Goal: Use online tool/utility: Utilize a website feature to perform a specific function

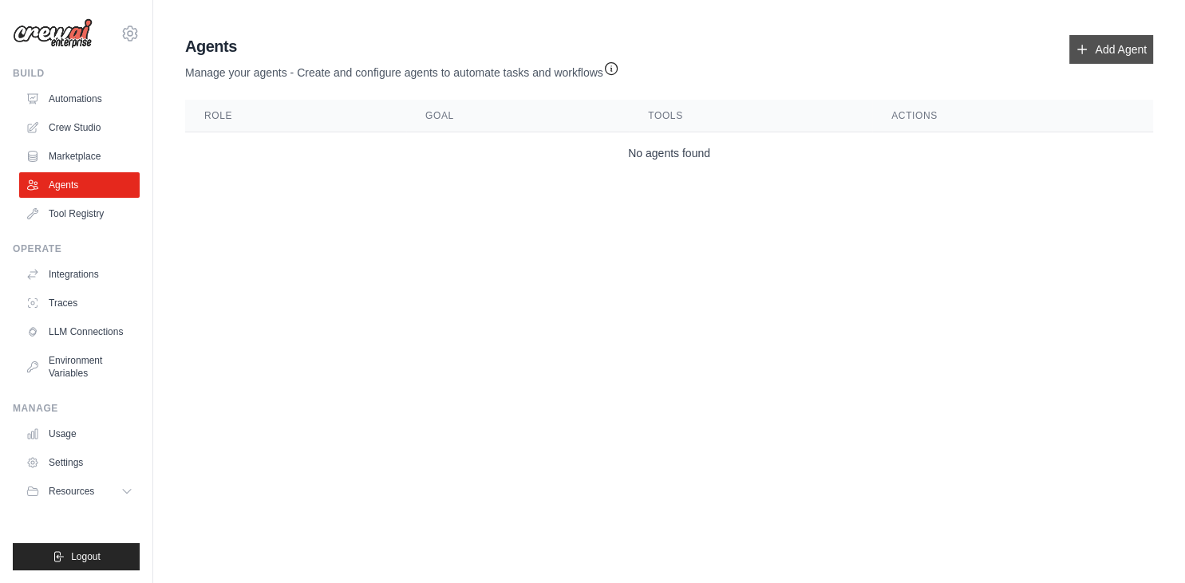
click at [1125, 53] on link "Add Agent" at bounding box center [1111, 49] width 84 height 29
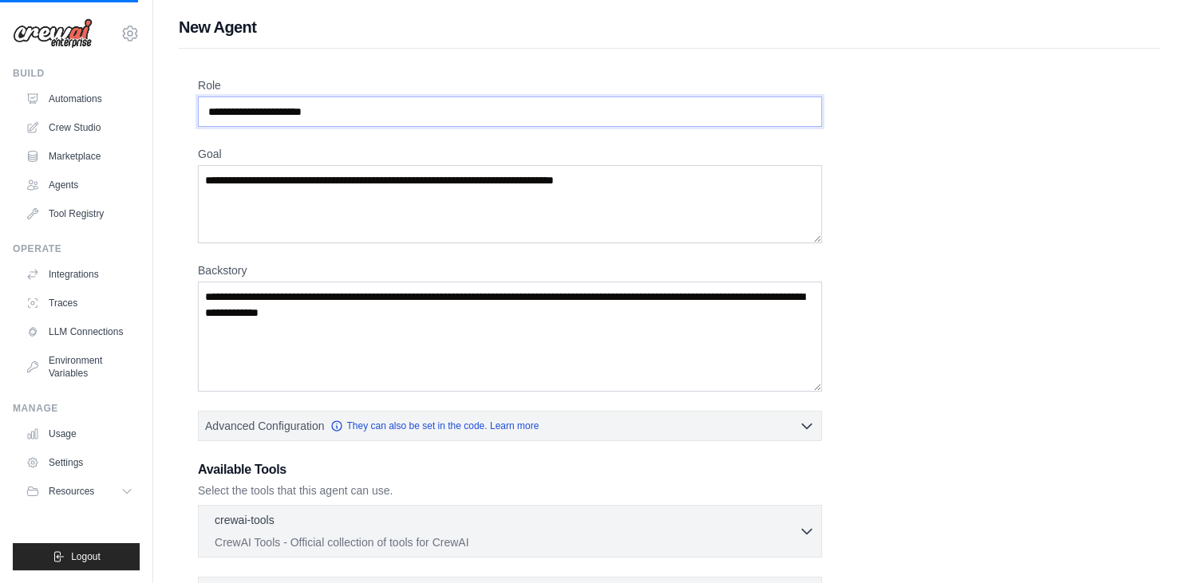
click at [407, 113] on input "Role" at bounding box center [510, 112] width 624 height 30
click at [62, 132] on link "Crew Studio" at bounding box center [81, 128] width 120 height 26
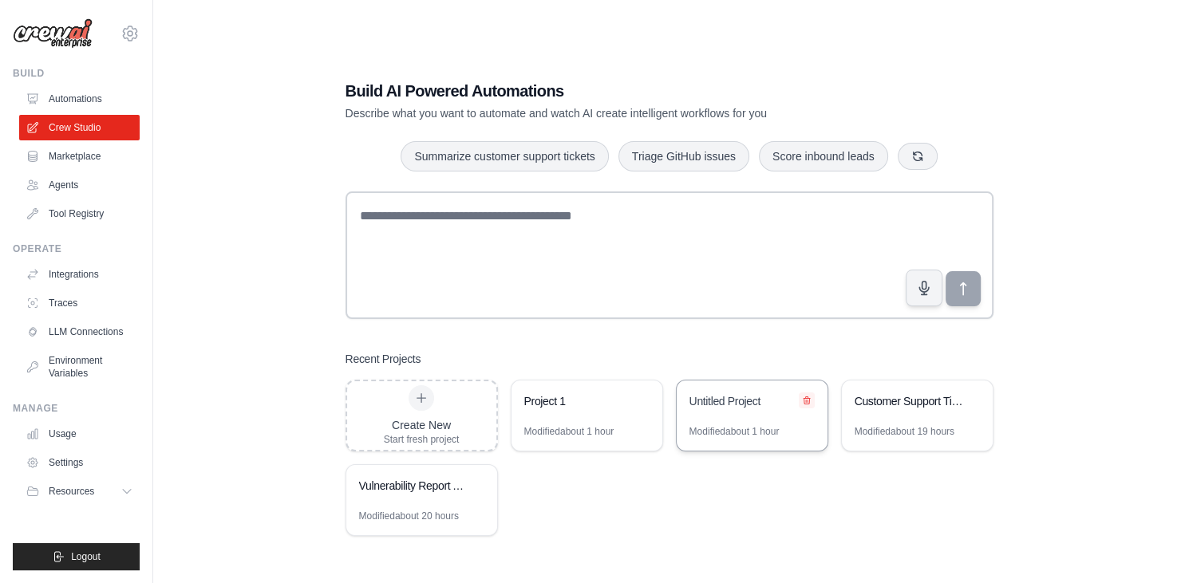
click at [803, 401] on icon at bounding box center [807, 401] width 10 height 10
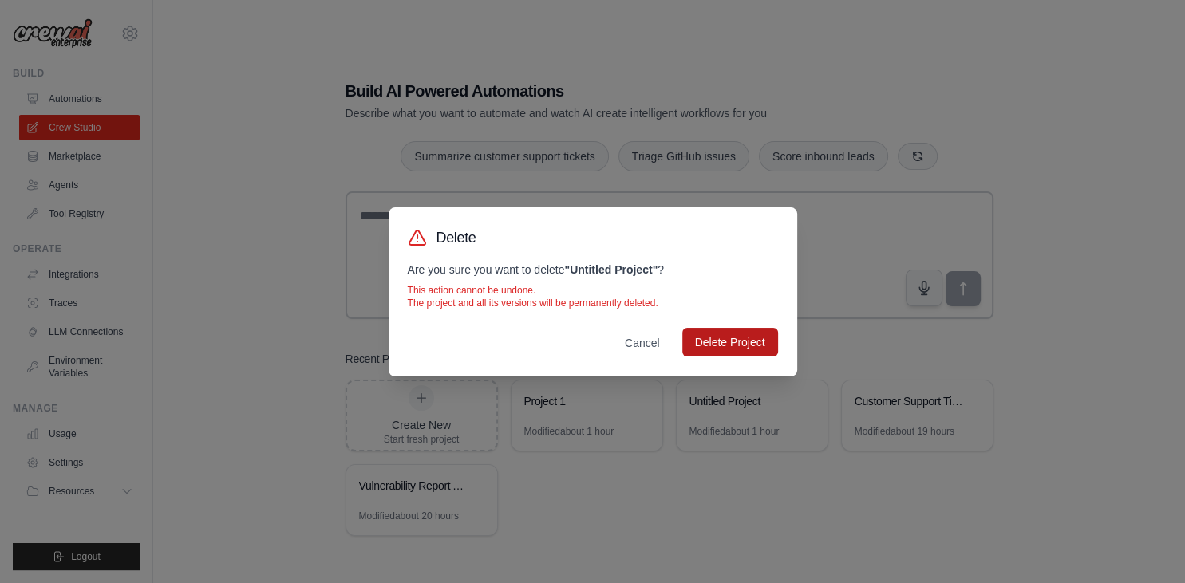
click at [709, 346] on button "Delete Project" at bounding box center [730, 342] width 96 height 29
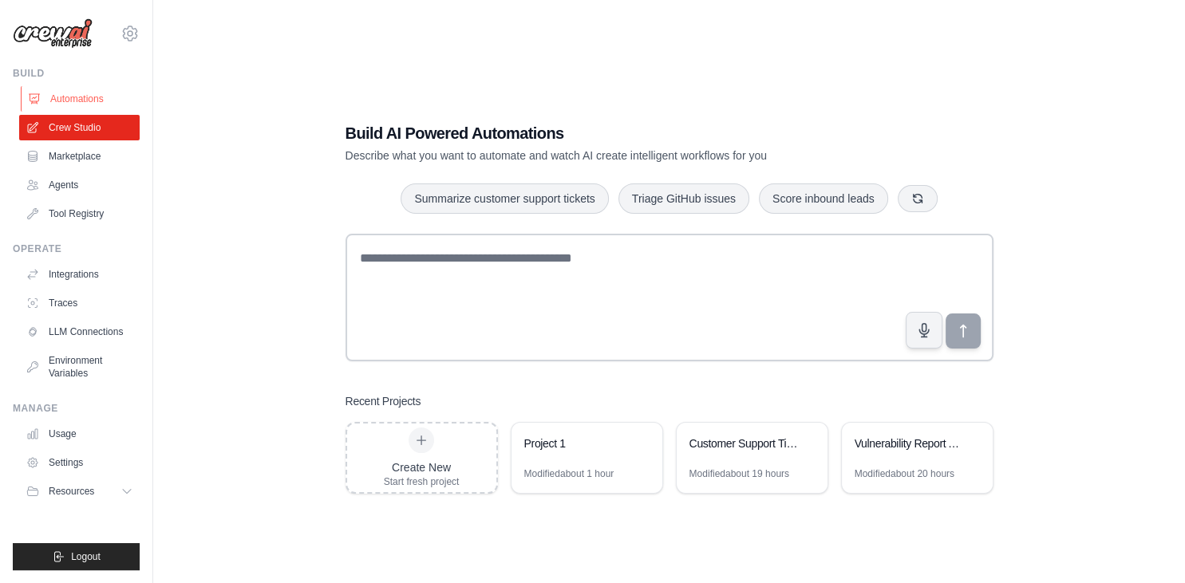
click at [108, 103] on link "Automations" at bounding box center [81, 99] width 120 height 26
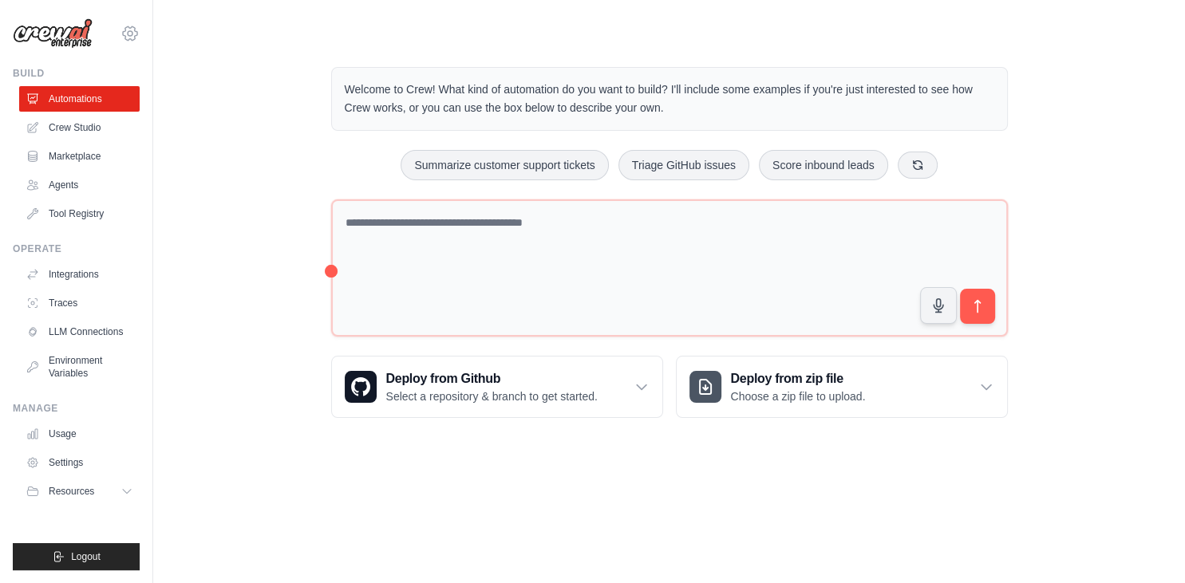
click at [132, 35] on icon at bounding box center [129, 33] width 19 height 19
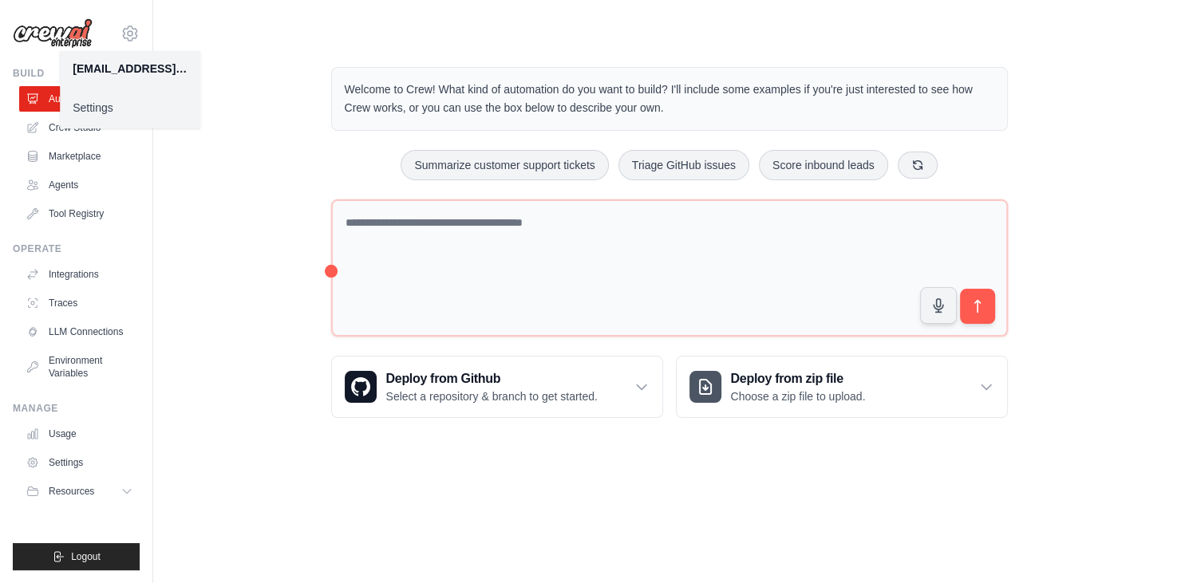
click at [108, 109] on link "Settings" at bounding box center [130, 107] width 140 height 29
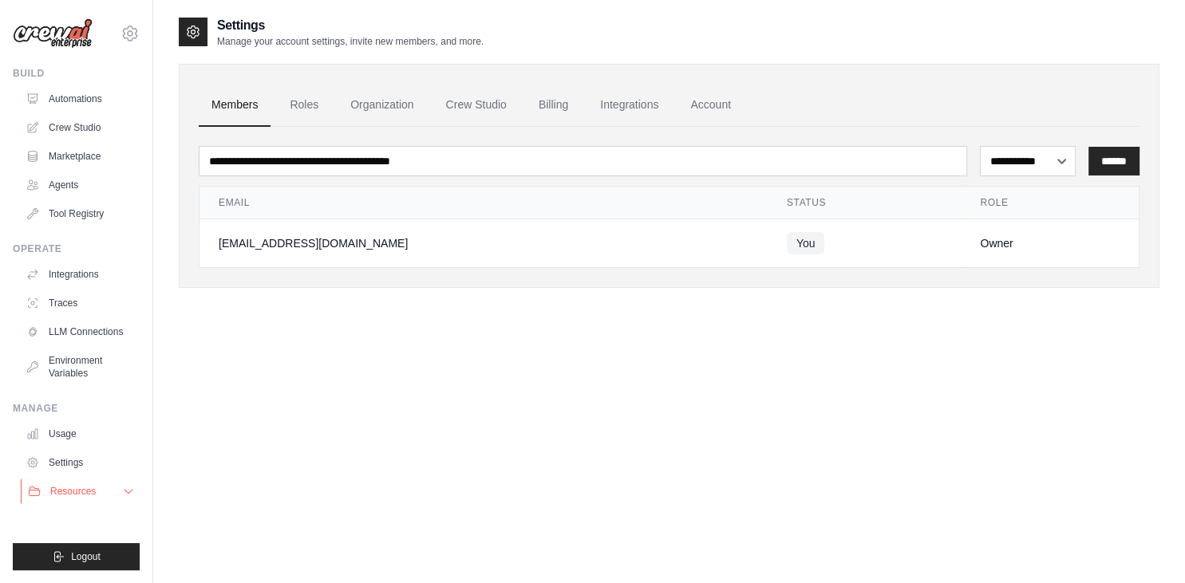
click at [132, 492] on icon at bounding box center [128, 491] width 13 height 13
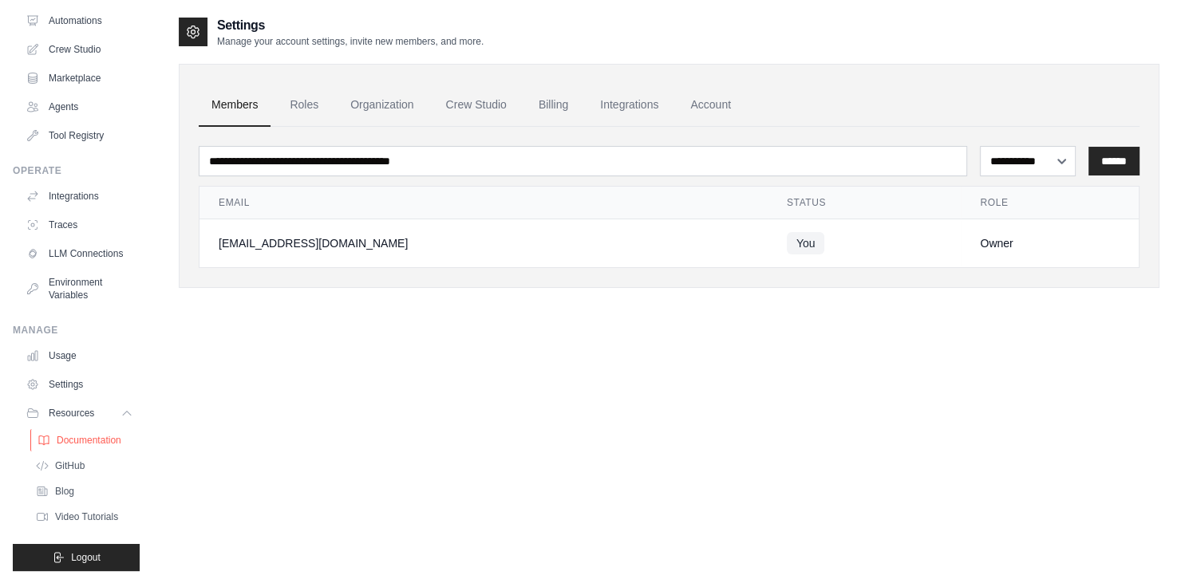
click at [88, 439] on span "Documentation" at bounding box center [89, 440] width 65 height 13
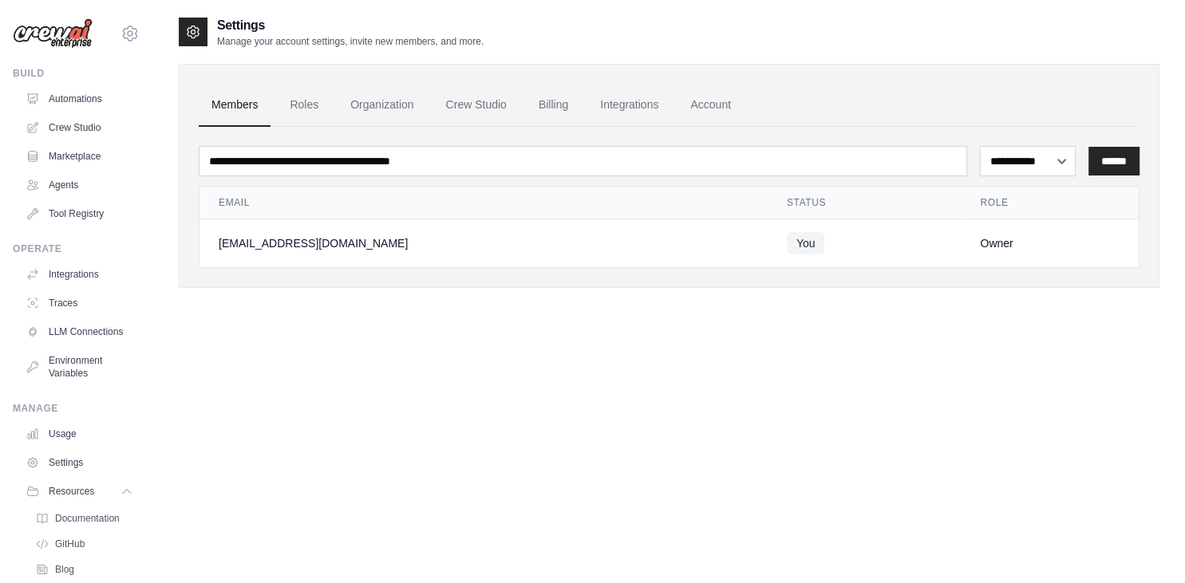
click at [45, 30] on img at bounding box center [53, 33] width 80 height 30
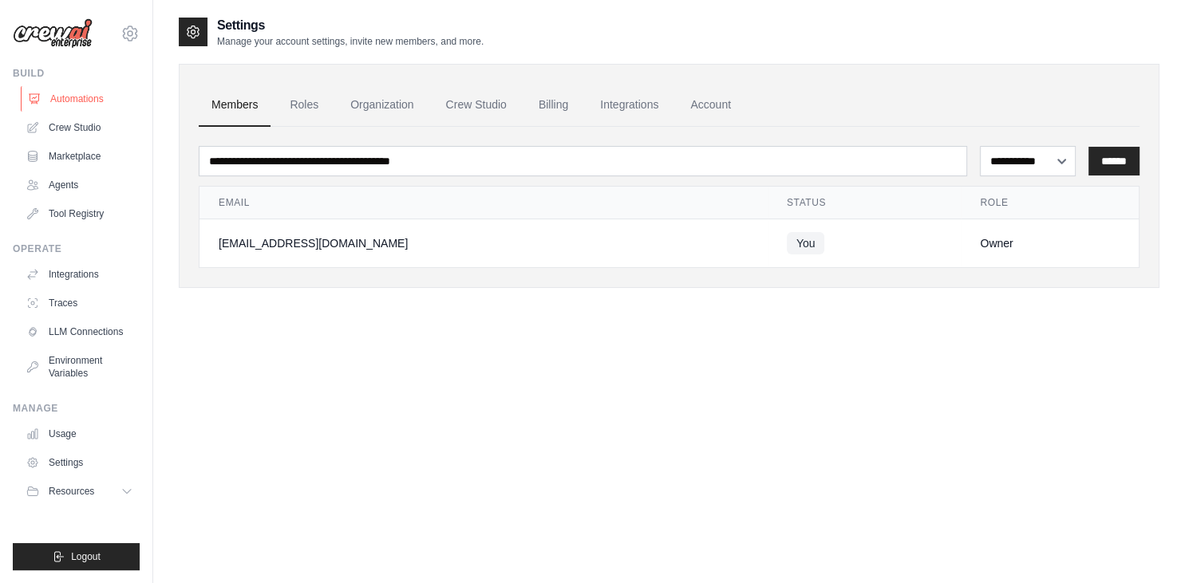
click at [72, 101] on link "Automations" at bounding box center [81, 99] width 120 height 26
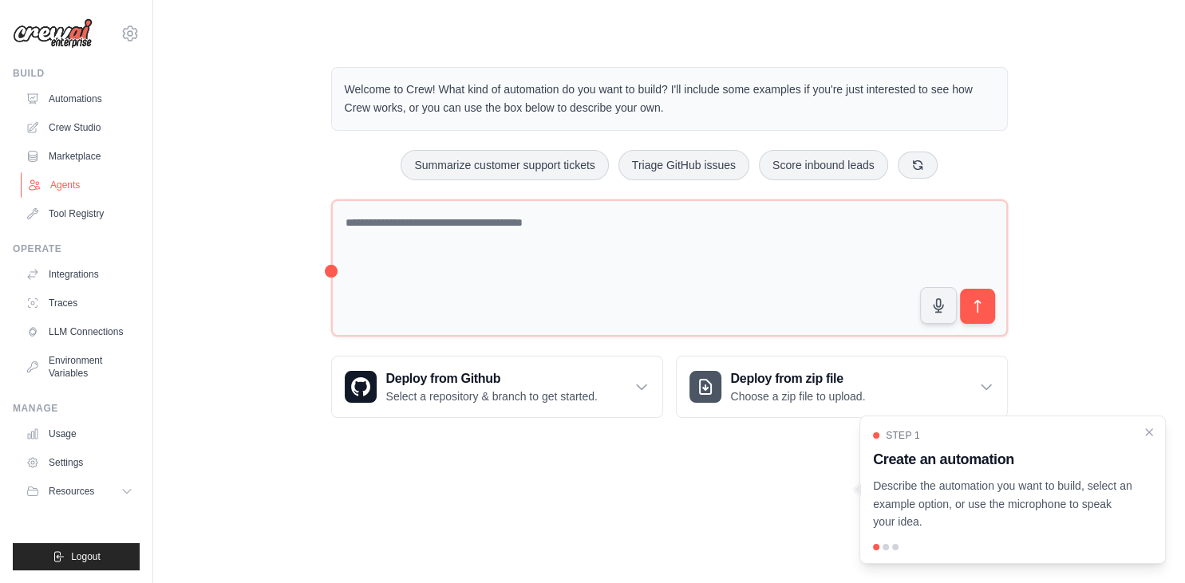
click at [85, 187] on link "Agents" at bounding box center [81, 185] width 120 height 26
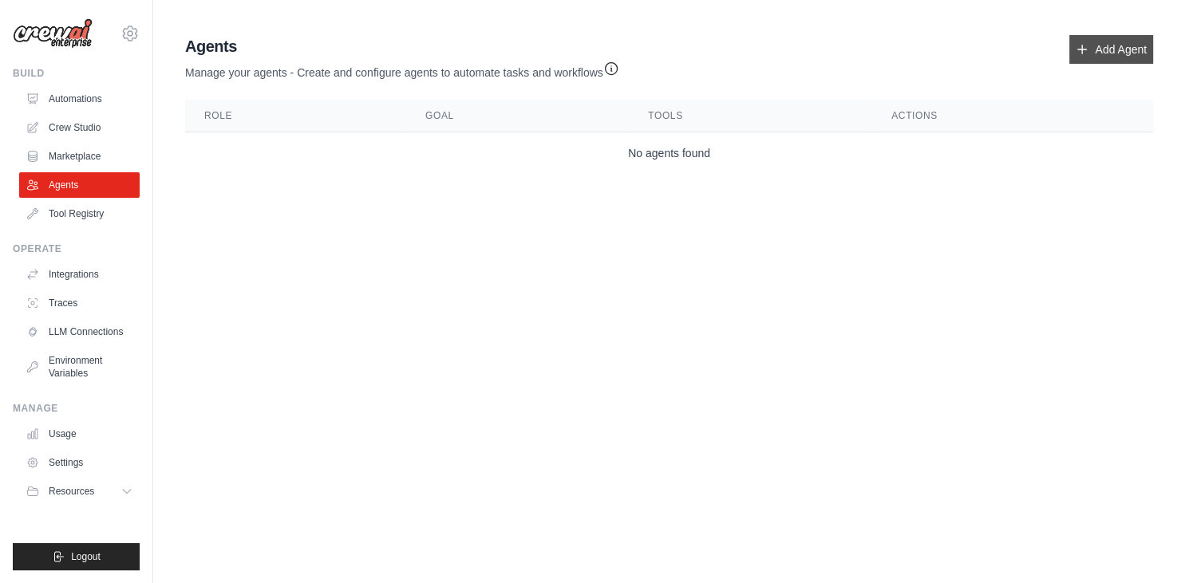
click at [1115, 62] on link "Add Agent" at bounding box center [1111, 49] width 84 height 29
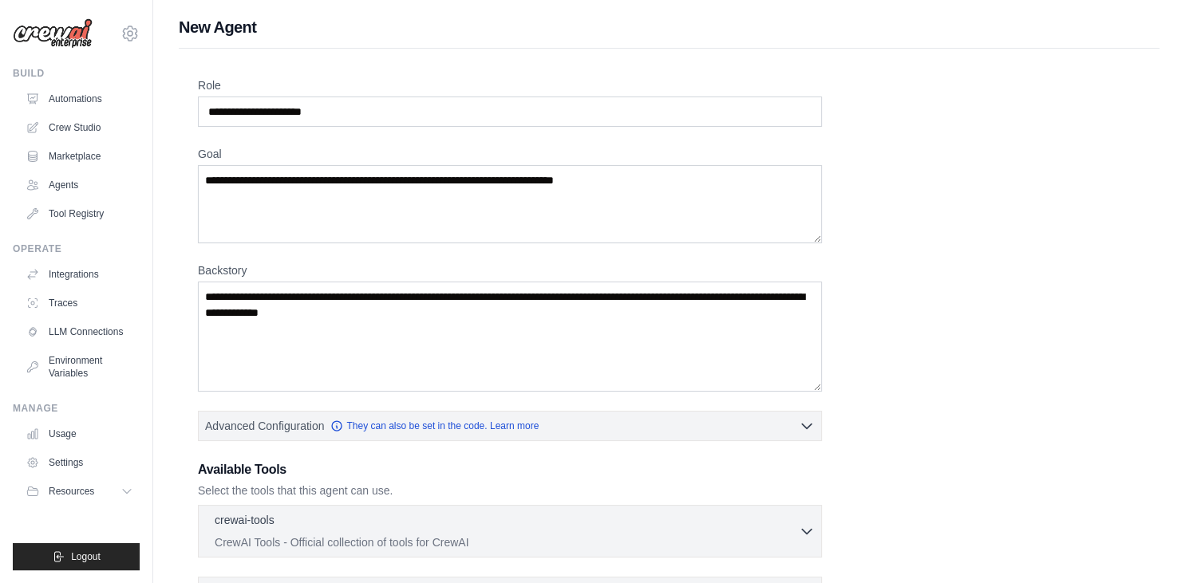
click at [1103, 55] on div "Role Goal [GEOGRAPHIC_DATA] Advanced Configuration They can also be set in the …" at bounding box center [669, 445] width 981 height 792
click at [475, 121] on input "Role" at bounding box center [510, 112] width 624 height 30
click at [393, 94] on div "Role" at bounding box center [510, 101] width 624 height 49
click at [345, 105] on input "Role" at bounding box center [510, 112] width 624 height 30
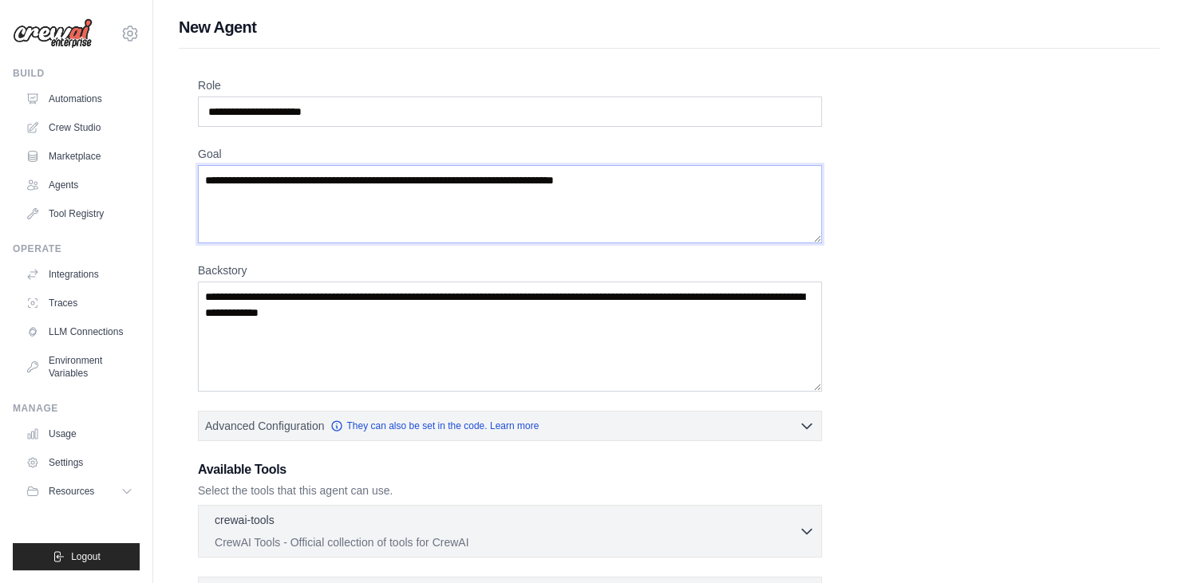
click at [290, 180] on textarea "Goal" at bounding box center [510, 204] width 624 height 78
click at [88, 184] on link "Agents" at bounding box center [81, 185] width 120 height 26
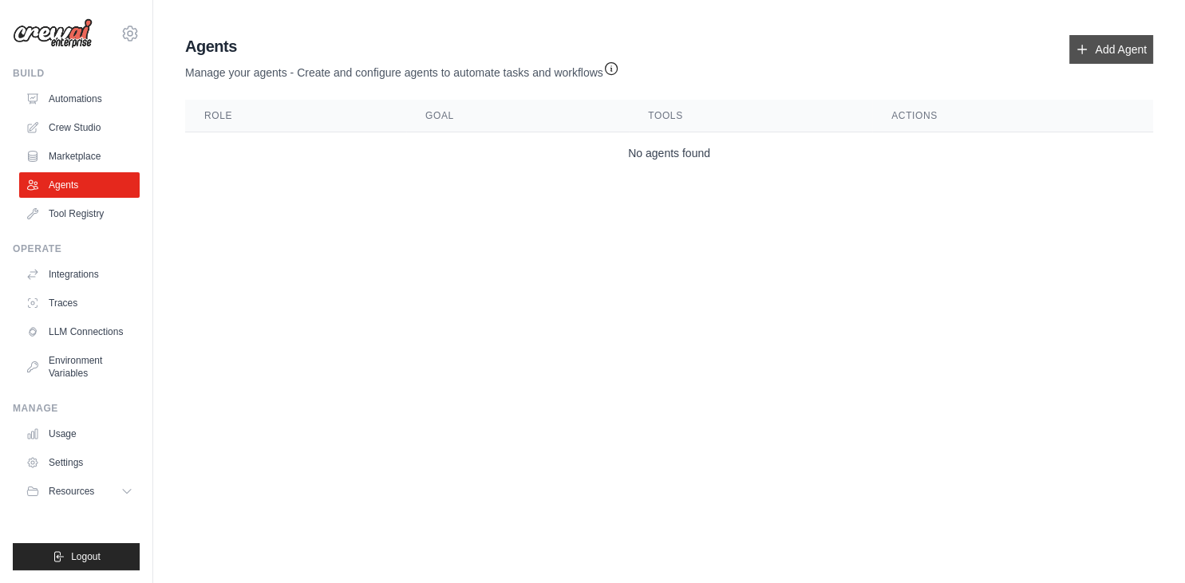
click at [1102, 51] on link "Add Agent" at bounding box center [1111, 49] width 84 height 29
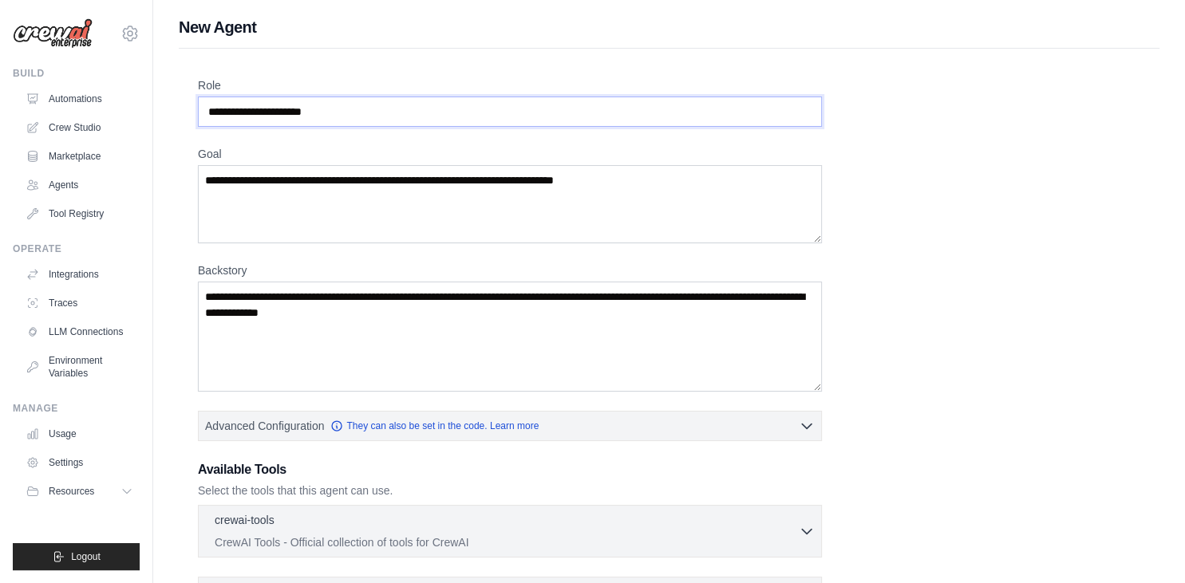
click at [323, 116] on input "Role" at bounding box center [510, 112] width 624 height 30
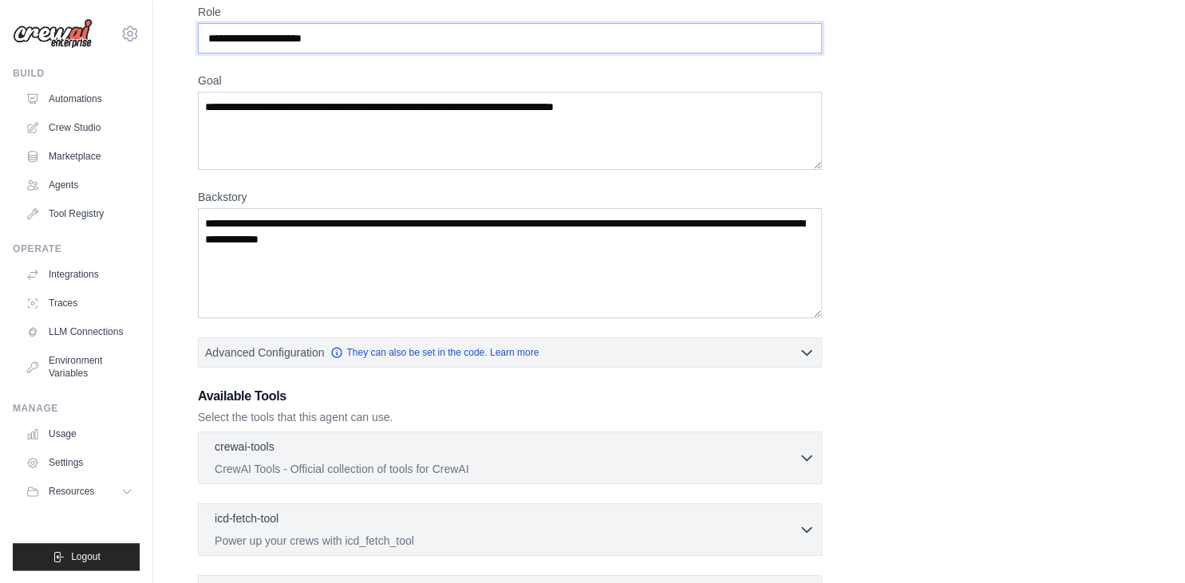
scroll to position [74, 0]
click at [83, 486] on span "Resources" at bounding box center [72, 491] width 45 height 13
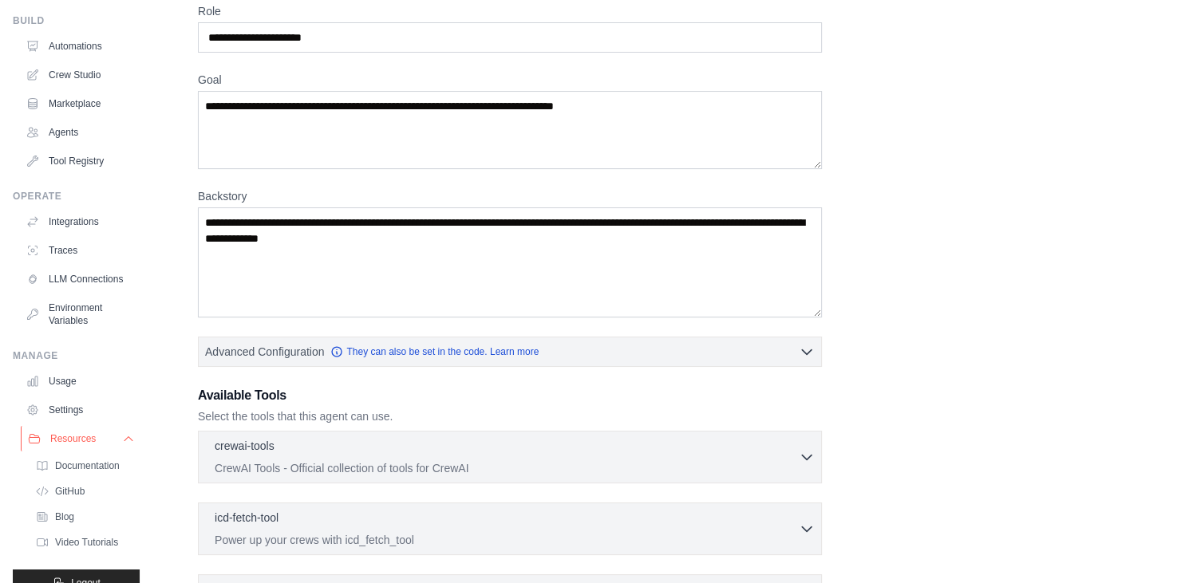
scroll to position [0, 0]
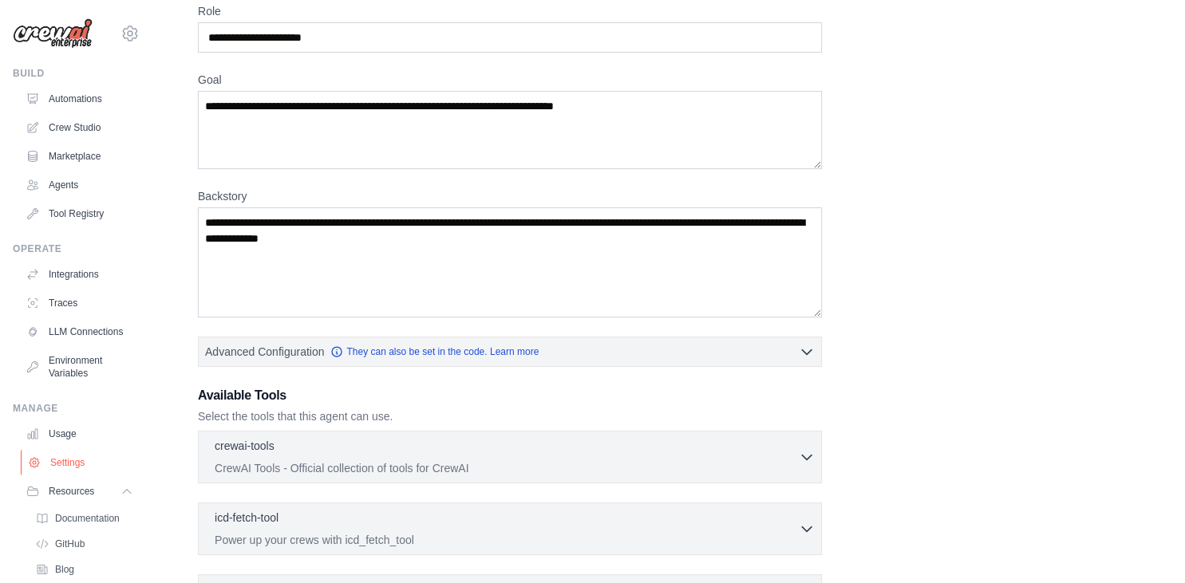
click at [68, 467] on link "Settings" at bounding box center [81, 463] width 120 height 26
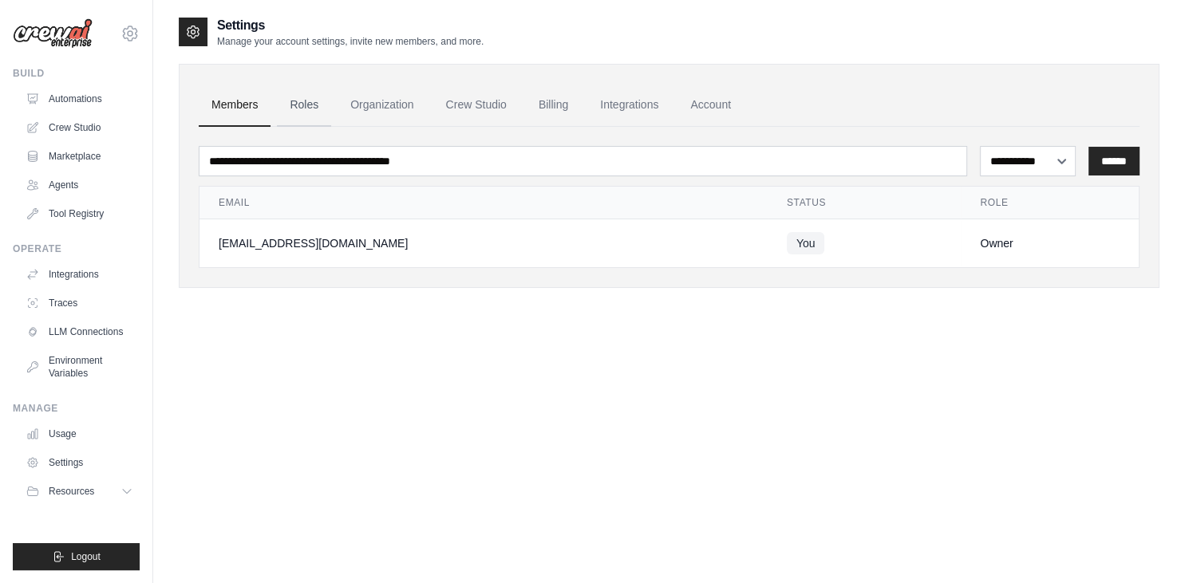
click at [298, 109] on link "Roles" at bounding box center [304, 105] width 54 height 43
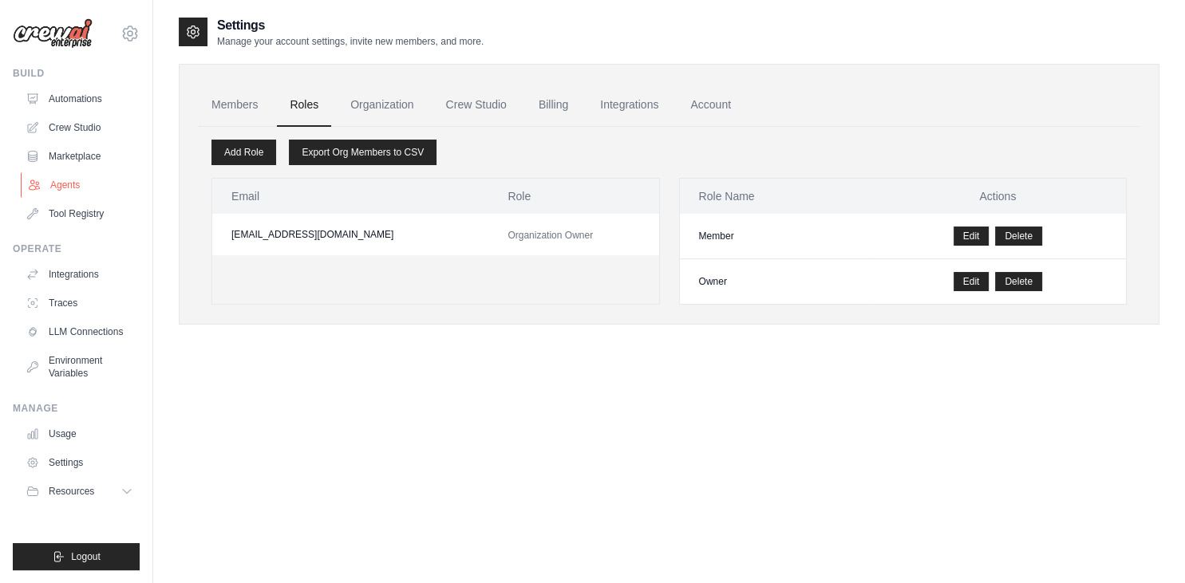
click at [69, 186] on link "Agents" at bounding box center [81, 185] width 120 height 26
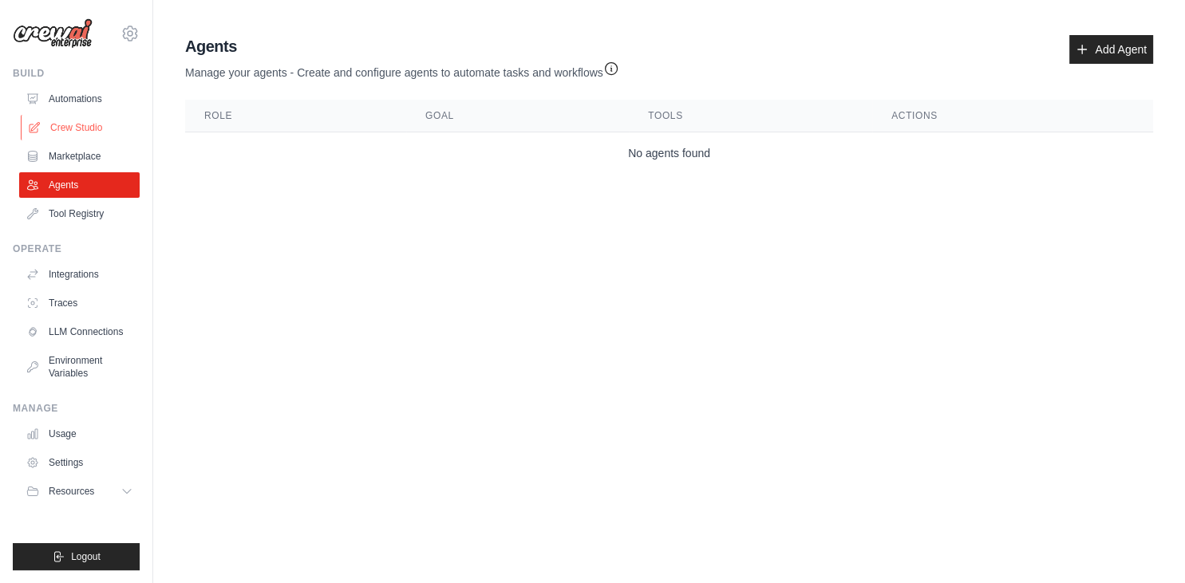
click at [86, 123] on link "Crew Studio" at bounding box center [81, 128] width 120 height 26
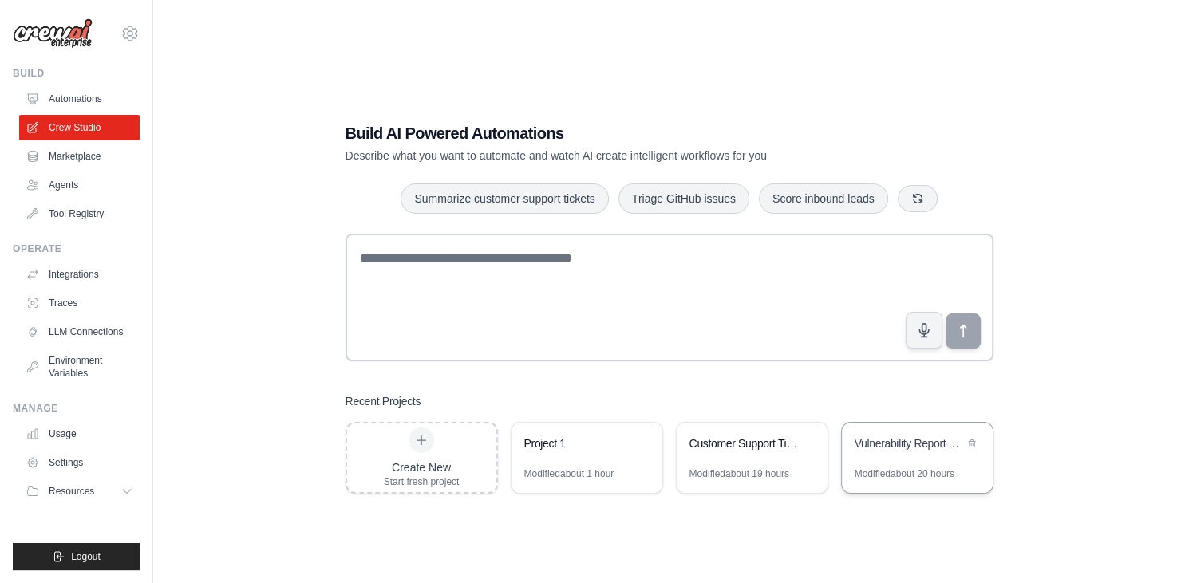
click at [874, 463] on div "Vulnerability Report Analysis System" at bounding box center [917, 445] width 151 height 45
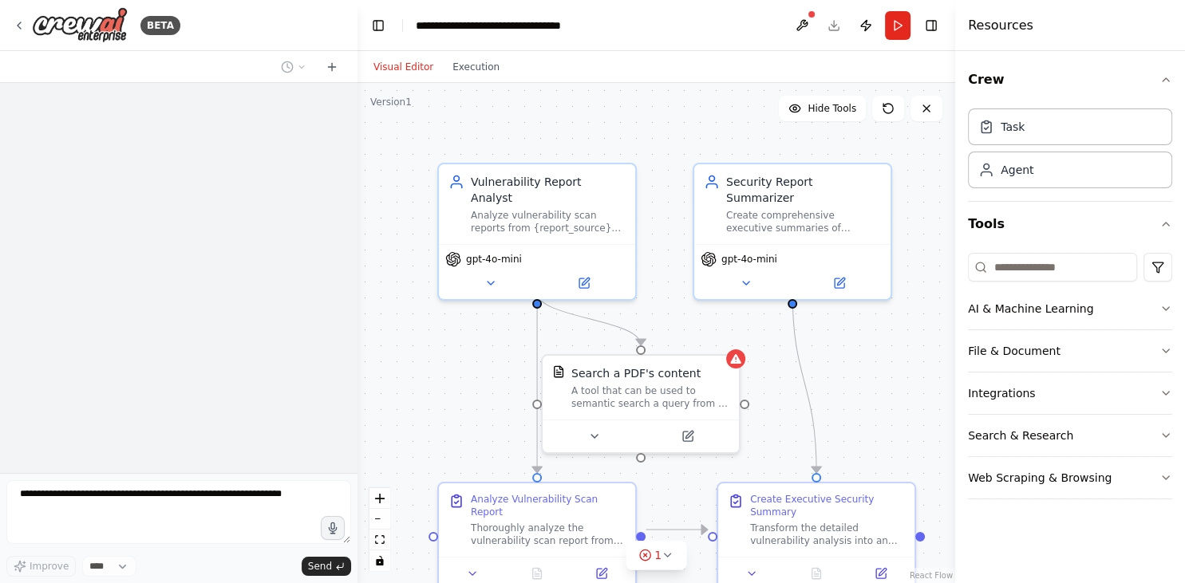
scroll to position [1157, 0]
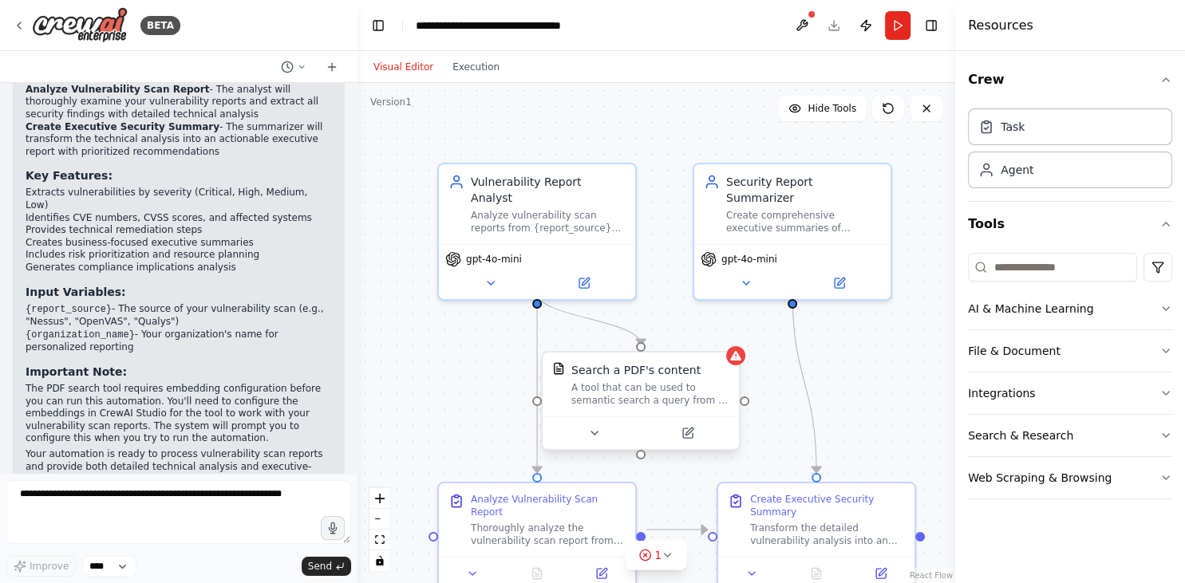
click at [637, 413] on div "Search a PDF's content A tool that can be used to semantic search a query from …" at bounding box center [641, 385] width 196 height 64
click at [692, 436] on icon at bounding box center [688, 433] width 10 height 10
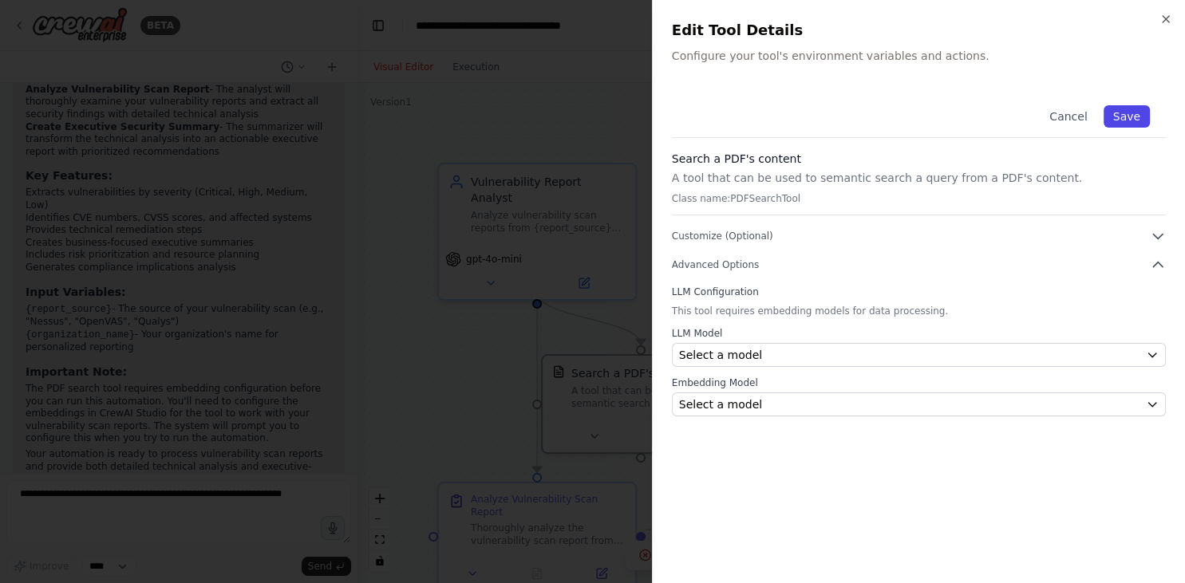
click at [1138, 116] on button "Save" at bounding box center [1127, 116] width 46 height 22
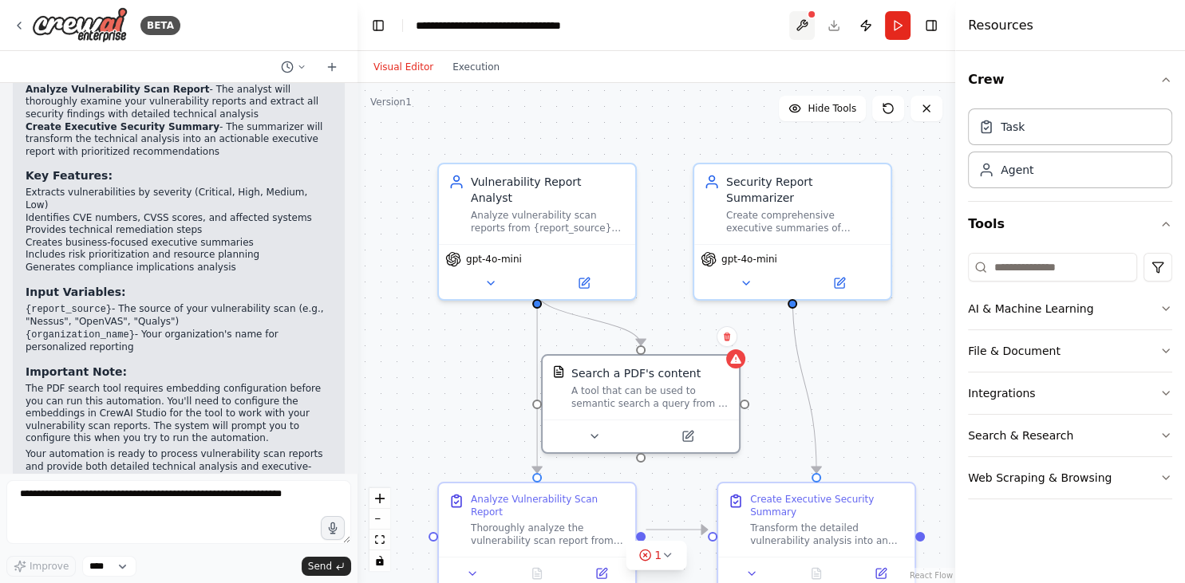
click at [800, 25] on button at bounding box center [802, 25] width 26 height 29
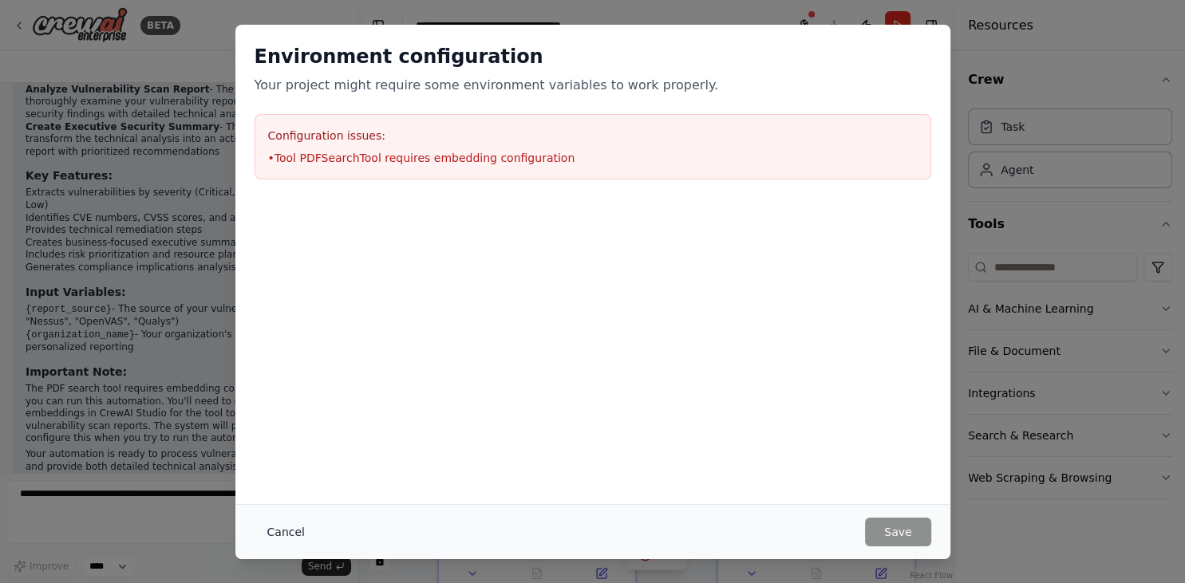
click at [276, 538] on button "Cancel" at bounding box center [286, 532] width 63 height 29
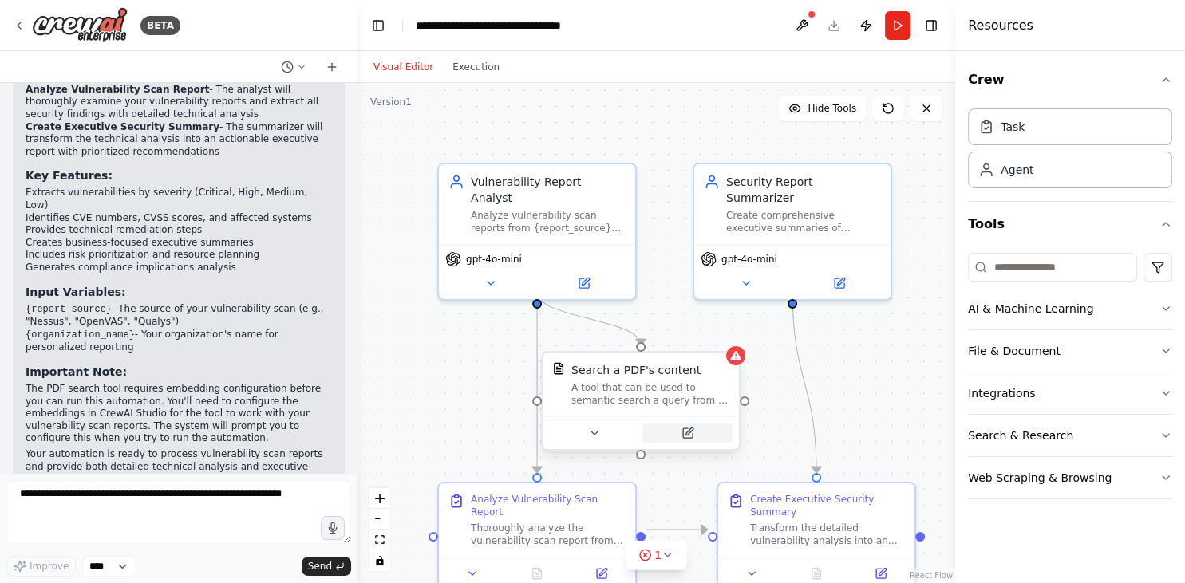
click at [691, 434] on icon at bounding box center [688, 433] width 10 height 10
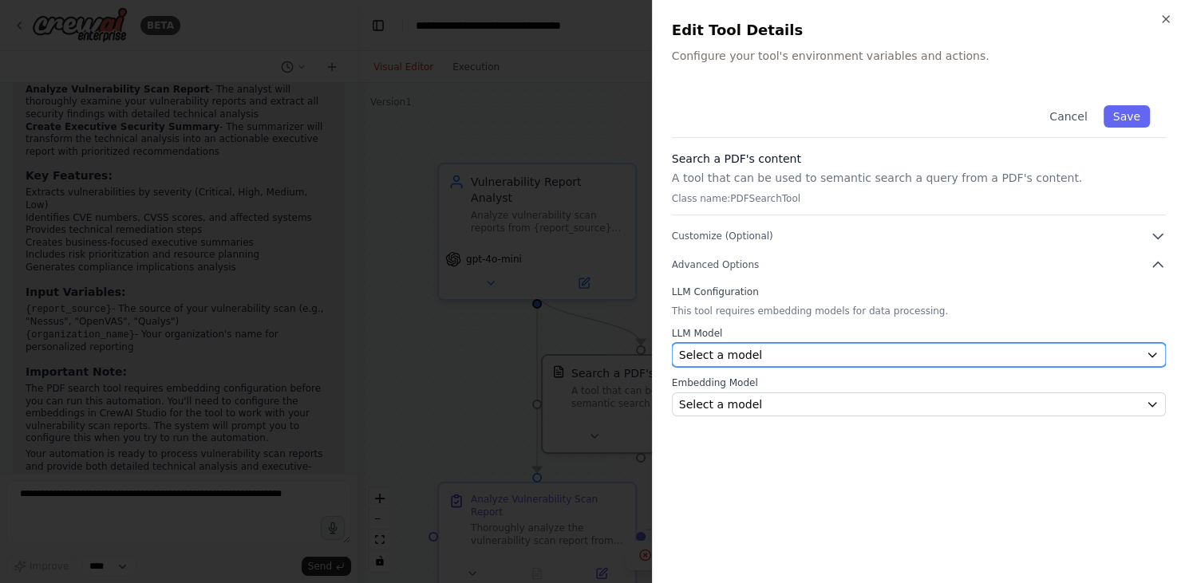
click at [860, 354] on div "Select a model" at bounding box center [909, 355] width 460 height 16
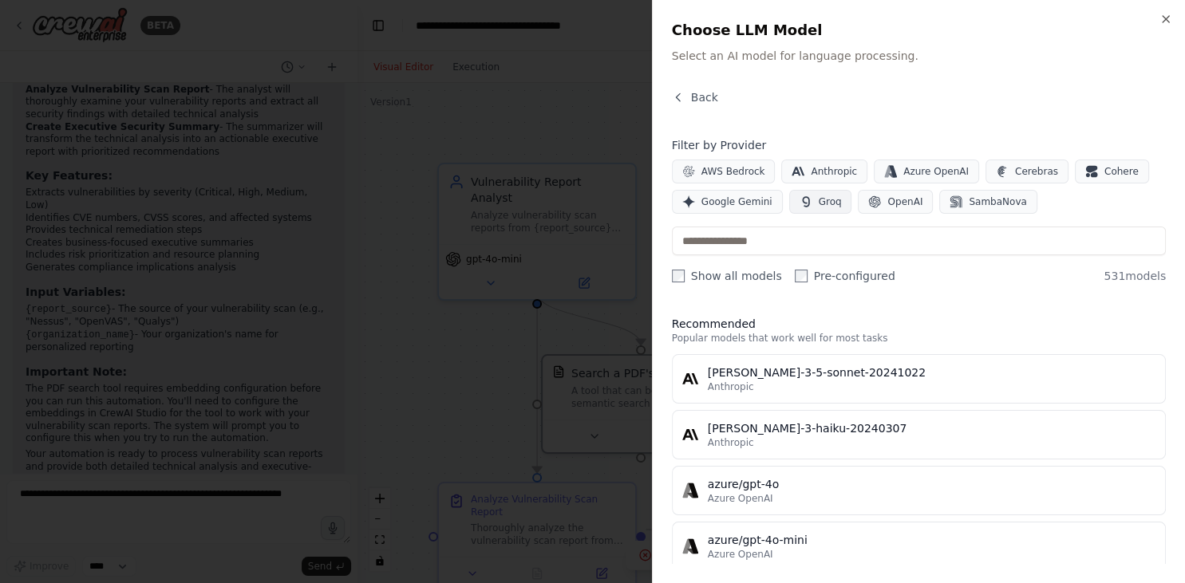
click at [823, 204] on span "Groq" at bounding box center [830, 201] width 23 height 13
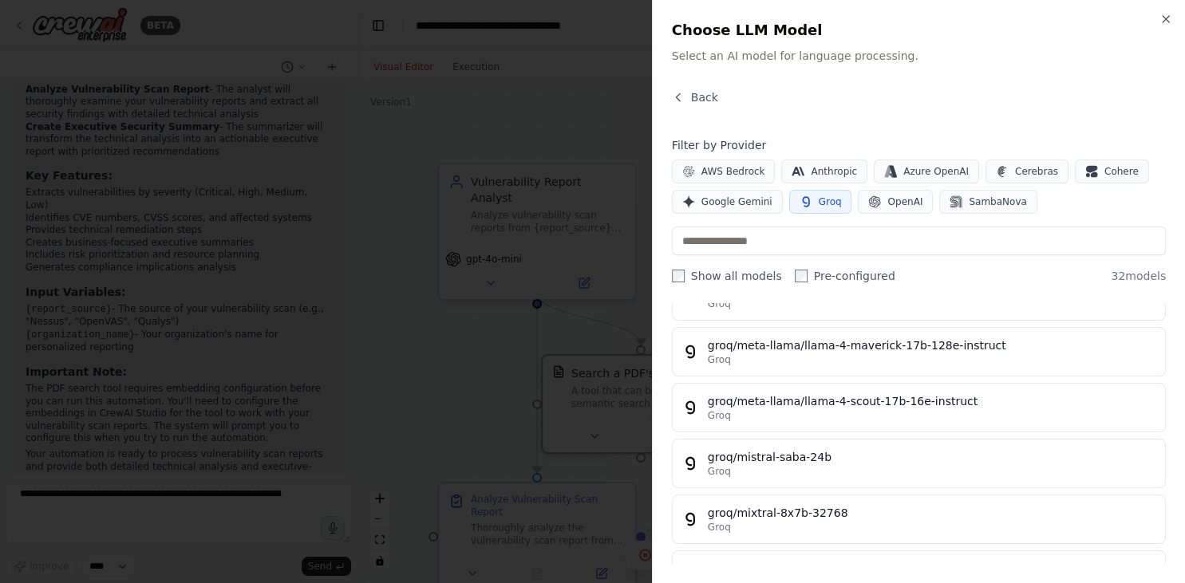
scroll to position [1202, 0]
click at [986, 421] on button "groq/meta-llama/llama-4-scout-17b-16e-instruct Groq" at bounding box center [919, 405] width 494 height 49
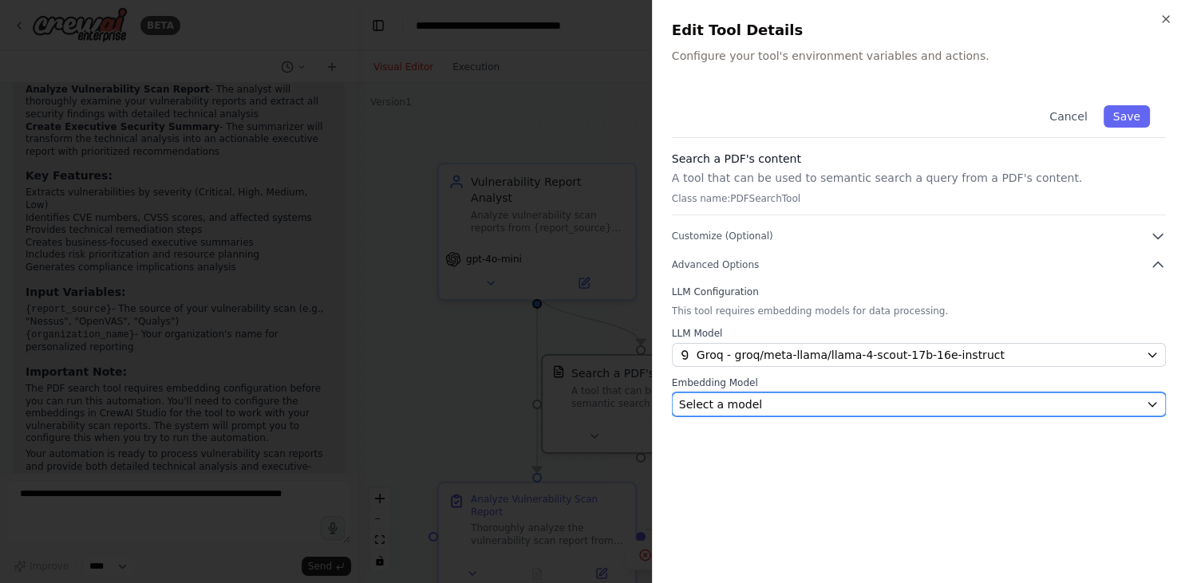
click at [1033, 411] on div "Select a model" at bounding box center [909, 405] width 460 height 16
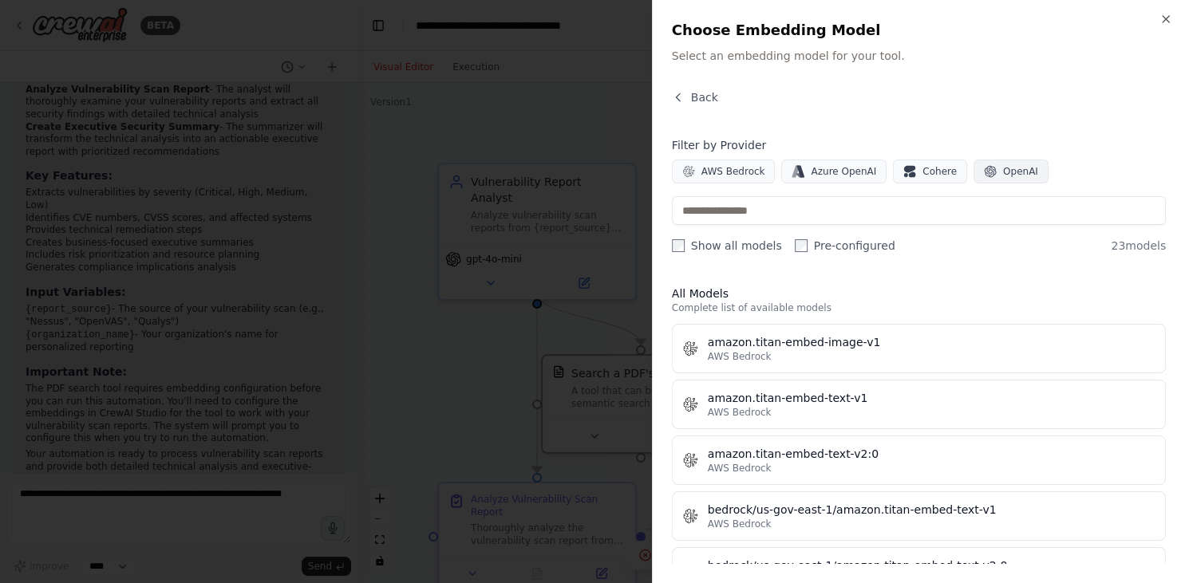
click at [1003, 176] on span "OpenAI" at bounding box center [1020, 171] width 35 height 13
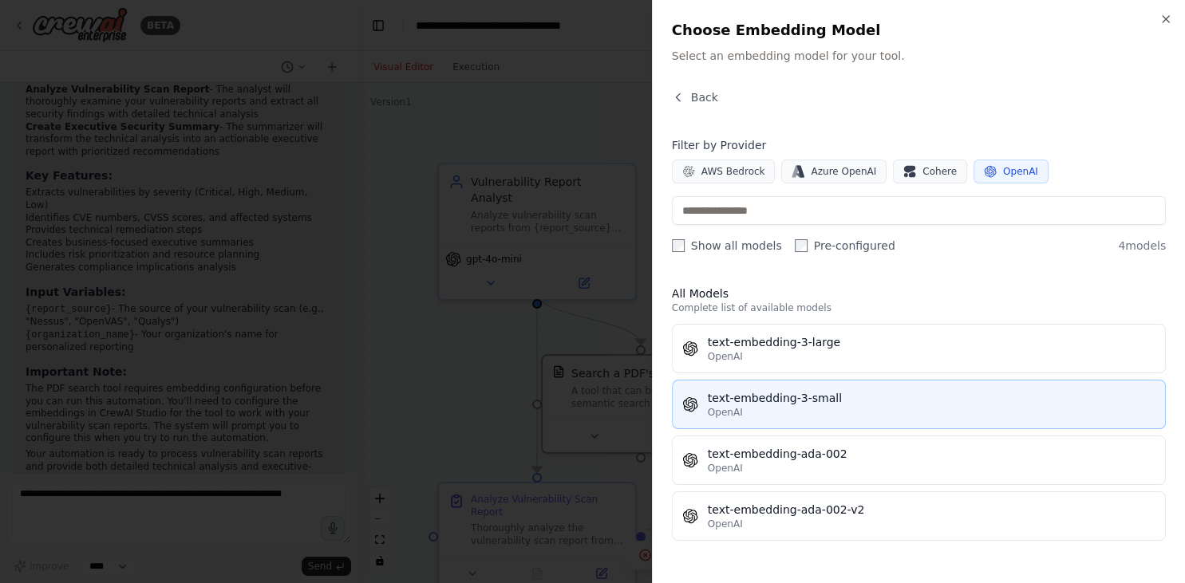
click at [749, 410] on div "OpenAI" at bounding box center [932, 412] width 448 height 13
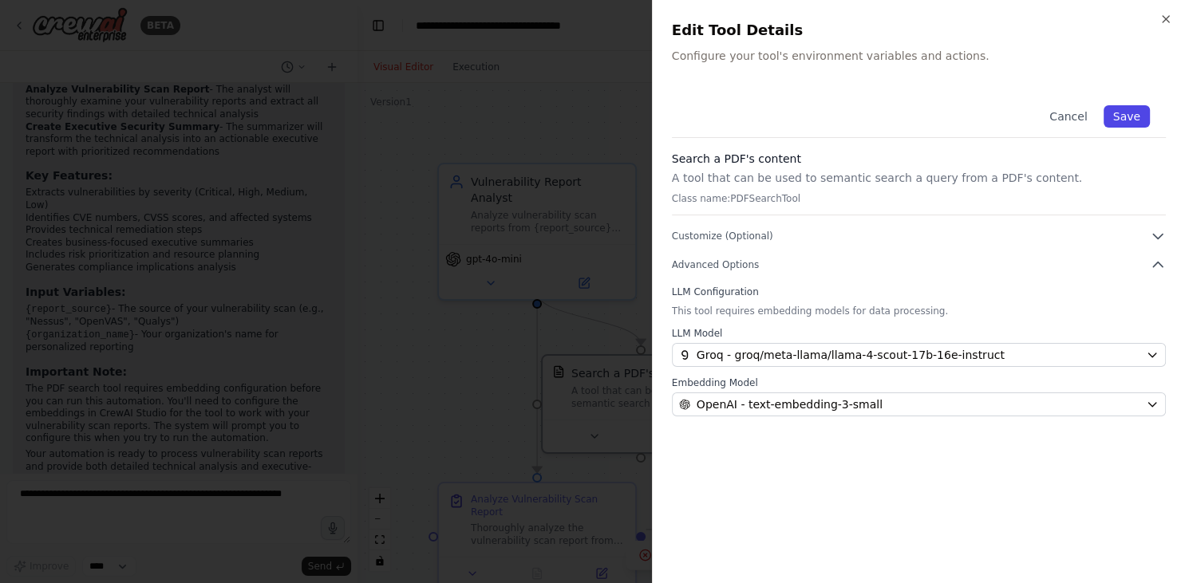
click at [1125, 121] on button "Save" at bounding box center [1127, 116] width 46 height 22
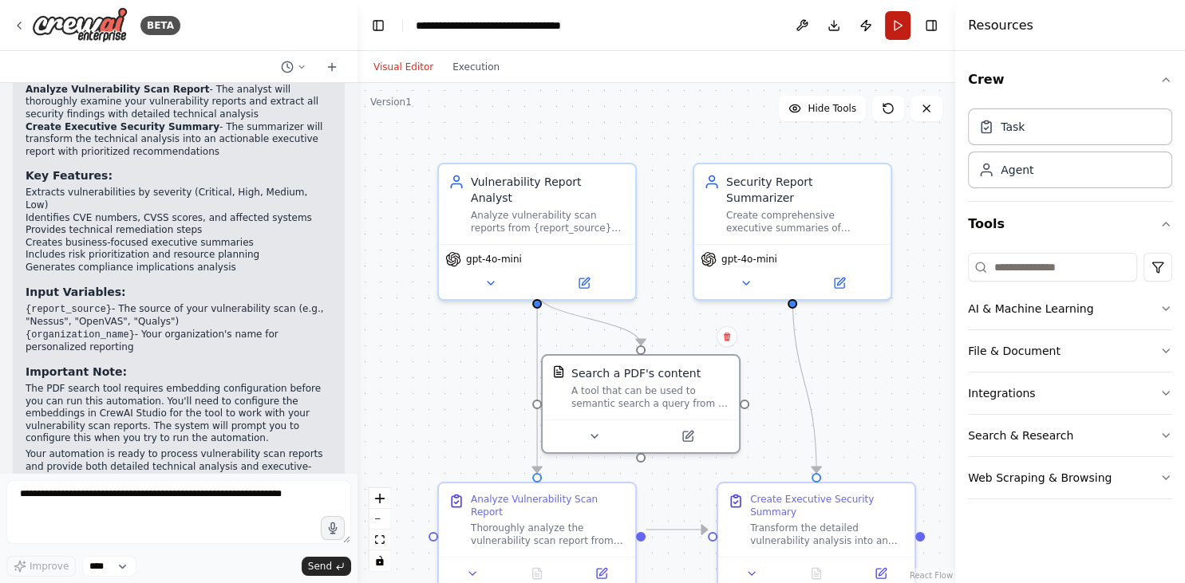
click at [902, 24] on button "Run" at bounding box center [898, 25] width 26 height 29
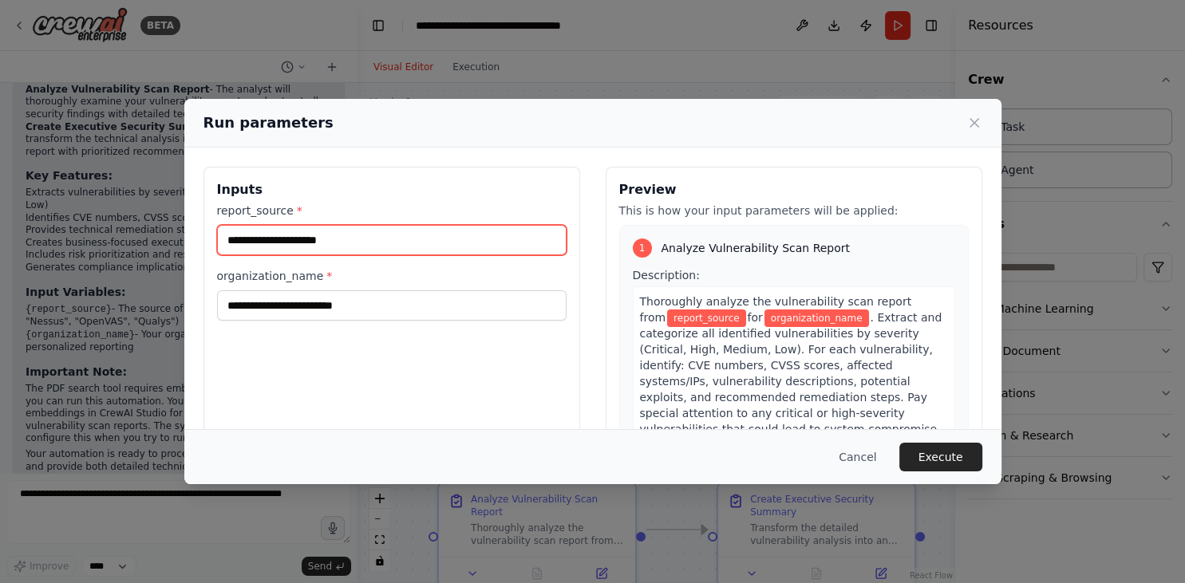
click at [376, 243] on input "report_source *" at bounding box center [391, 240] width 349 height 30
click at [239, 242] on input "report_source *" at bounding box center [391, 240] width 349 height 30
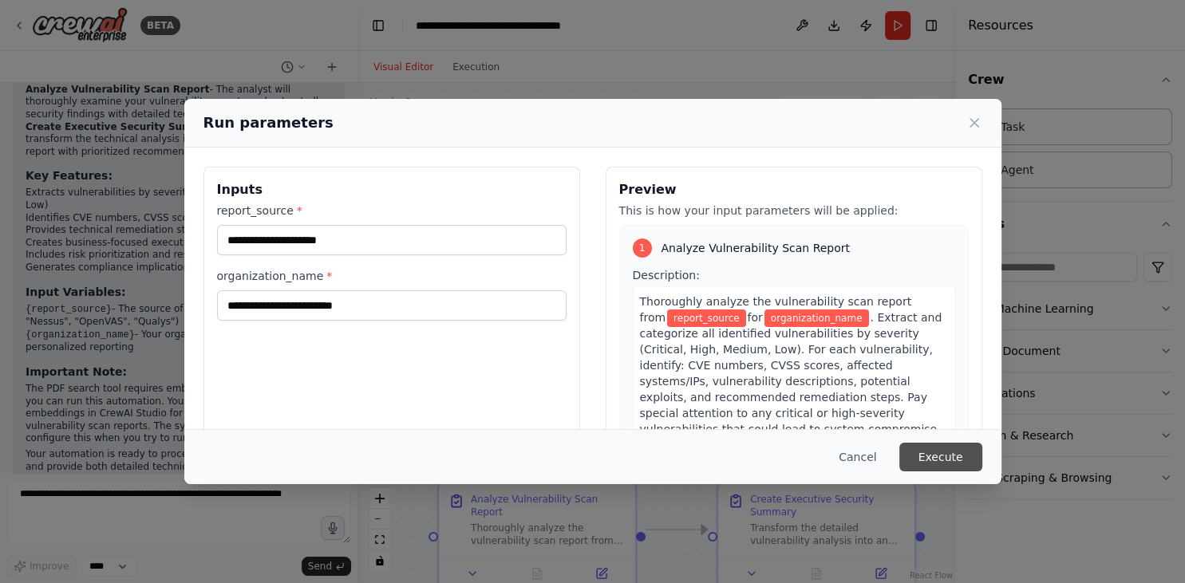
click at [934, 467] on button "Execute" at bounding box center [940, 457] width 83 height 29
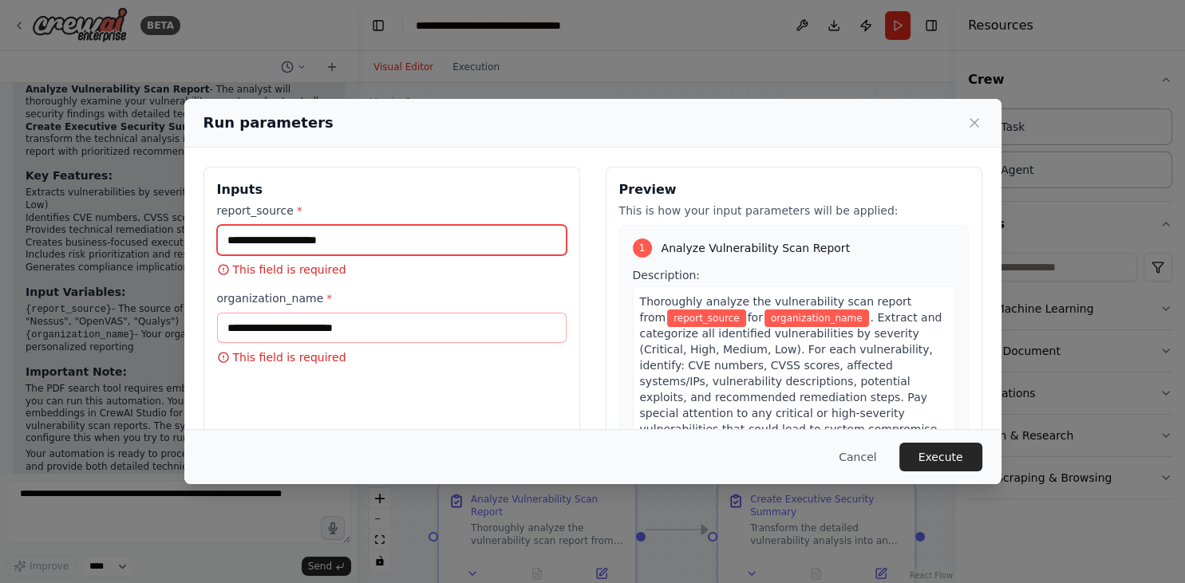
click at [391, 239] on input "report_source *" at bounding box center [391, 240] width 349 height 30
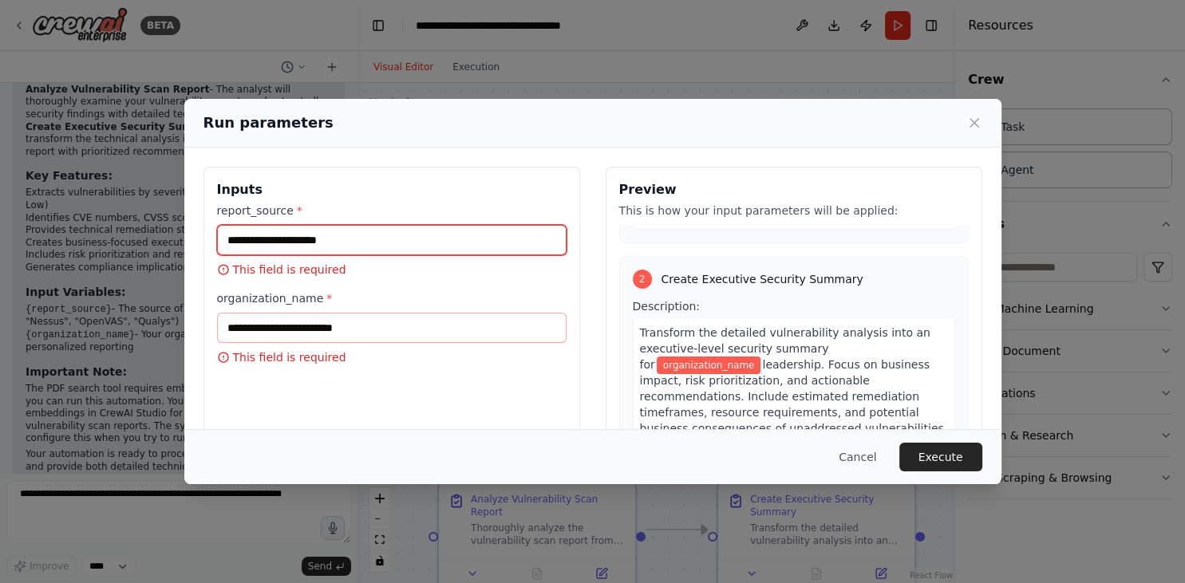
scroll to position [448, 0]
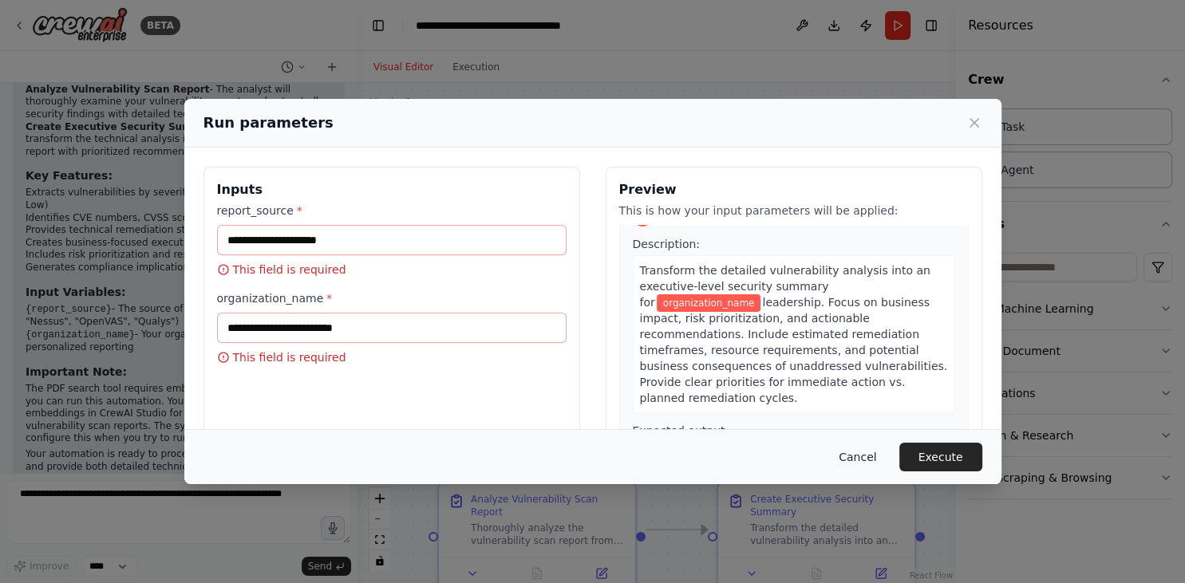
click at [874, 458] on button "Cancel" at bounding box center [857, 457] width 63 height 29
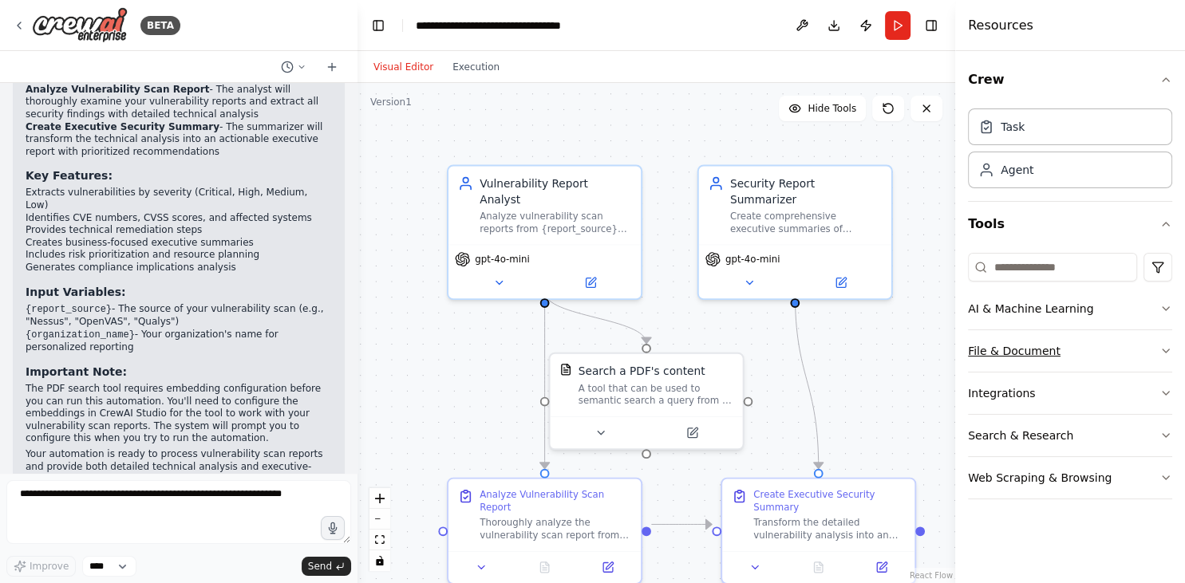
click at [1027, 356] on button "File & Document" at bounding box center [1070, 350] width 204 height 41
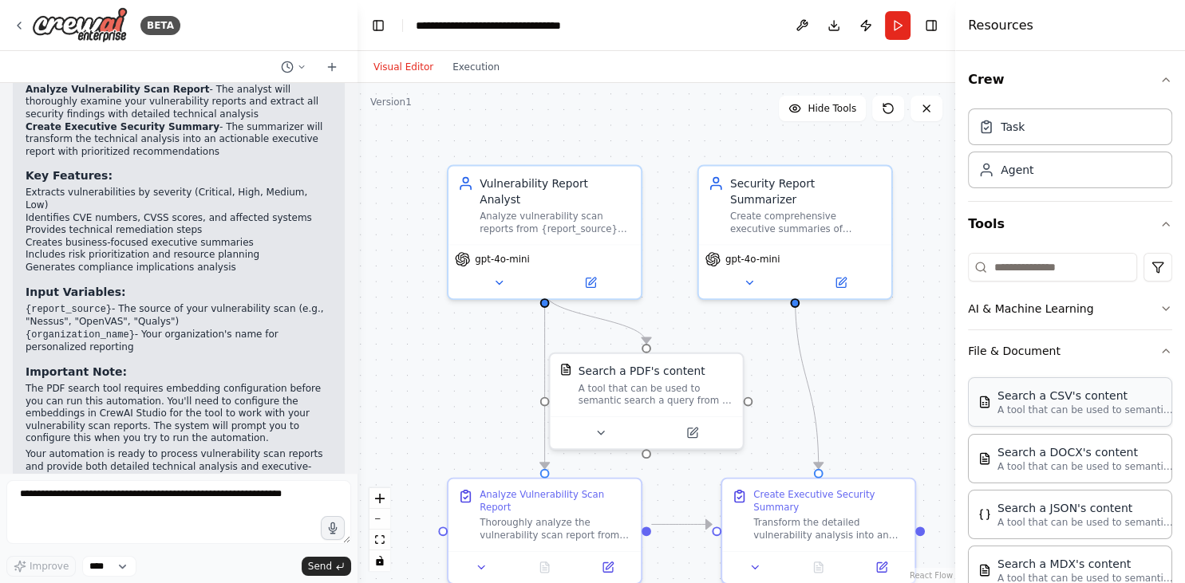
click at [1059, 409] on p "A tool that can be used to semantic search a query from a CSV's content." at bounding box center [1085, 410] width 176 height 13
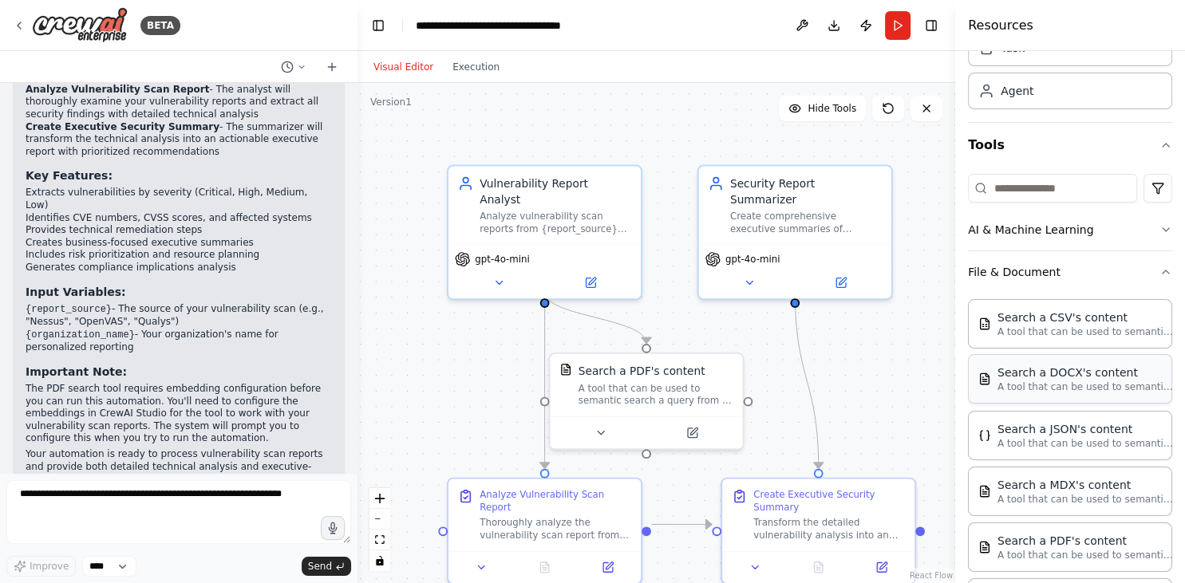
scroll to position [78, 0]
click at [1135, 332] on p "A tool that can be used to semantic search a query from a CSV's content." at bounding box center [1085, 332] width 176 height 13
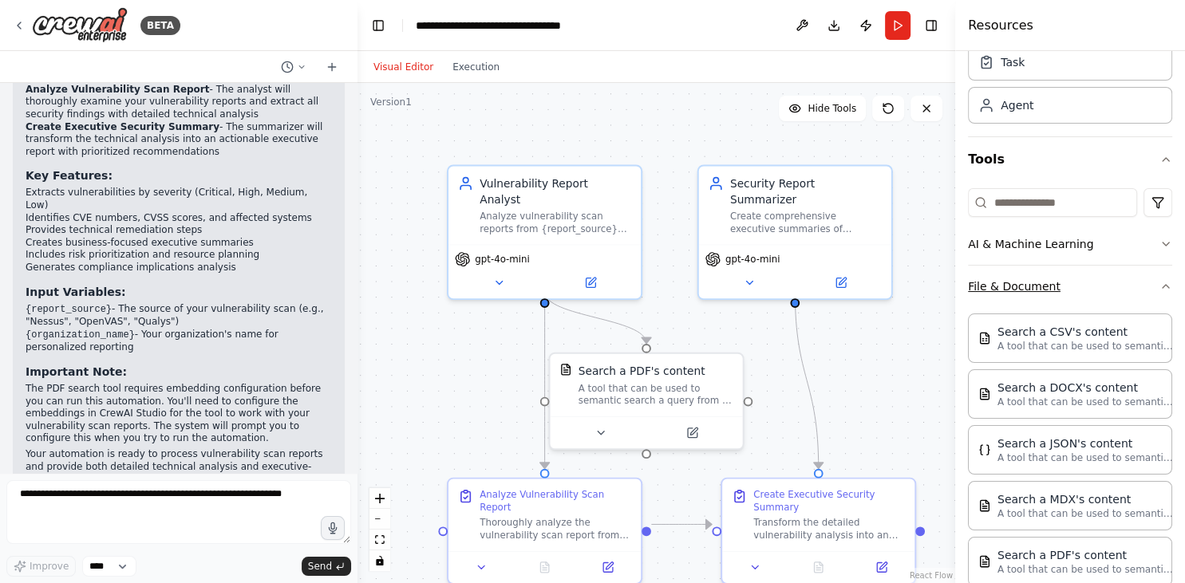
click at [1084, 286] on button "File & Document" at bounding box center [1070, 286] width 204 height 41
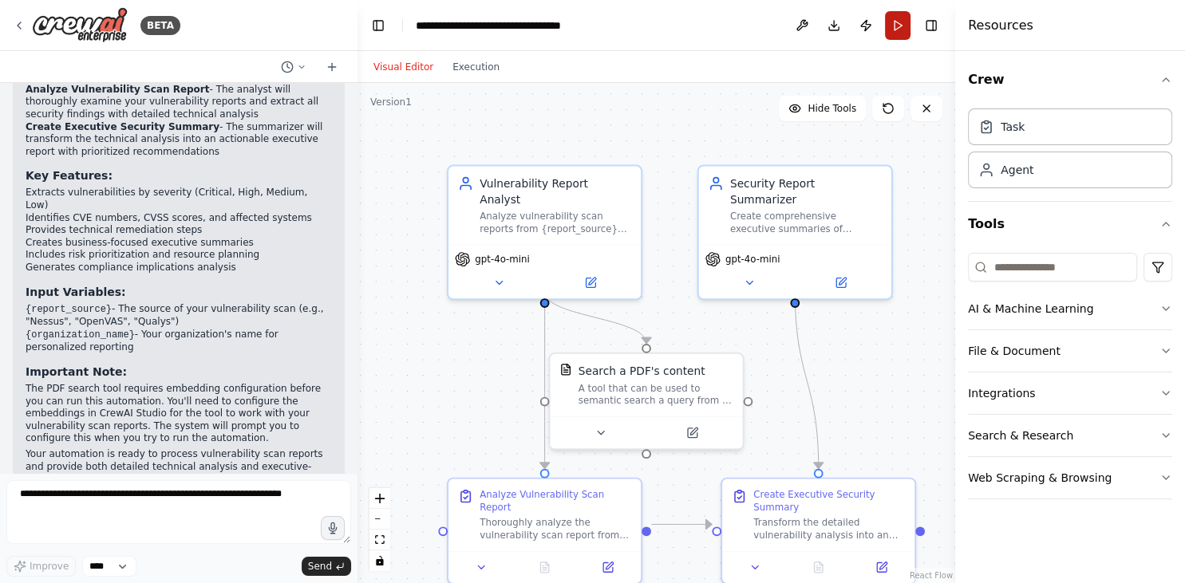
click at [894, 30] on button "Run" at bounding box center [898, 25] width 26 height 29
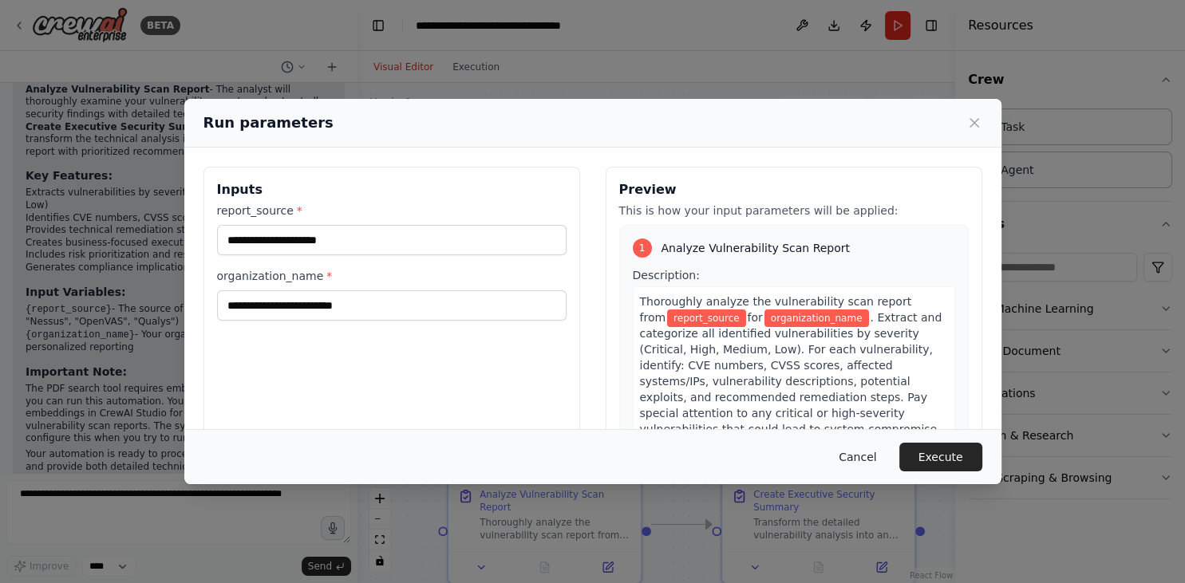
click at [867, 463] on button "Cancel" at bounding box center [857, 457] width 63 height 29
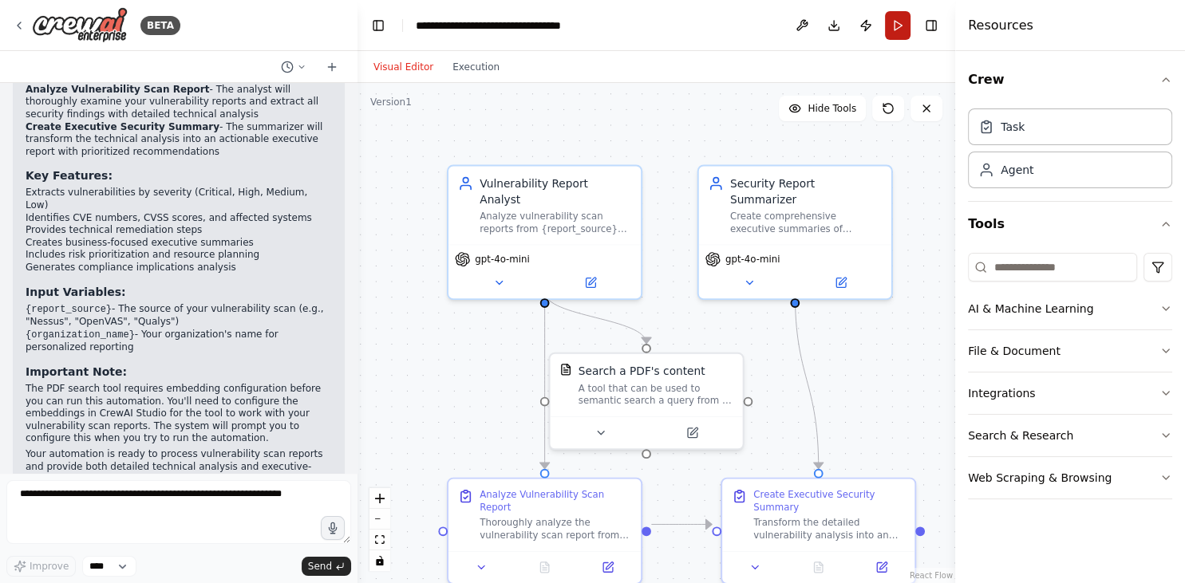
click at [900, 33] on button "Run" at bounding box center [898, 25] width 26 height 29
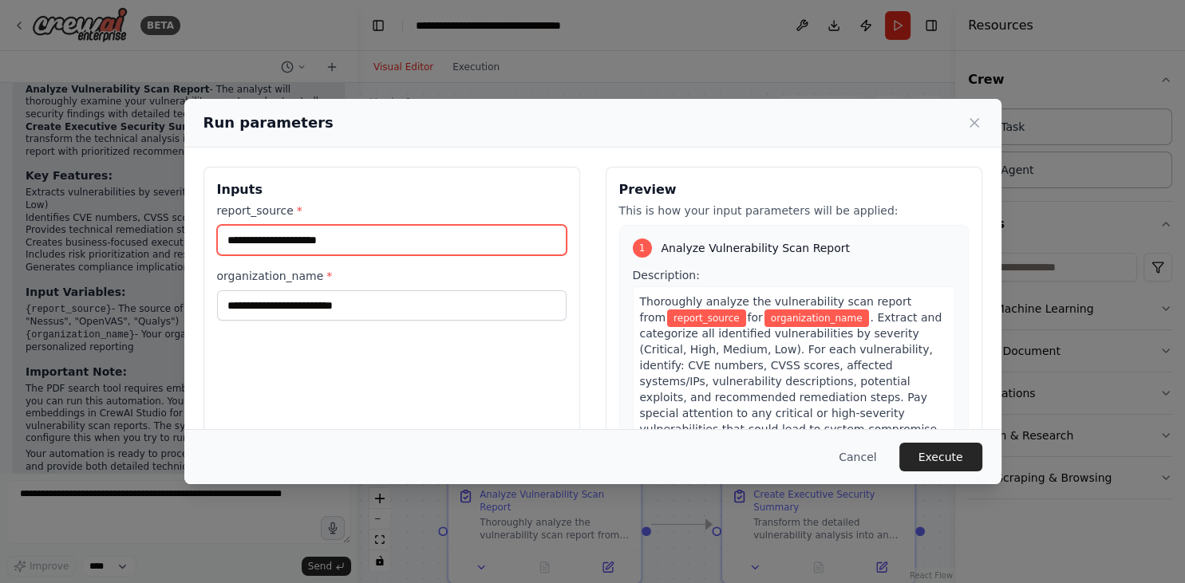
click at [287, 238] on input "report_source *" at bounding box center [391, 240] width 349 height 30
type input "******"
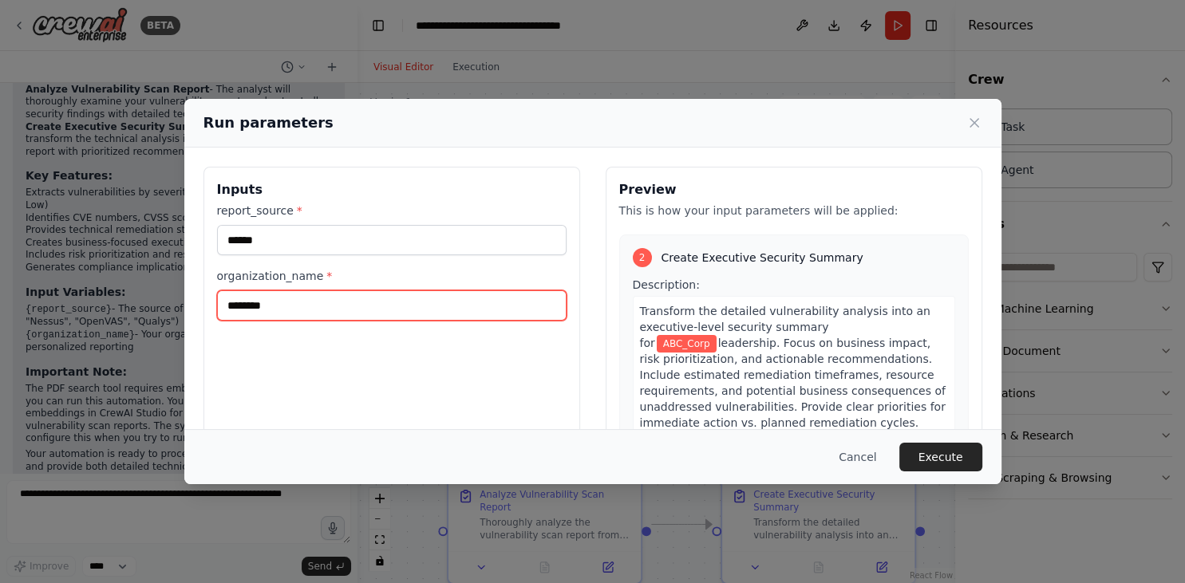
scroll to position [424, 0]
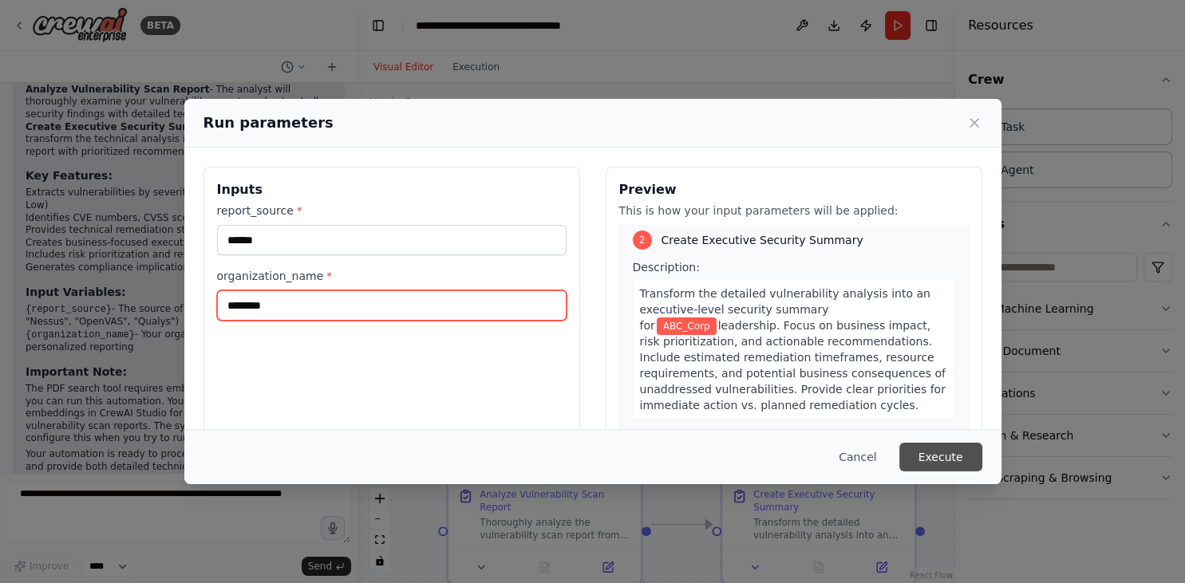
type input "********"
click at [936, 455] on button "Execute" at bounding box center [940, 457] width 83 height 29
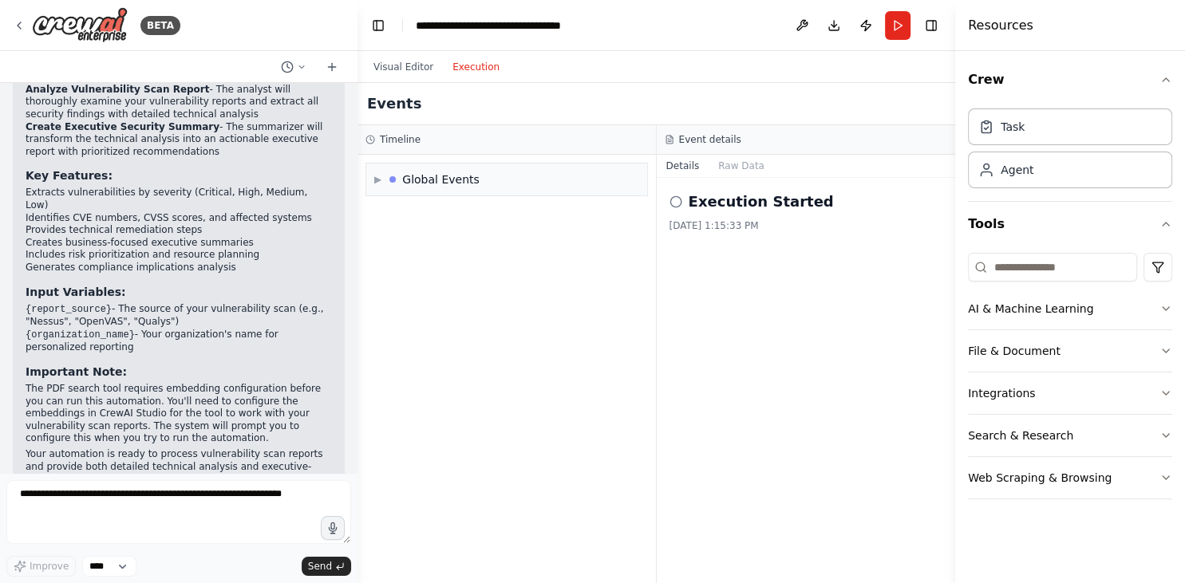
click at [455, 65] on button "Execution" at bounding box center [476, 66] width 66 height 19
click at [417, 179] on div "Global Events" at bounding box center [440, 180] width 77 height 16
click at [445, 243] on span "Execution Failed" at bounding box center [432, 241] width 78 height 13
click at [739, 166] on button "Raw Data" at bounding box center [741, 166] width 65 height 22
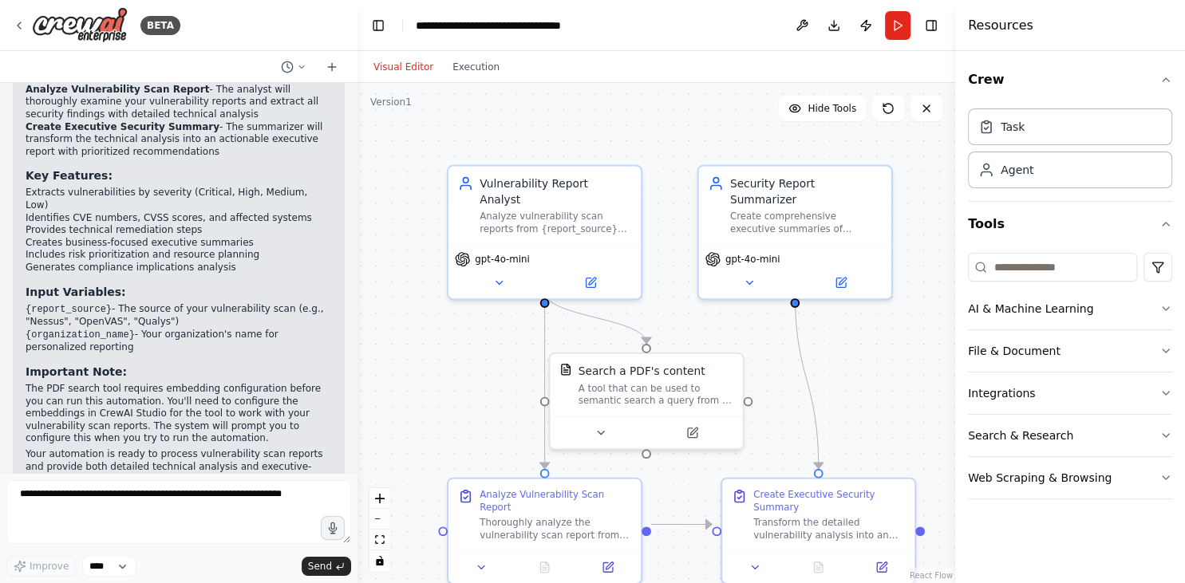
click at [396, 69] on button "Visual Editor" at bounding box center [403, 66] width 79 height 19
click at [694, 430] on icon at bounding box center [692, 430] width 10 height 10
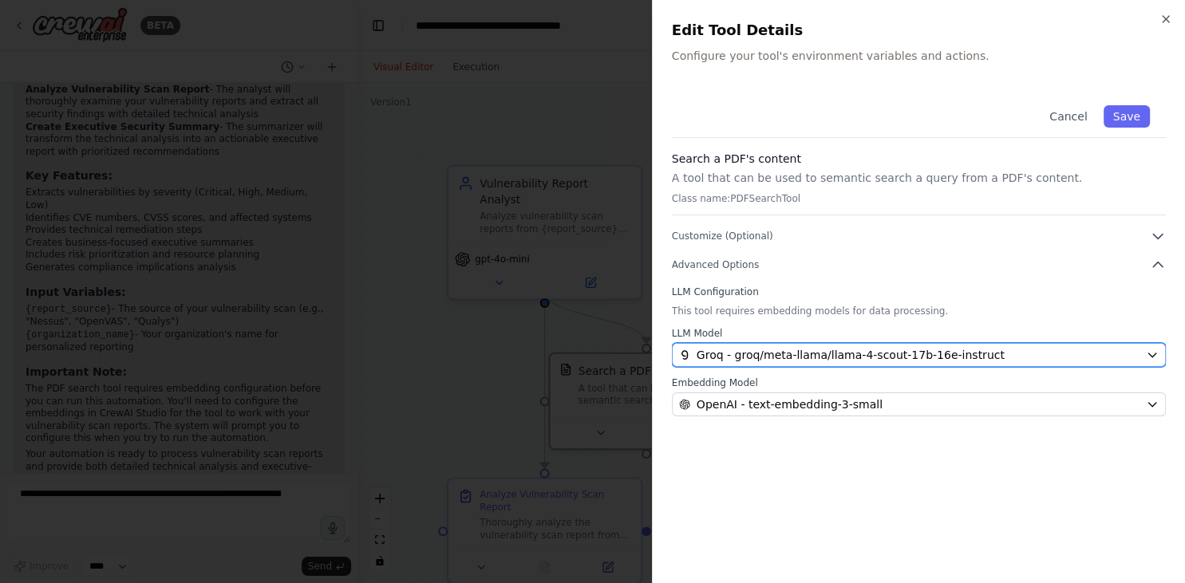
click at [956, 361] on span "Groq - groq/meta-llama/llama-4-scout-17b-16e-instruct" at bounding box center [851, 355] width 308 height 16
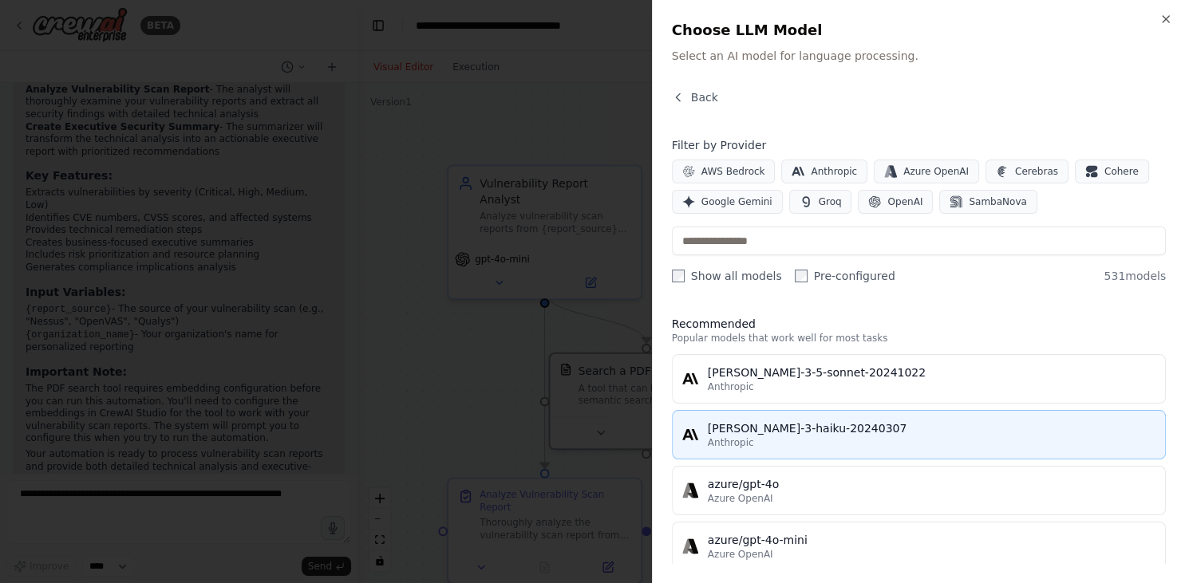
scroll to position [7, 0]
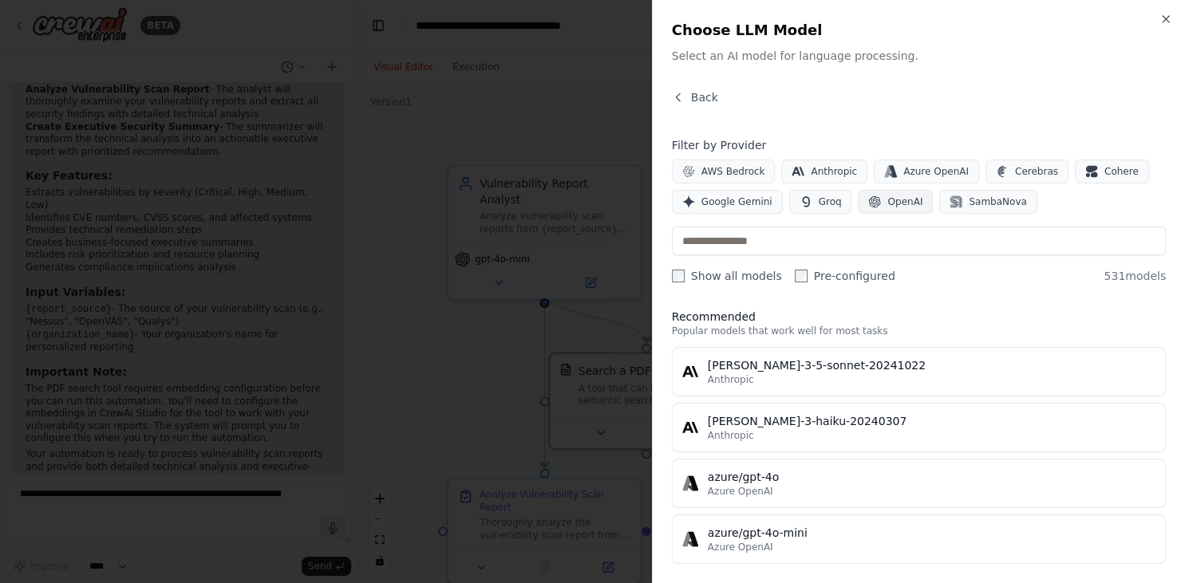
click at [869, 200] on icon "button" at bounding box center [875, 202] width 12 height 12
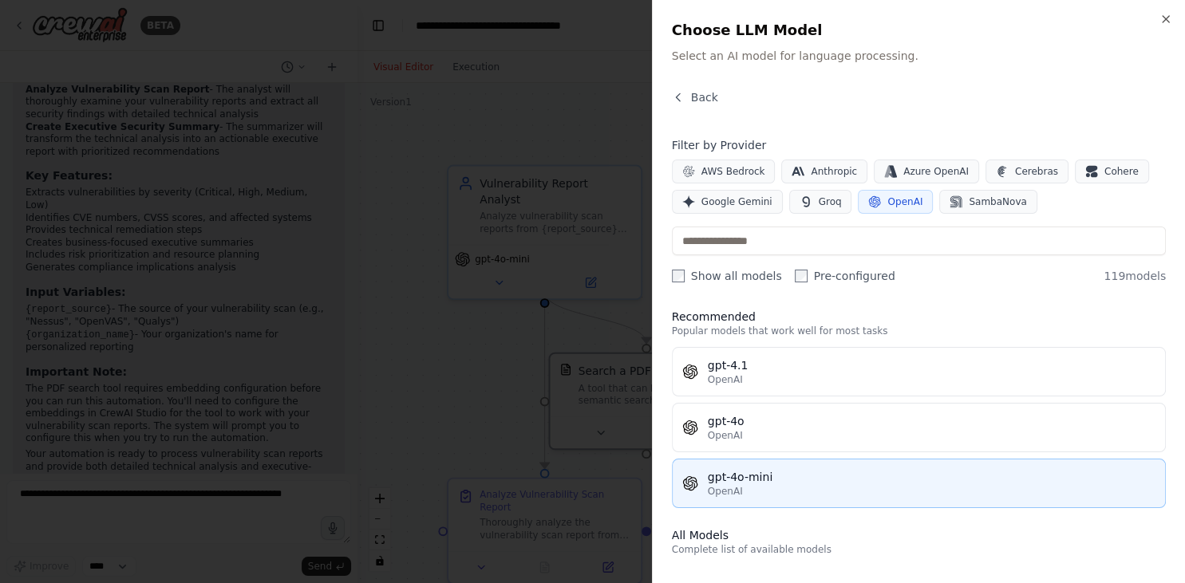
click at [757, 483] on div "gpt-4o-mini" at bounding box center [932, 477] width 448 height 16
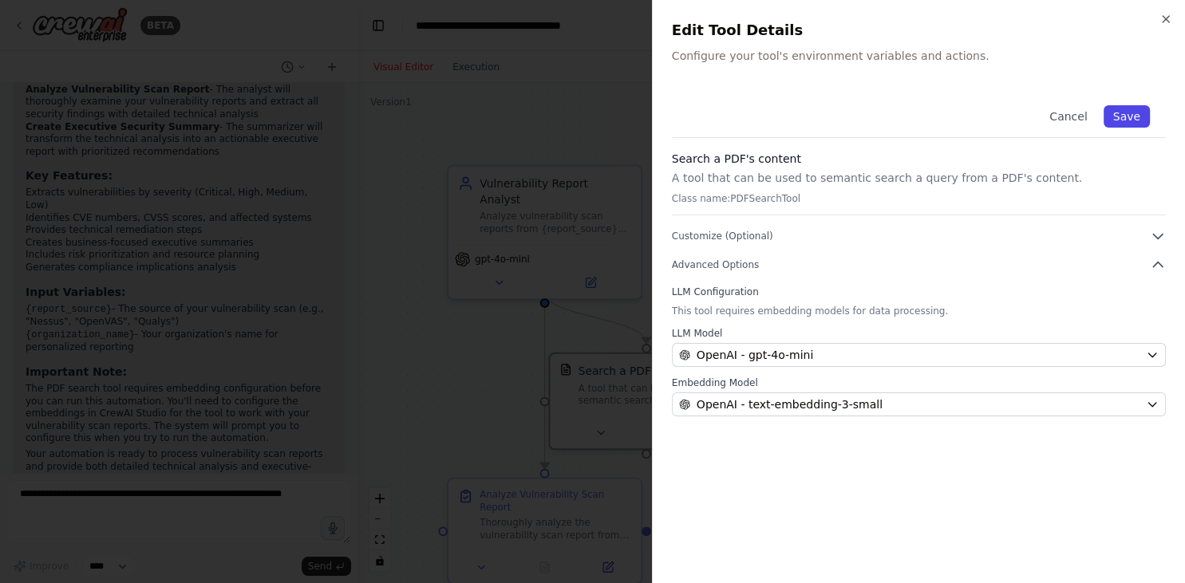
click at [1133, 112] on button "Save" at bounding box center [1127, 116] width 46 height 22
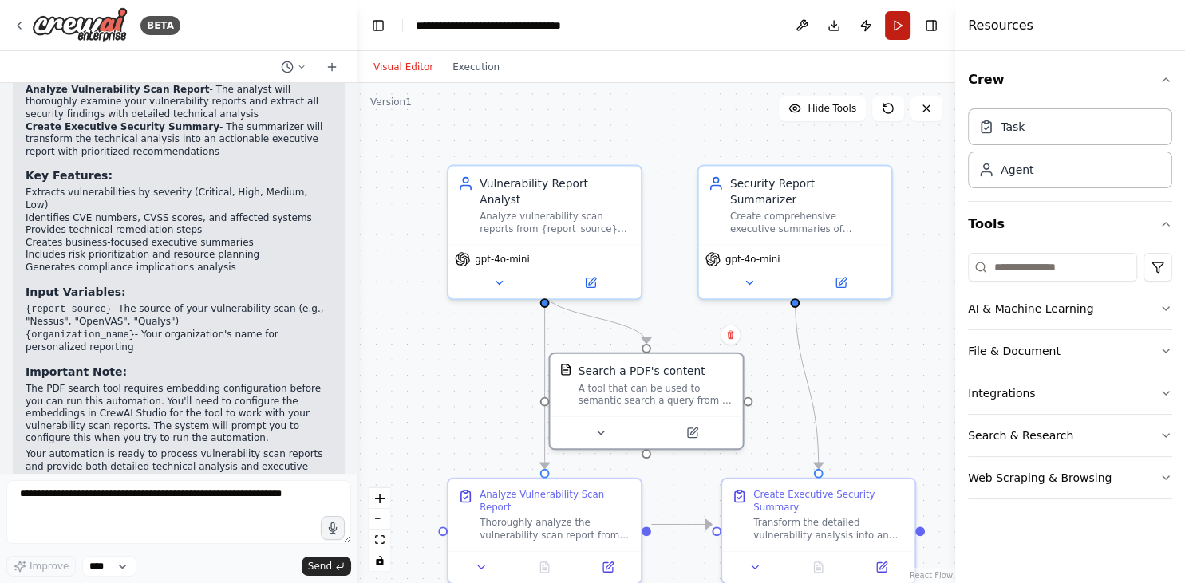
click at [902, 27] on button "Run" at bounding box center [898, 25] width 26 height 29
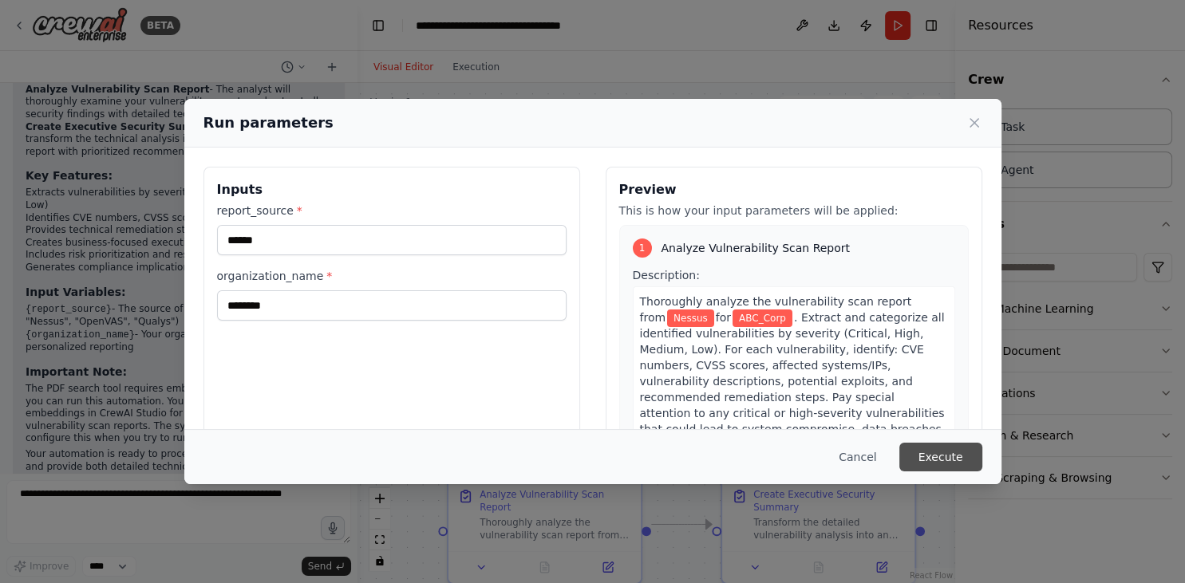
click at [939, 455] on button "Execute" at bounding box center [940, 457] width 83 height 29
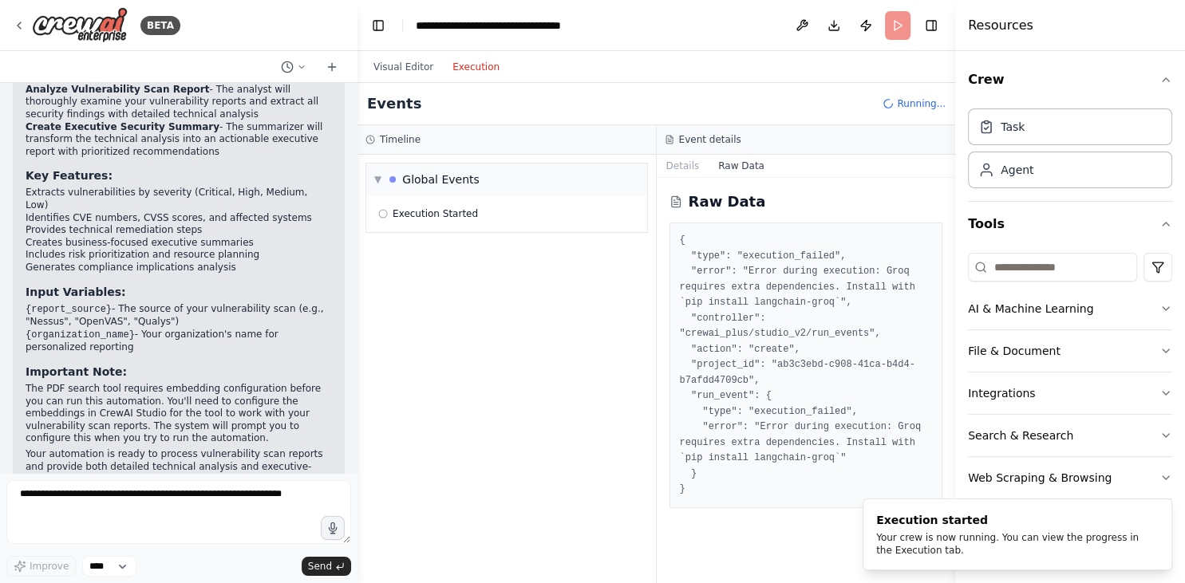
click at [467, 69] on button "Execution" at bounding box center [476, 66] width 66 height 19
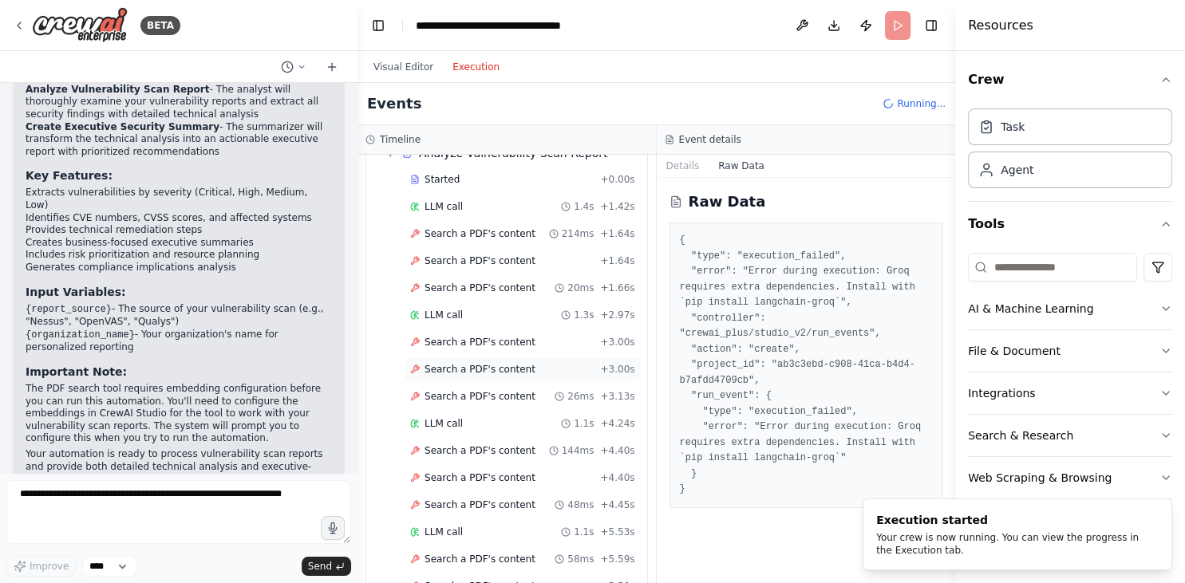
scroll to position [0, 0]
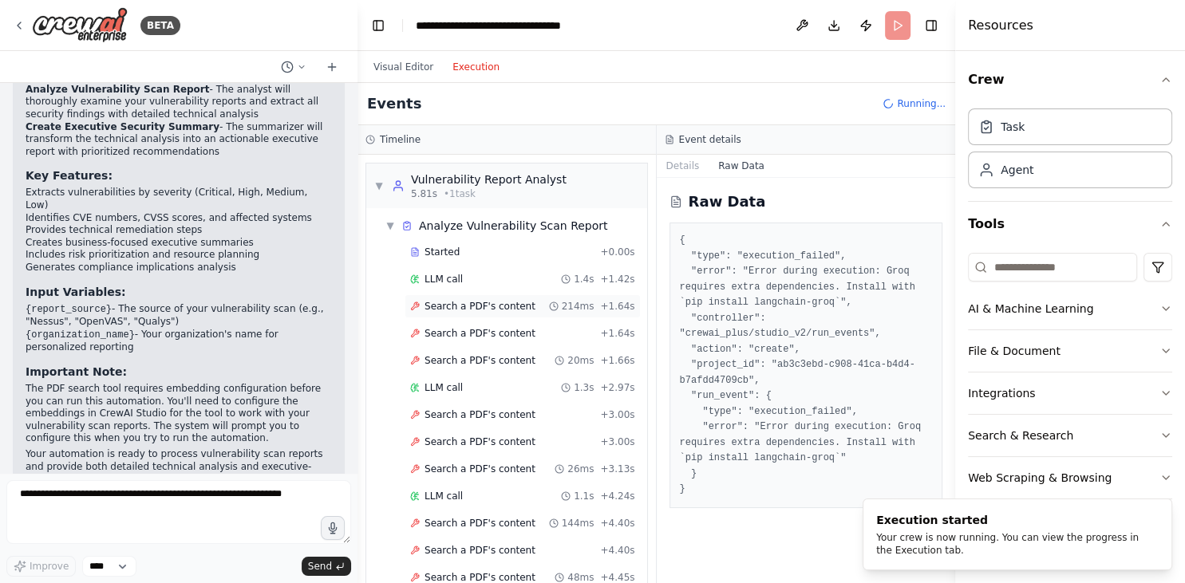
click at [476, 304] on span "Search a PDF's content" at bounding box center [479, 306] width 111 height 13
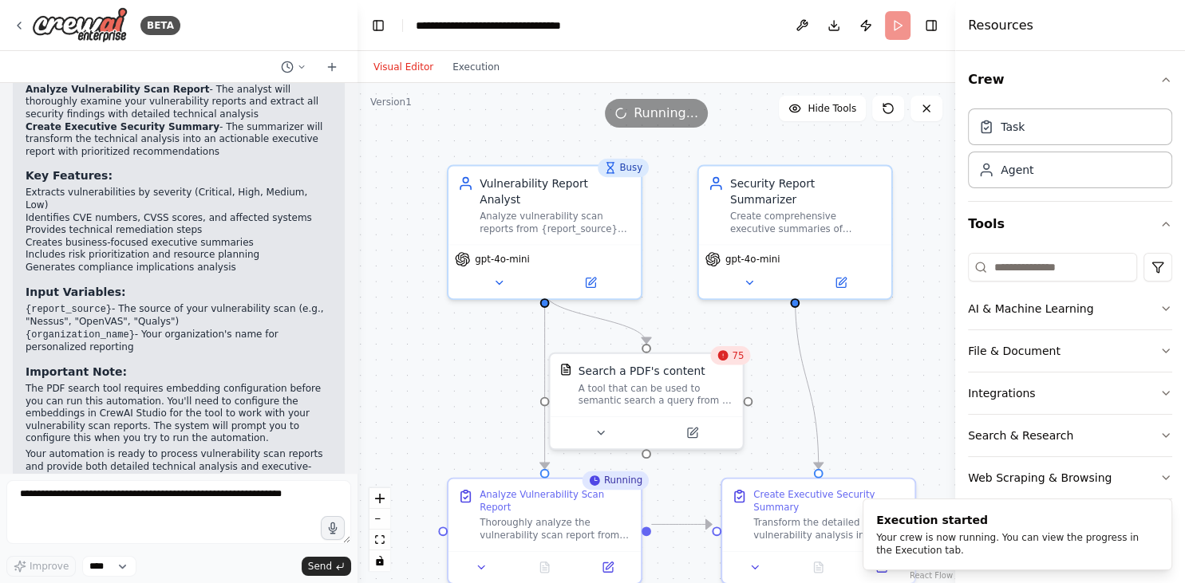
click at [407, 64] on button "Visual Editor" at bounding box center [403, 66] width 79 height 19
click at [930, 107] on icon at bounding box center [926, 108] width 13 height 13
click at [662, 120] on span "Running..." at bounding box center [666, 113] width 65 height 19
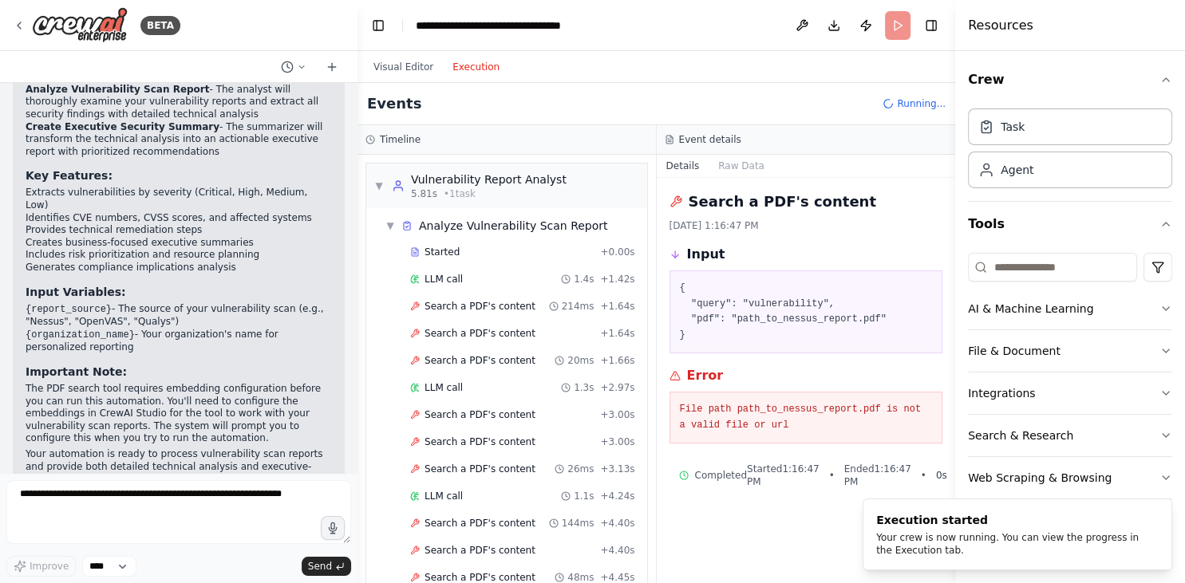
click at [482, 65] on button "Execution" at bounding box center [476, 66] width 66 height 19
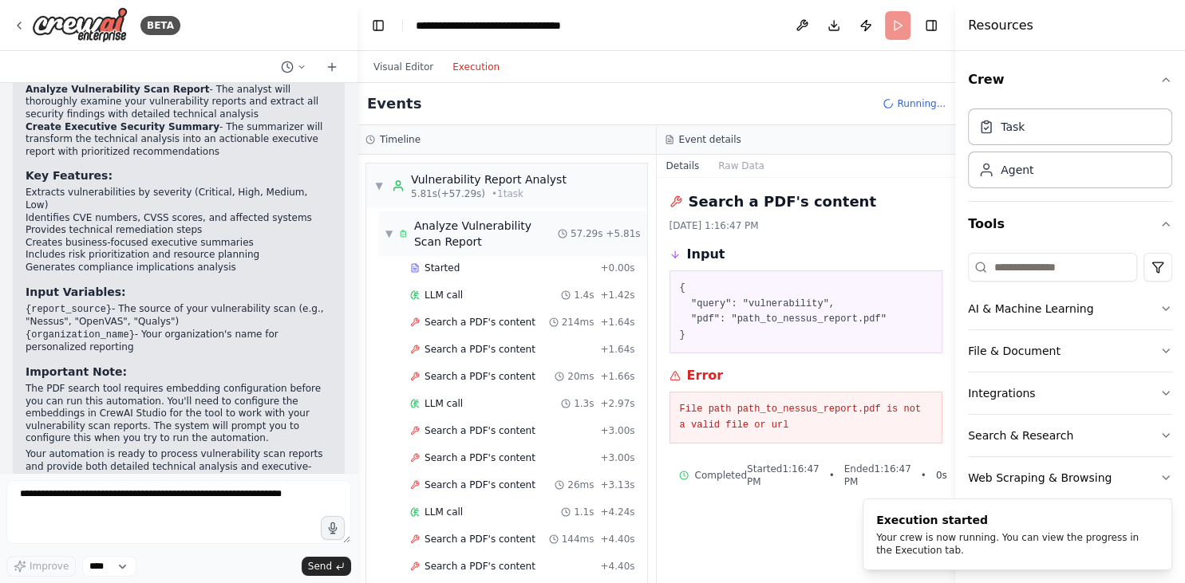
click at [389, 235] on span "▼" at bounding box center [388, 233] width 7 height 13
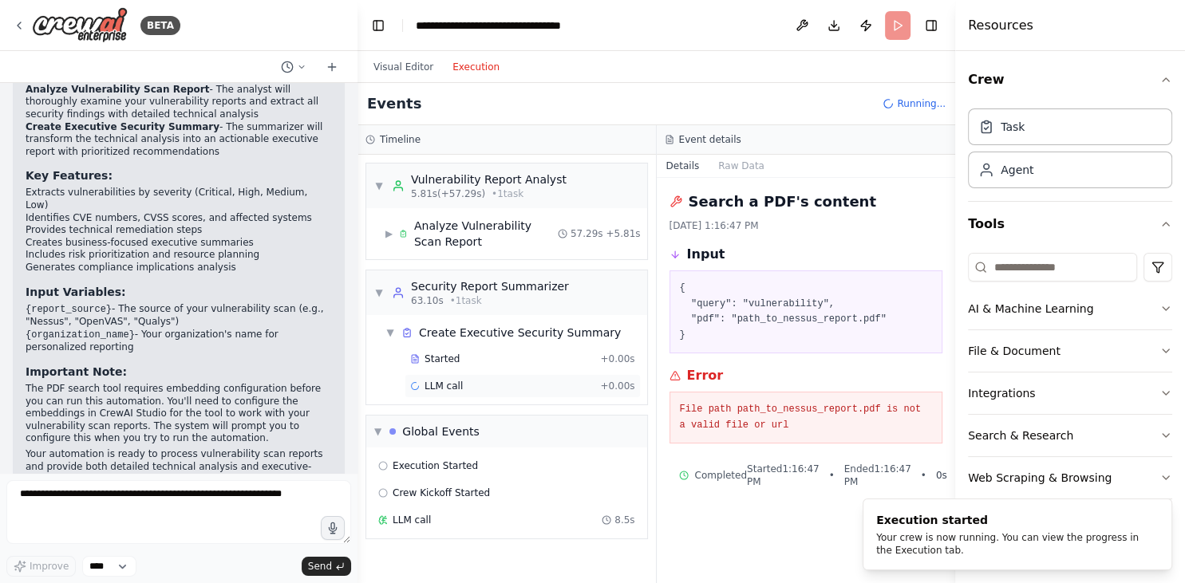
click at [445, 385] on span "LLM call" at bounding box center [443, 386] width 38 height 13
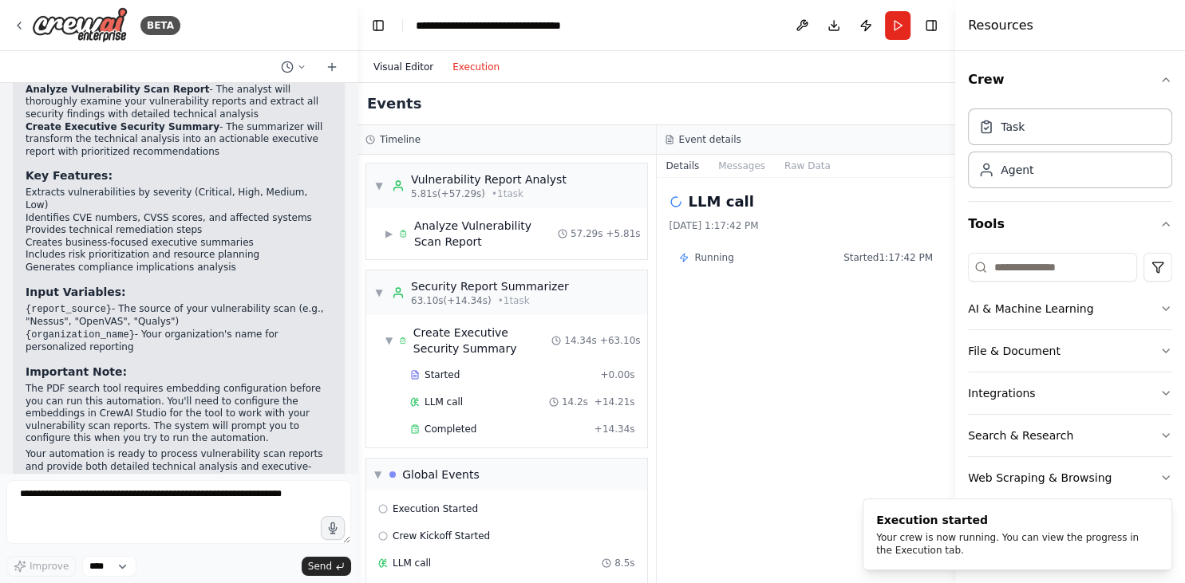
click at [412, 73] on button "Visual Editor" at bounding box center [403, 66] width 79 height 19
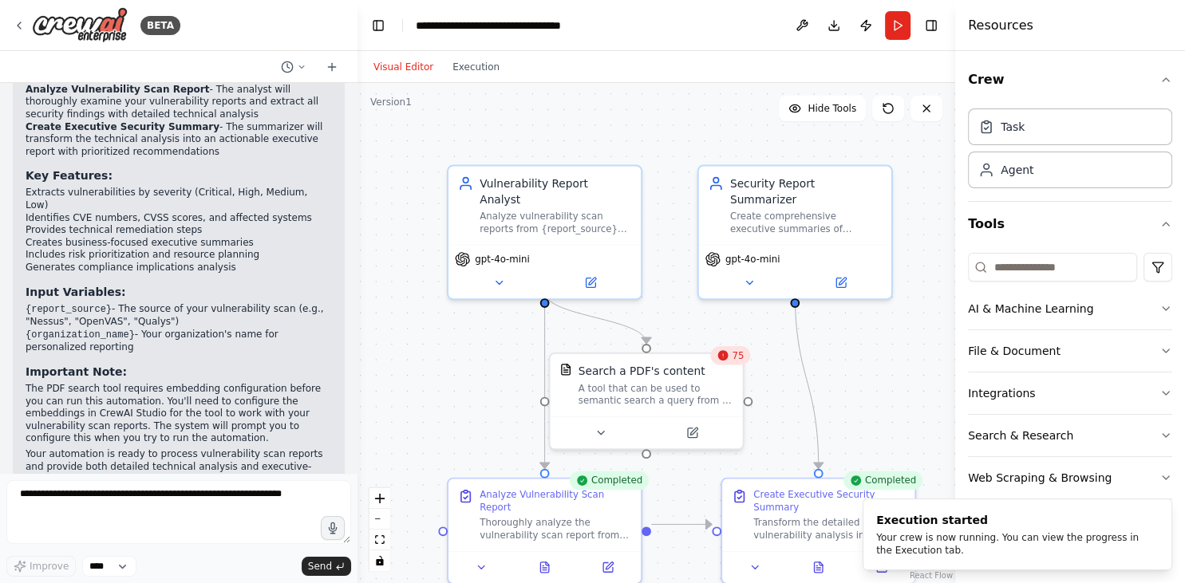
click at [737, 363] on div "75" at bounding box center [730, 355] width 40 height 19
click at [695, 426] on icon at bounding box center [693, 427] width 7 height 7
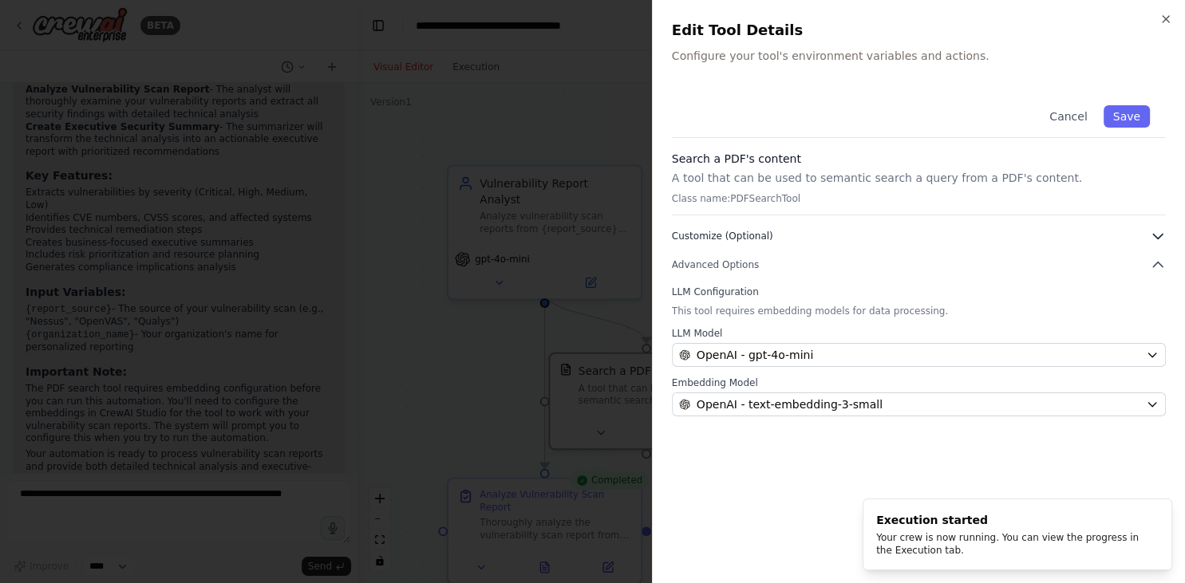
click at [1161, 235] on icon "button" at bounding box center [1158, 237] width 10 height 5
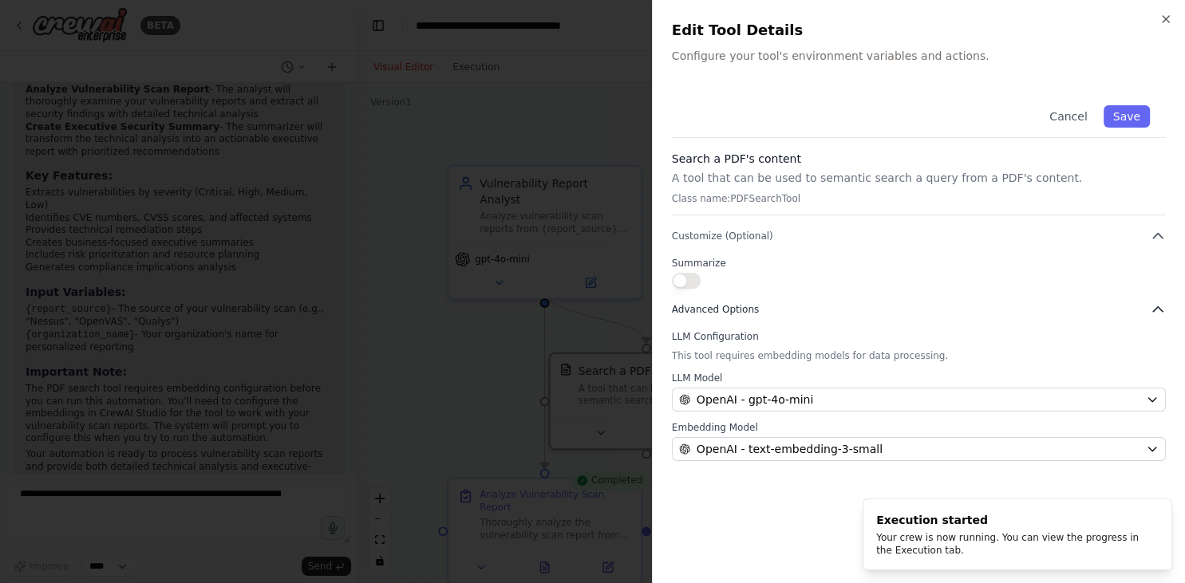
click at [1163, 308] on icon "button" at bounding box center [1158, 310] width 16 height 16
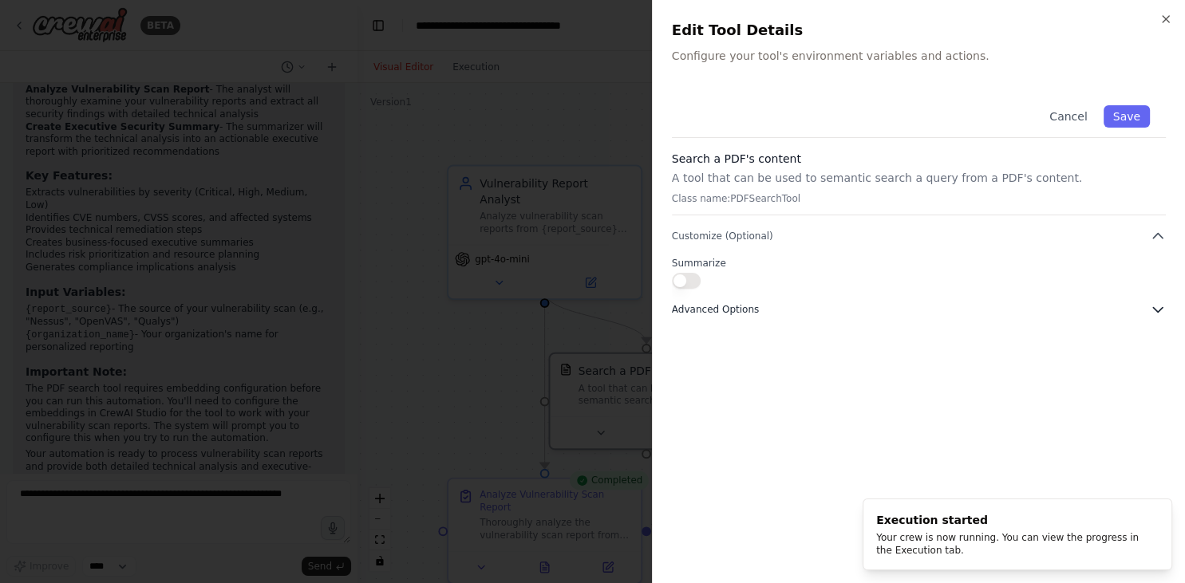
click at [1163, 308] on icon "button" at bounding box center [1158, 310] width 16 height 16
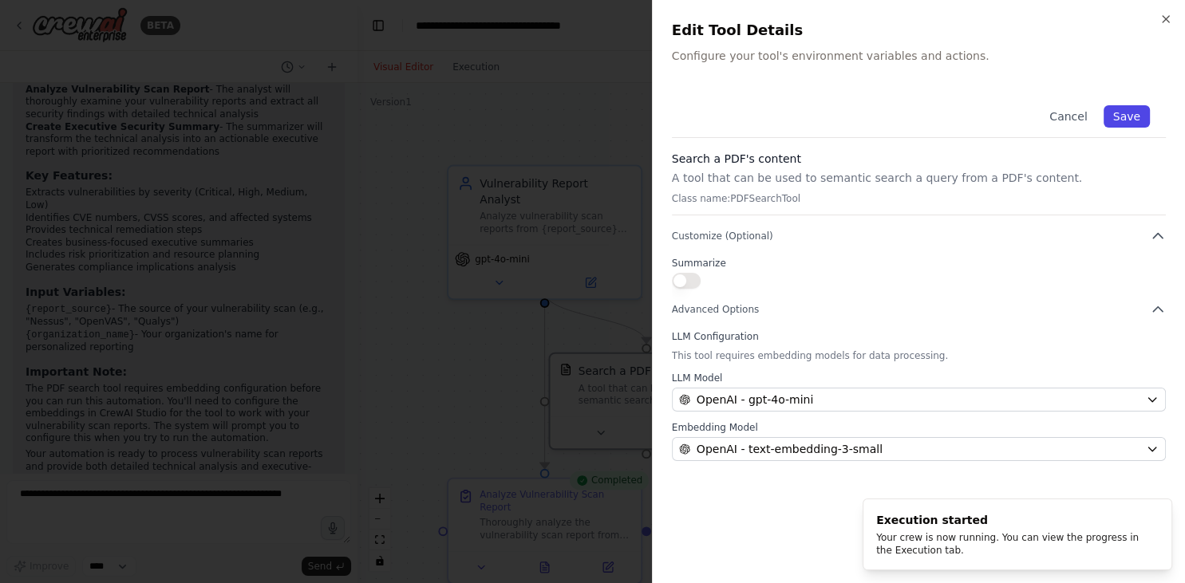
click at [1128, 120] on button "Save" at bounding box center [1127, 116] width 46 height 22
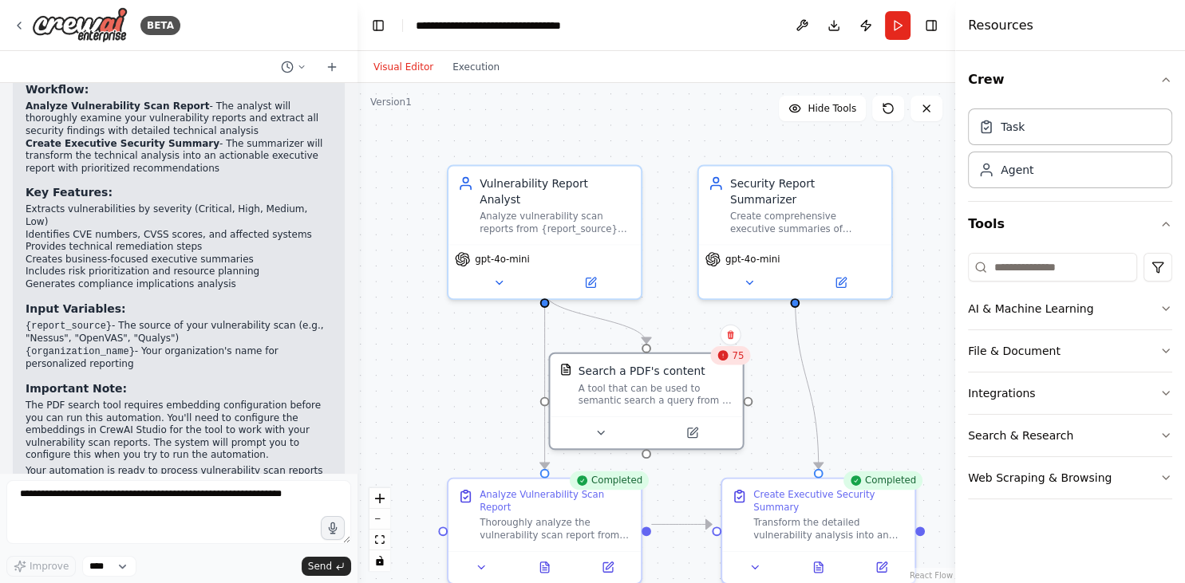
scroll to position [1157, 0]
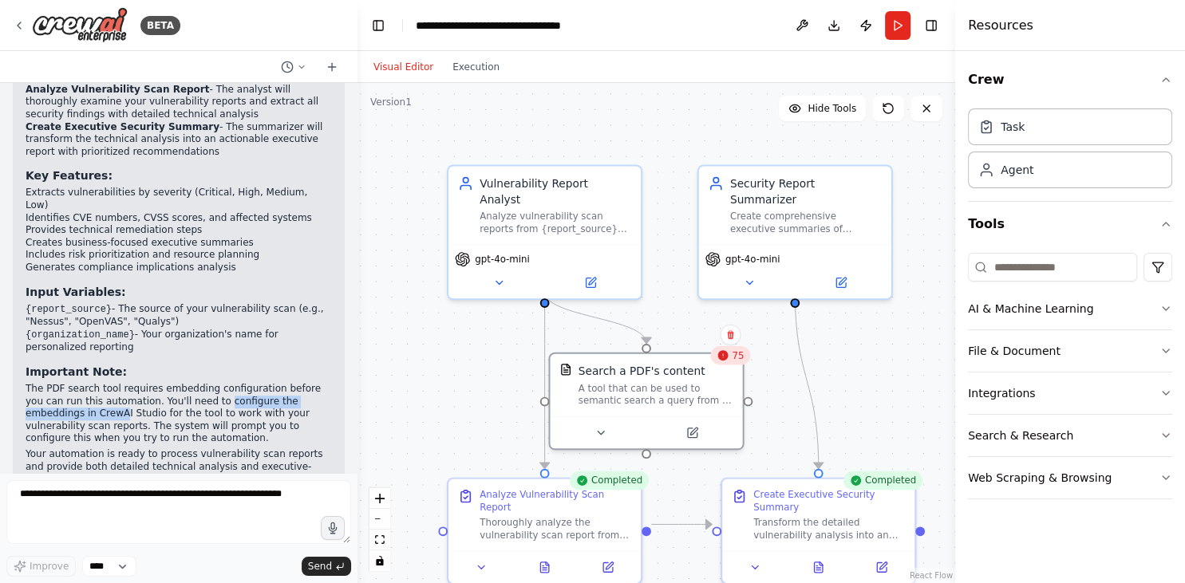
drag, startPoint x: 175, startPoint y: 374, endPoint x: 326, endPoint y: 375, distance: 151.6
click at [326, 383] on p "The PDF search tool requires embedding configuration before you can run this au…" at bounding box center [179, 414] width 306 height 62
copy p "configure the embeddings in CrewA"
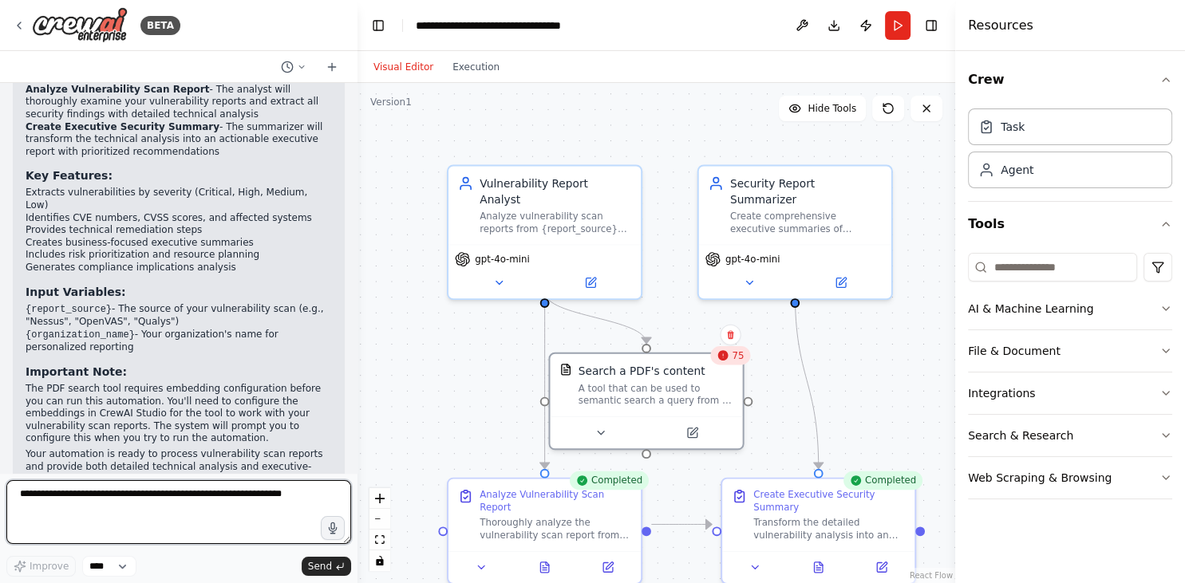
click at [151, 504] on textarea at bounding box center [178, 512] width 345 height 64
paste textarea "**********"
type textarea "**********"
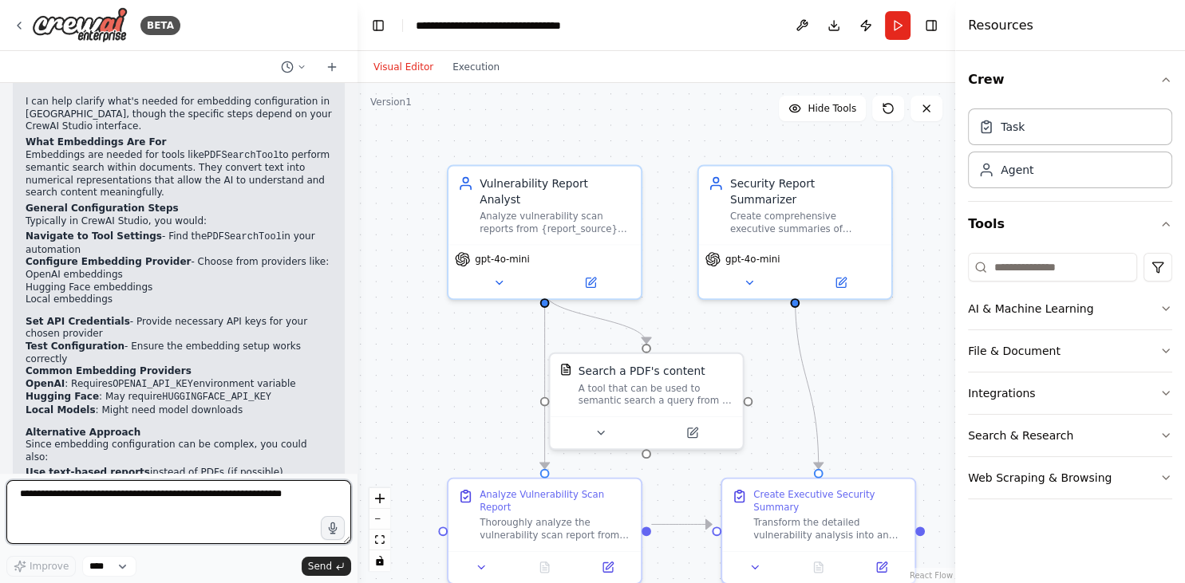
scroll to position [1660, 0]
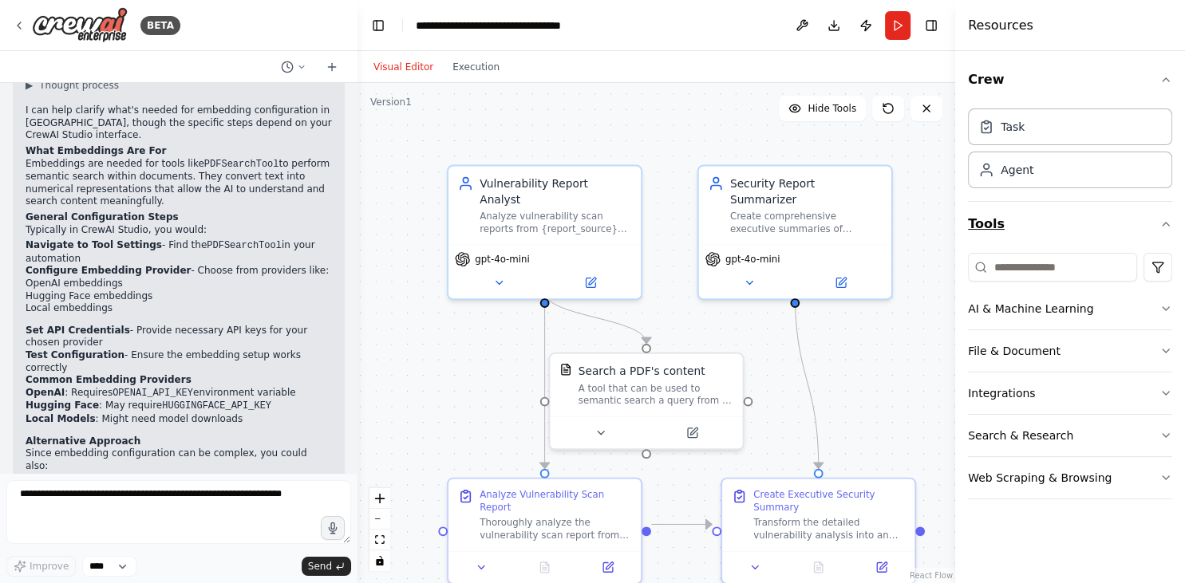
click at [981, 229] on button "Tools" at bounding box center [1070, 224] width 204 height 45
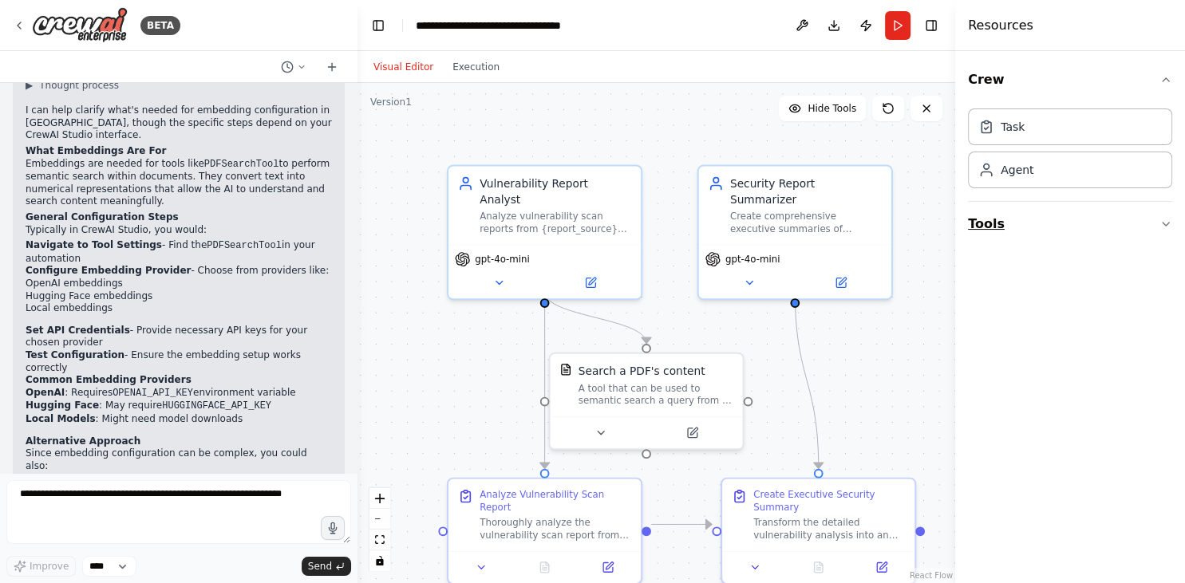
click at [1159, 223] on icon "button" at bounding box center [1165, 224] width 13 height 13
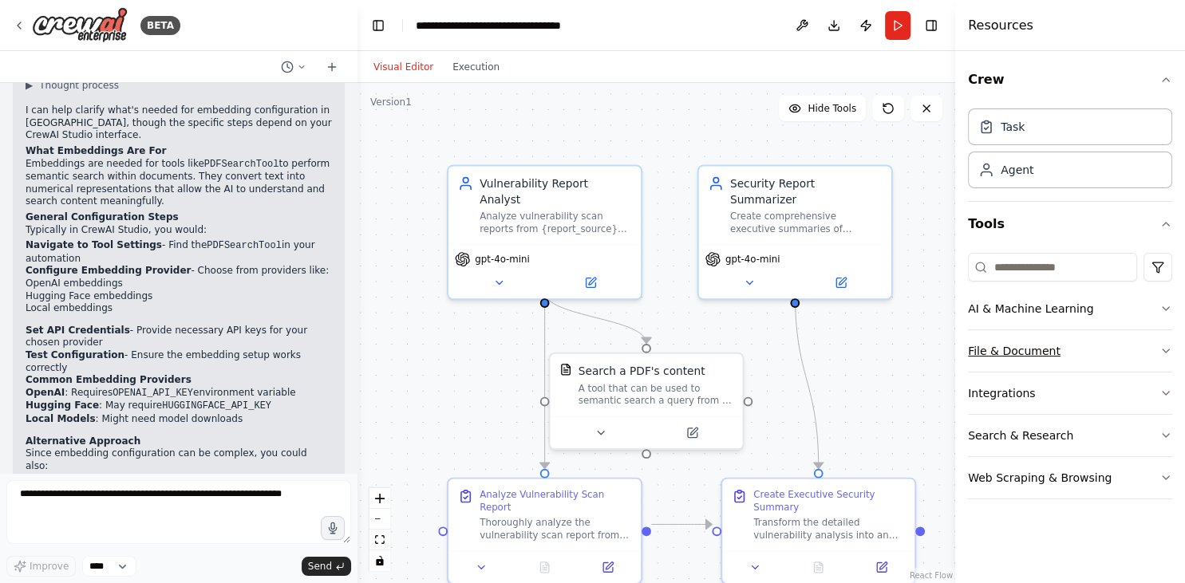
click at [1048, 348] on button "File & Document" at bounding box center [1070, 350] width 204 height 41
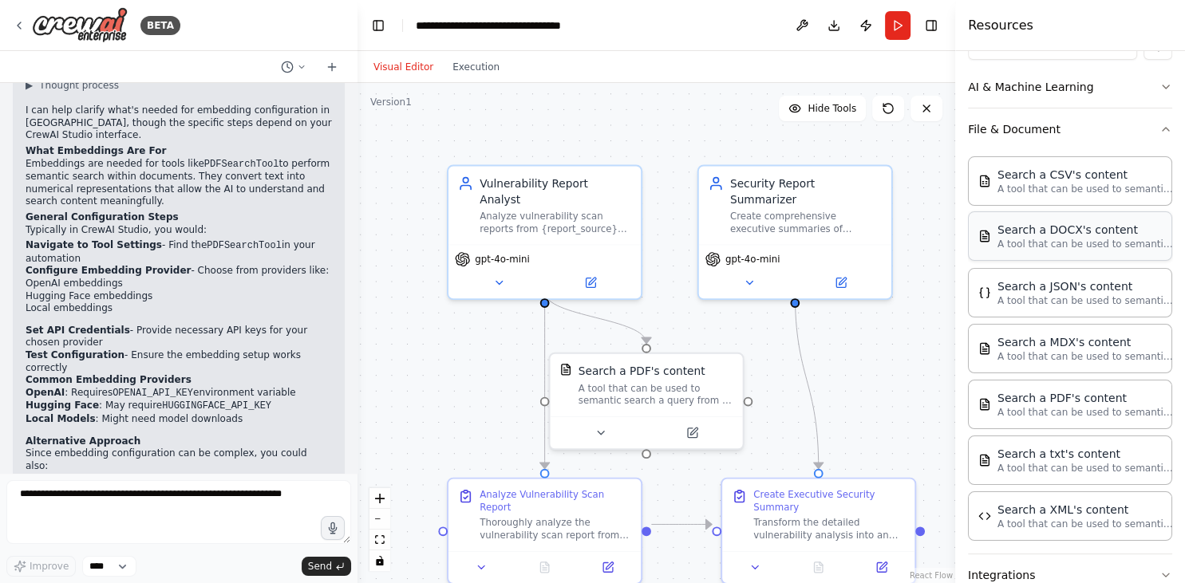
scroll to position [233, 0]
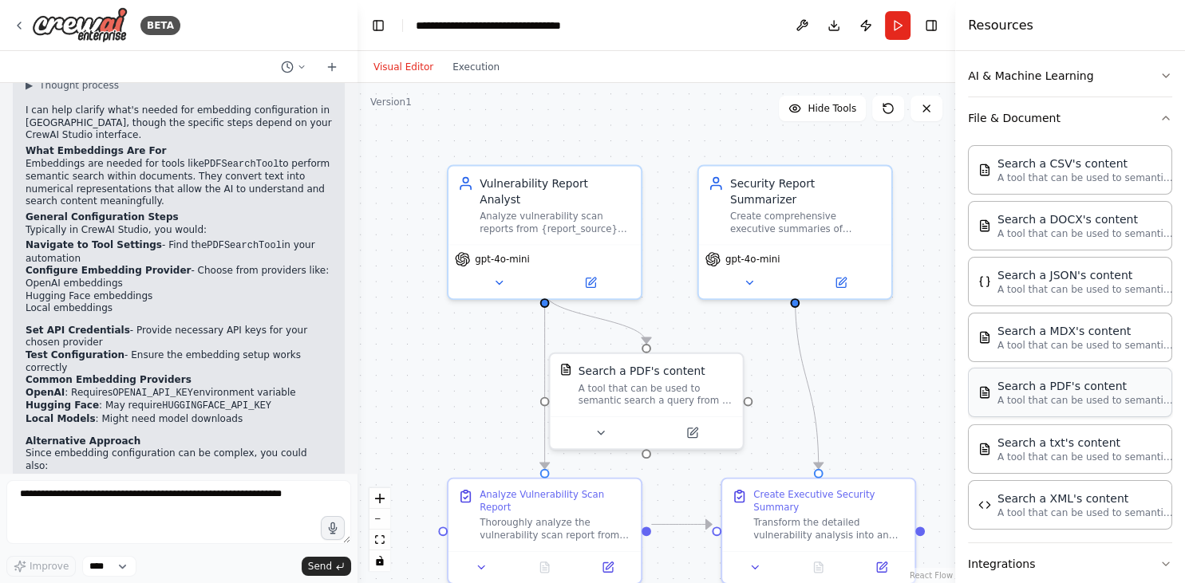
click at [984, 399] on div "Search a PDF's content A tool that can be used to semantic search a query from …" at bounding box center [1070, 392] width 184 height 29
click at [1020, 389] on div "Search a PDF's content" at bounding box center [1085, 386] width 176 height 16
click at [939, 448] on div "A tool that can be used to semantic search a query from a PDF's content." at bounding box center [1007, 453] width 155 height 25
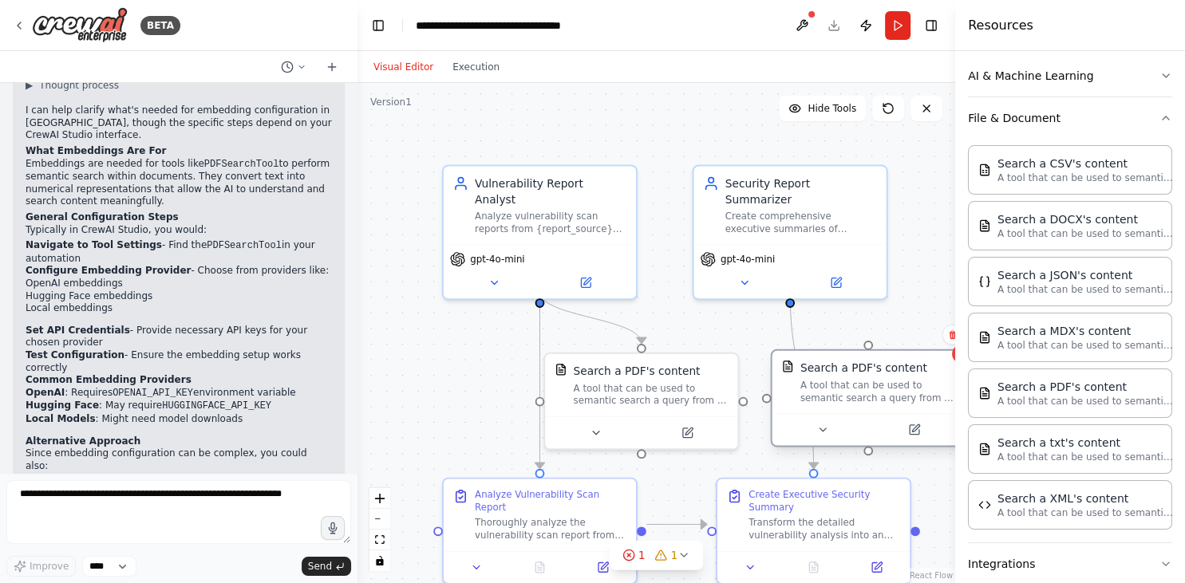
drag, startPoint x: 939, startPoint y: 448, endPoint x: 801, endPoint y: 362, distance: 162.3
click at [801, 362] on div "Search a PDF's content A tool that can be used to semantic search a query from …" at bounding box center [877, 383] width 155 height 44
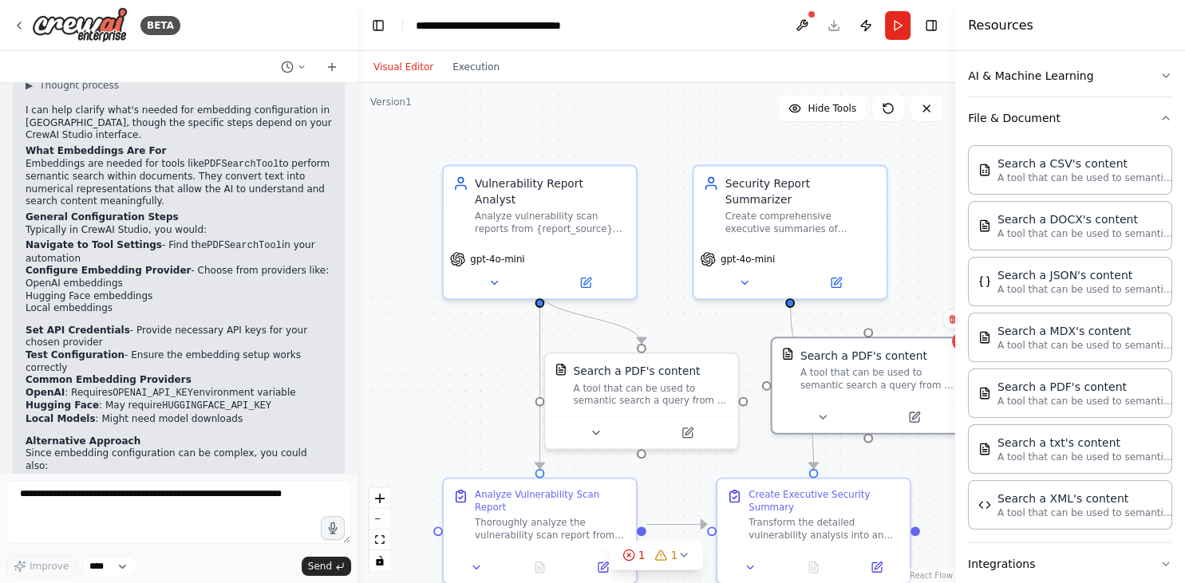
click at [953, 318] on button "Toggle Sidebar" at bounding box center [955, 291] width 13 height 583
drag, startPoint x: 897, startPoint y: 365, endPoint x: 769, endPoint y: 383, distance: 128.9
click at [784, 383] on div "A tool that can be used to semantic search a query from a PDF's content." at bounding box center [861, 375] width 155 height 25
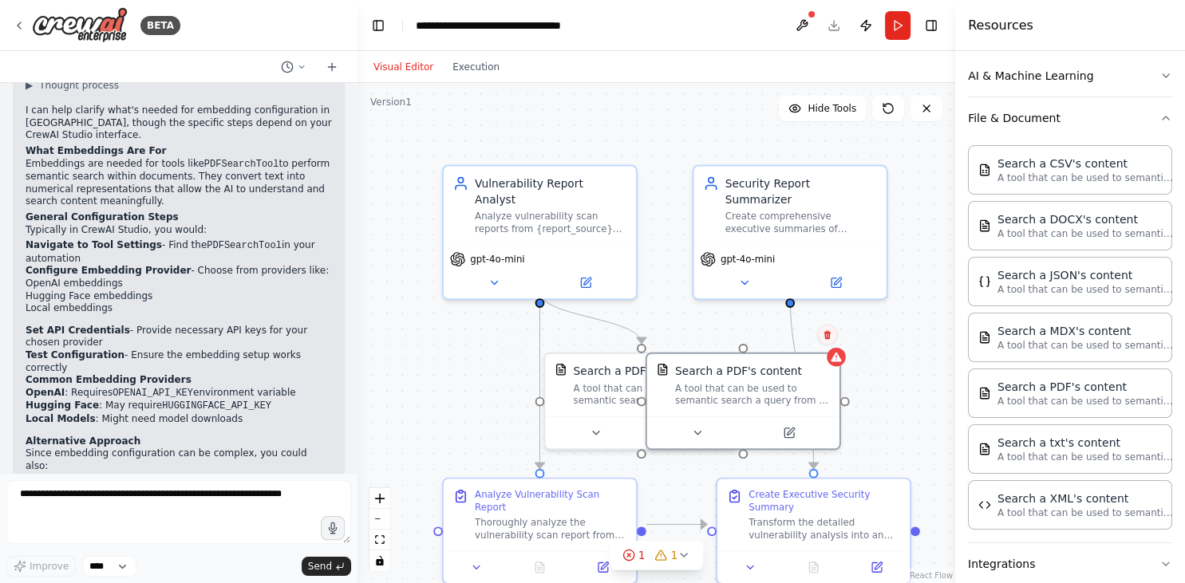
click at [831, 333] on icon at bounding box center [828, 335] width 10 height 10
click at [780, 339] on button "Confirm" at bounding box center [781, 335] width 57 height 19
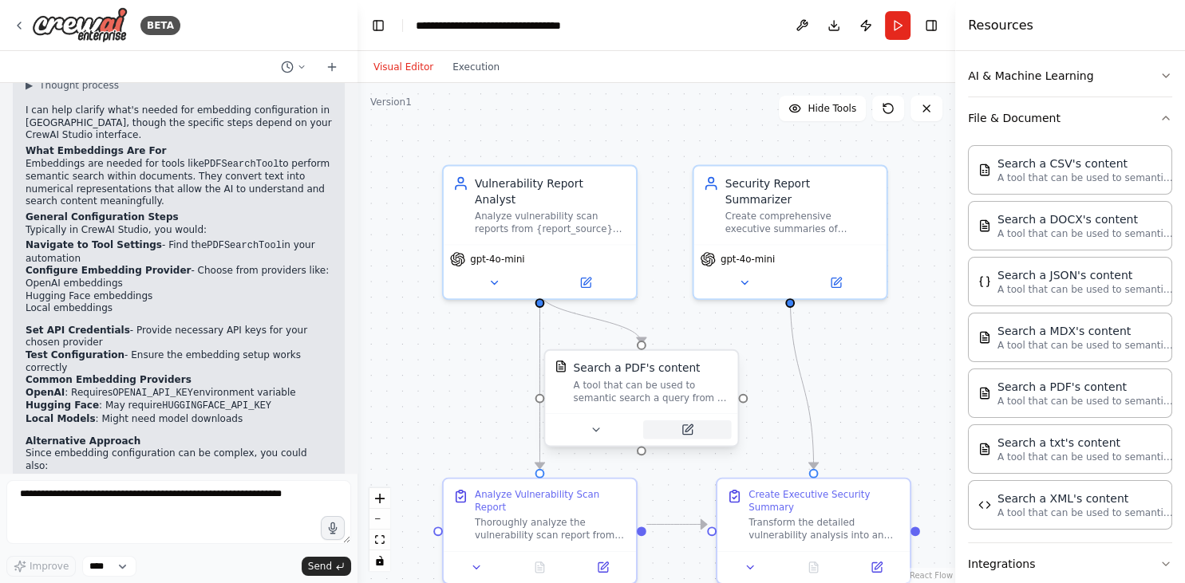
click at [689, 429] on icon at bounding box center [688, 427] width 7 height 7
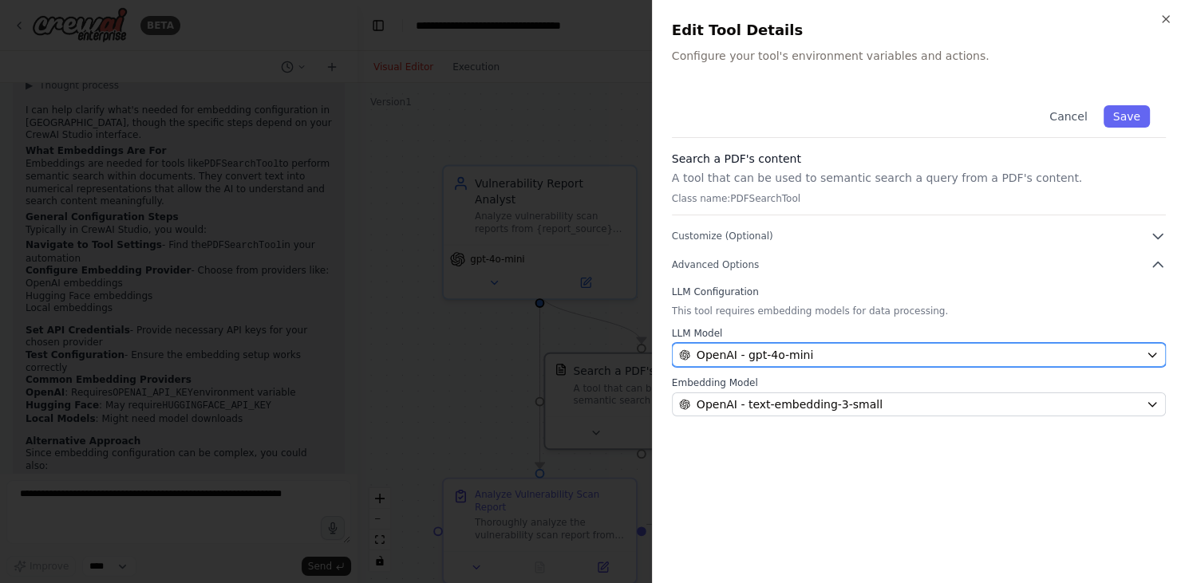
click at [1153, 347] on button "OpenAI - gpt-4o-mini" at bounding box center [919, 355] width 494 height 24
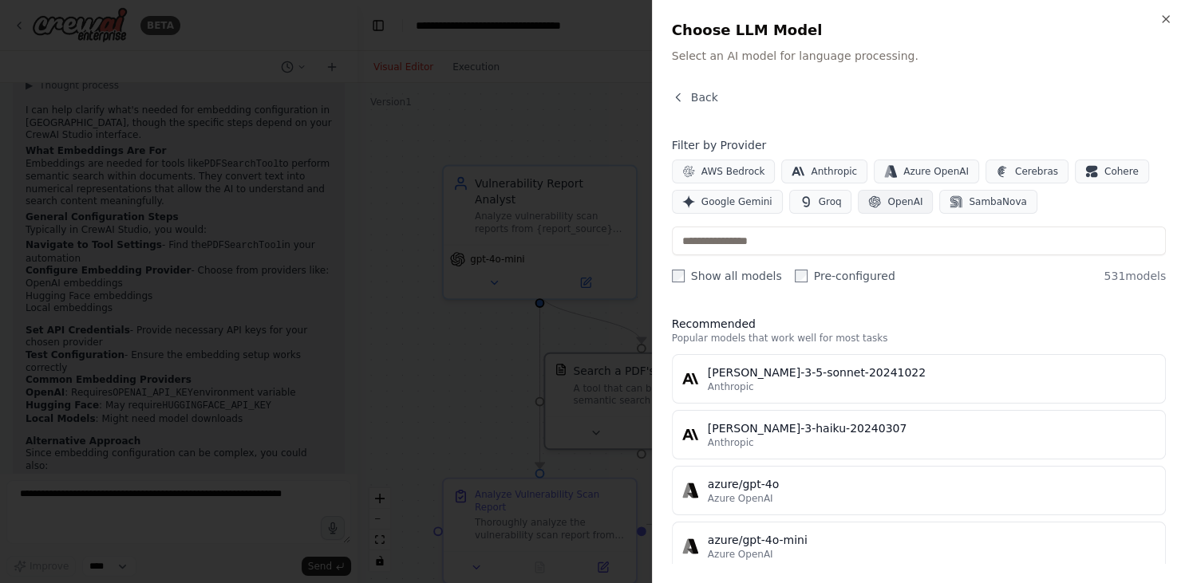
click at [901, 209] on button "OpenAI" at bounding box center [895, 202] width 75 height 24
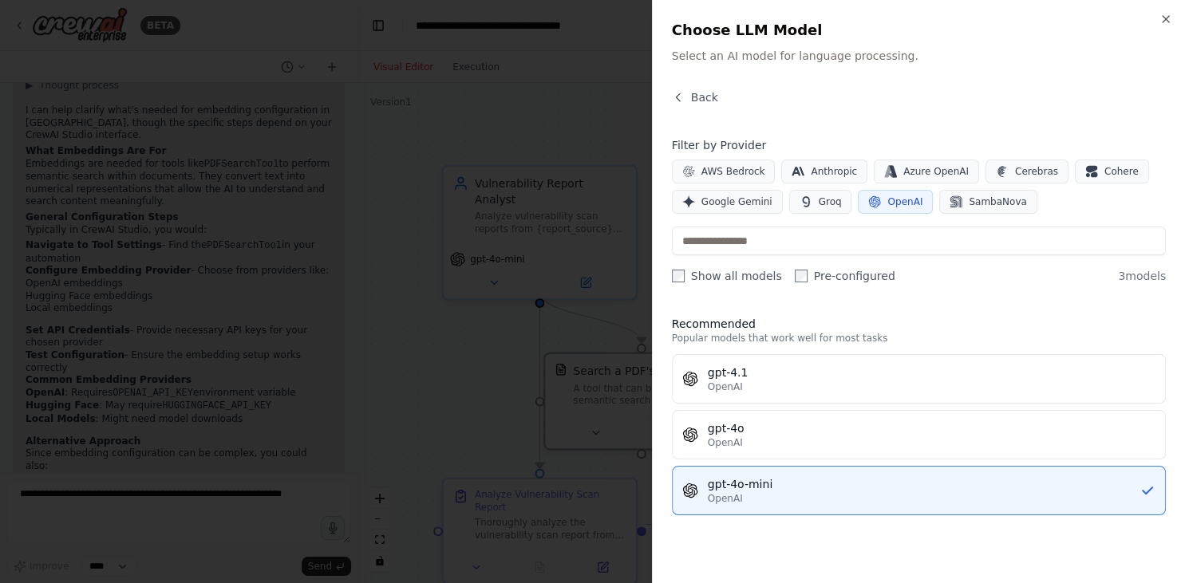
scroll to position [0, 0]
click at [743, 496] on div "OpenAI" at bounding box center [924, 498] width 432 height 13
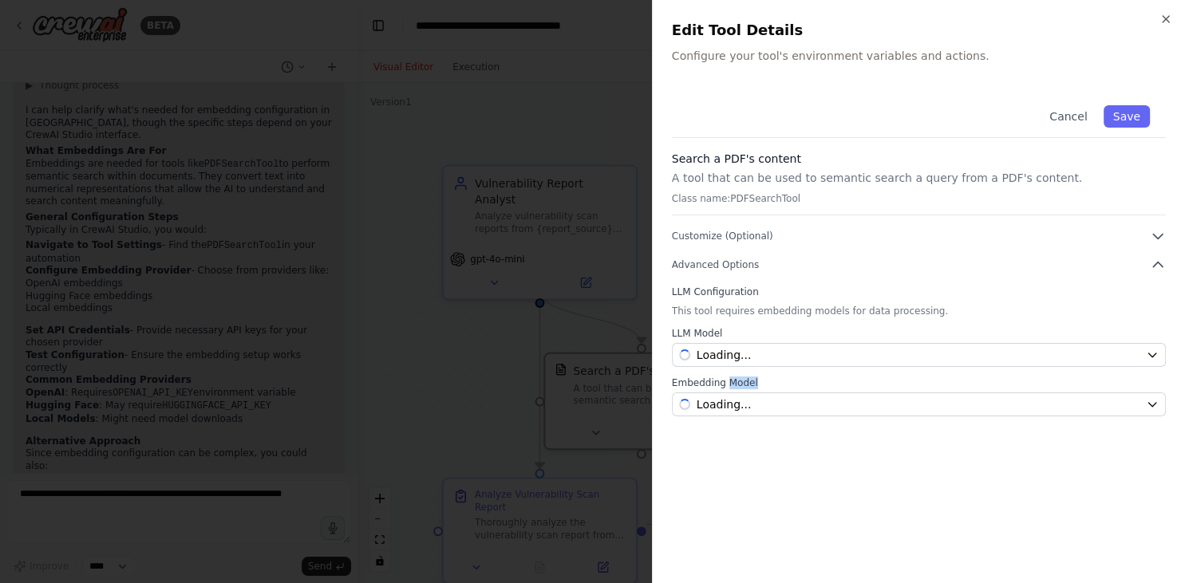
click at [743, 496] on div "Cancel Save Search a PDF's content A tool that can be used to semantic search a…" at bounding box center [919, 326] width 494 height 475
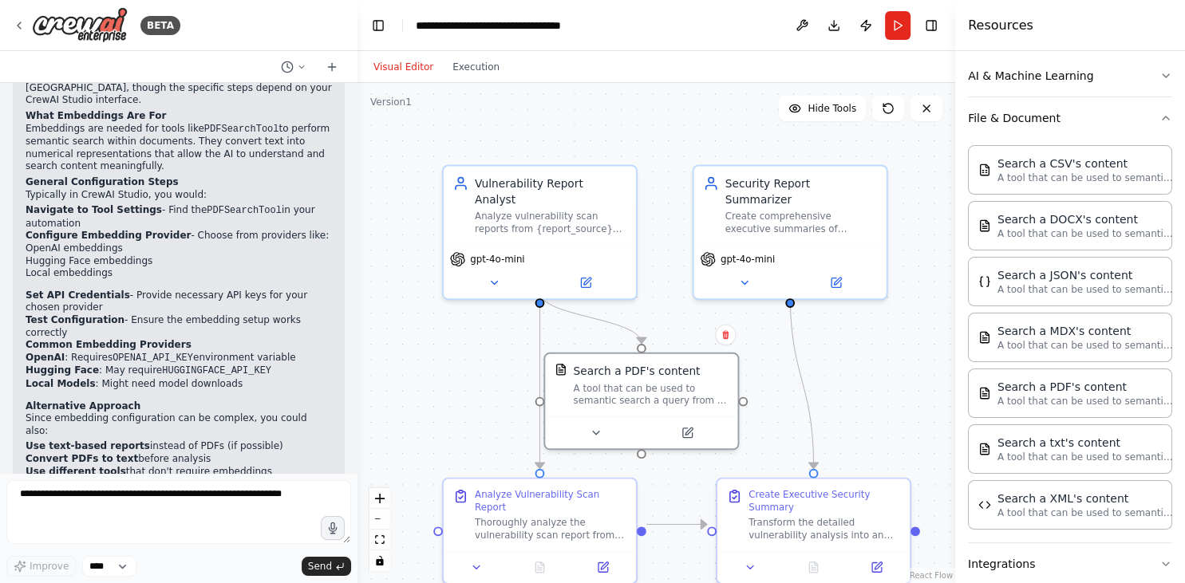
scroll to position [1700, 0]
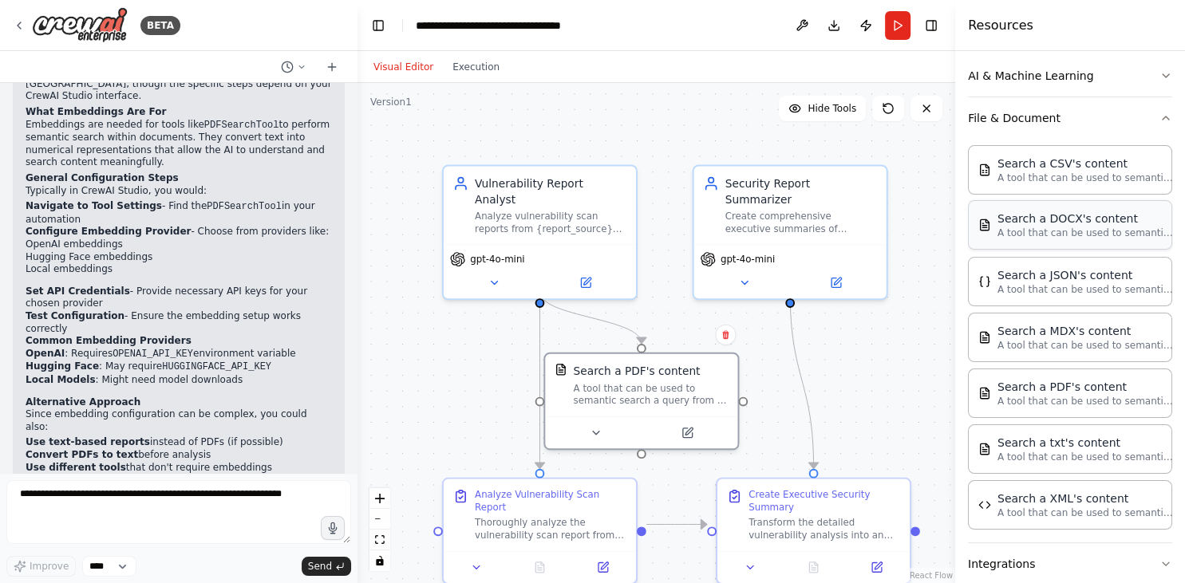
click at [1058, 239] on div "Search a DOCX's content A tool that can be used to semantic search a query from…" at bounding box center [1070, 224] width 204 height 49
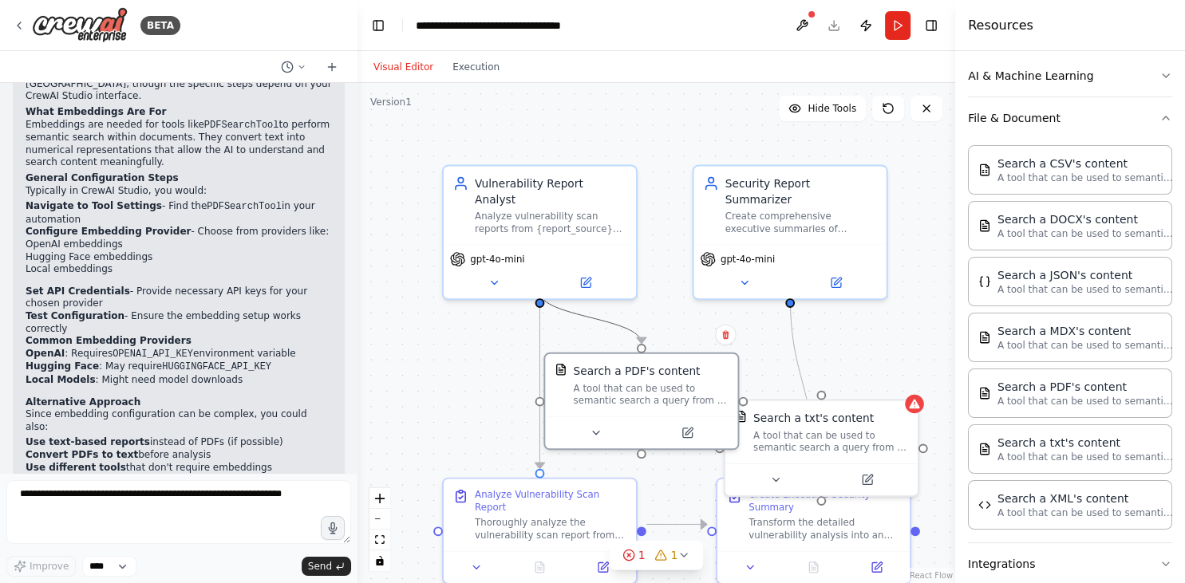
click at [579, 310] on icon "Edge from 826d7e8f-7266-4d04-9331-fcee490b2745 to 02ae8d51-fbce-455d-b744-c35ab…" at bounding box center [589, 318] width 101 height 52
click at [679, 384] on div "A tool that can be used to semantic search a query from a PDF's content." at bounding box center [651, 391] width 155 height 25
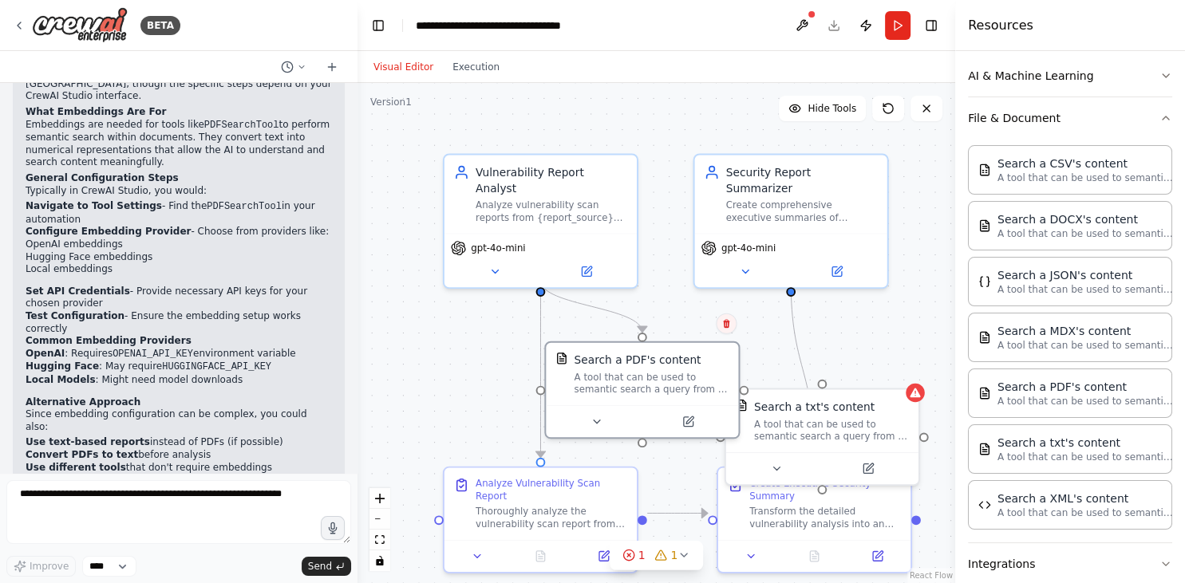
drag, startPoint x: 725, startPoint y: 334, endPoint x: 726, endPoint y: 324, distance: 9.6
click at [726, 324] on icon at bounding box center [726, 323] width 6 height 9
click at [726, 324] on icon at bounding box center [726, 325] width 6 height 9
click at [676, 330] on button "Confirm" at bounding box center [681, 325] width 57 height 19
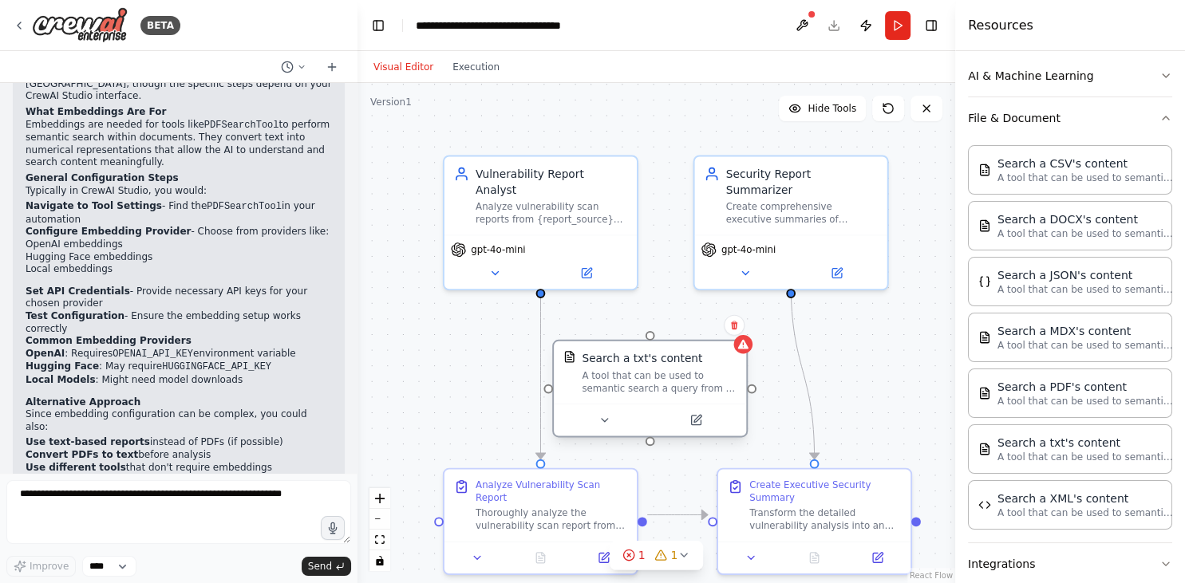
drag, startPoint x: 790, startPoint y: 443, endPoint x: 619, endPoint y: 396, distance: 177.1
click at [619, 396] on div "Search a txt's content A tool that can be used to semantic search a query from …" at bounding box center [650, 373] width 192 height 62
drag, startPoint x: 542, startPoint y: 276, endPoint x: 646, endPoint y: 341, distance: 122.2
click at [646, 341] on div "Vulnerability Report Analyst Analyze vulnerability scan reports from {report_so…" at bounding box center [658, 322] width 586 height 491
click at [697, 423] on icon at bounding box center [696, 421] width 10 height 10
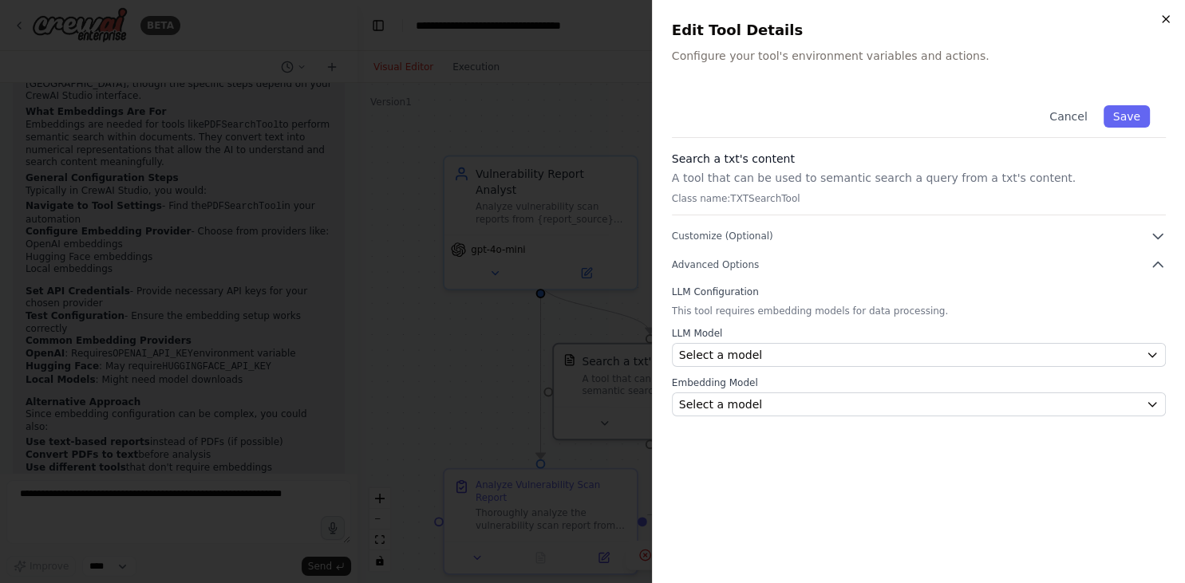
click at [1169, 25] on icon "button" at bounding box center [1165, 19] width 13 height 13
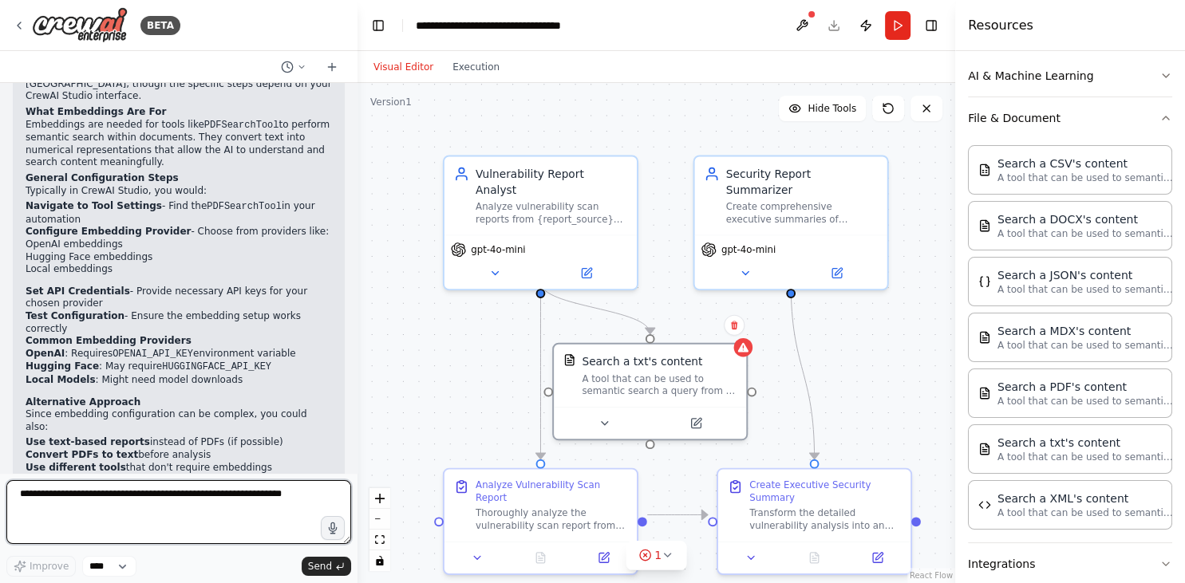
click at [132, 507] on textarea at bounding box center [178, 512] width 345 height 64
type textarea "**********"
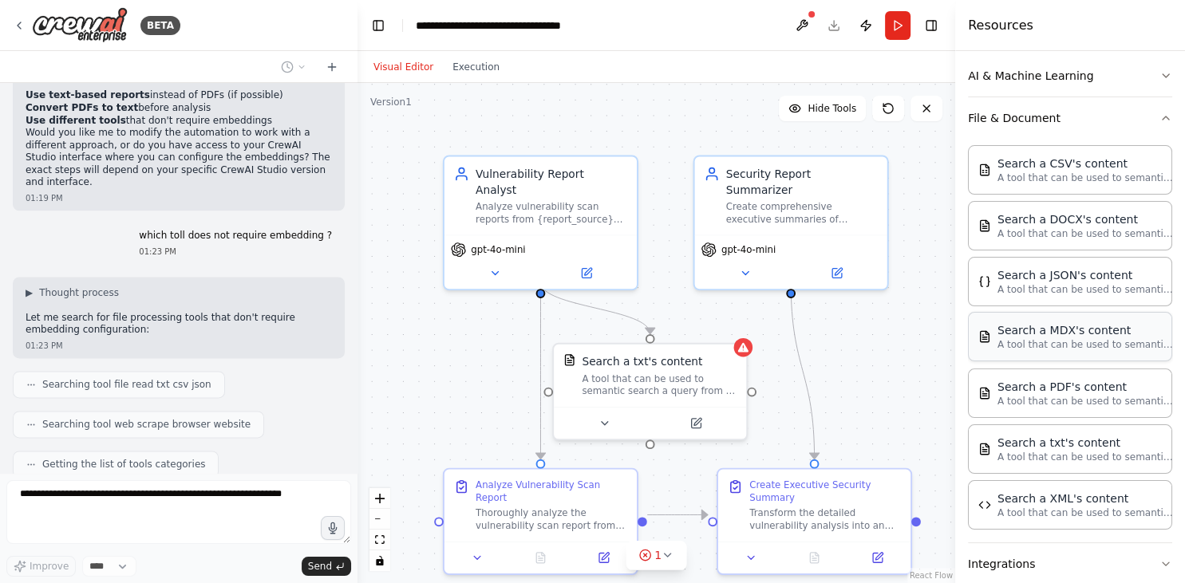
scroll to position [342, 0]
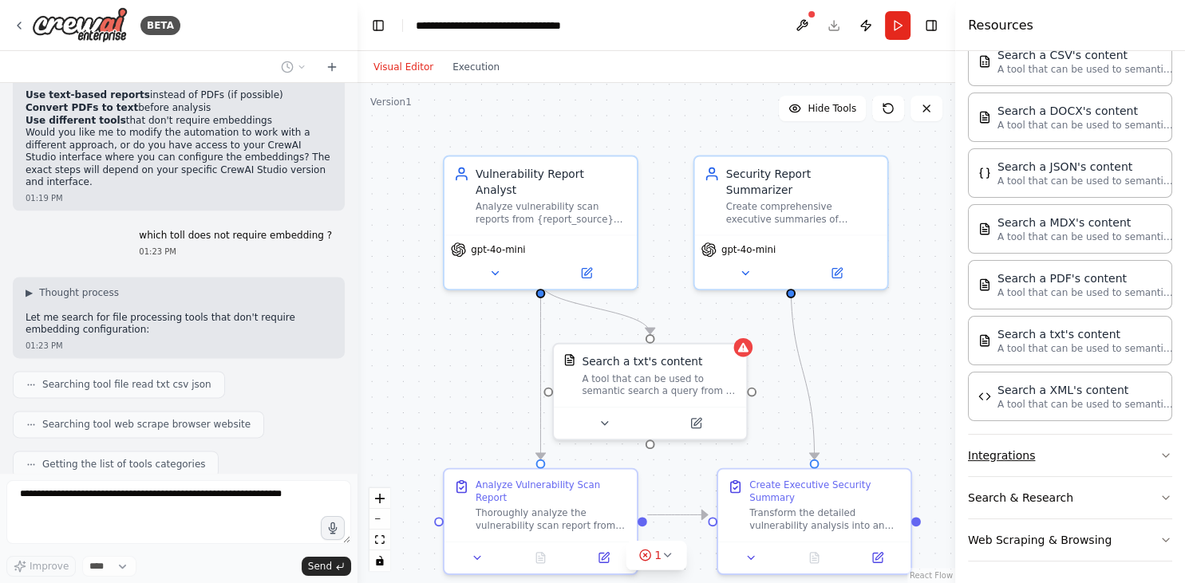
click at [1040, 455] on button "Integrations" at bounding box center [1070, 455] width 204 height 41
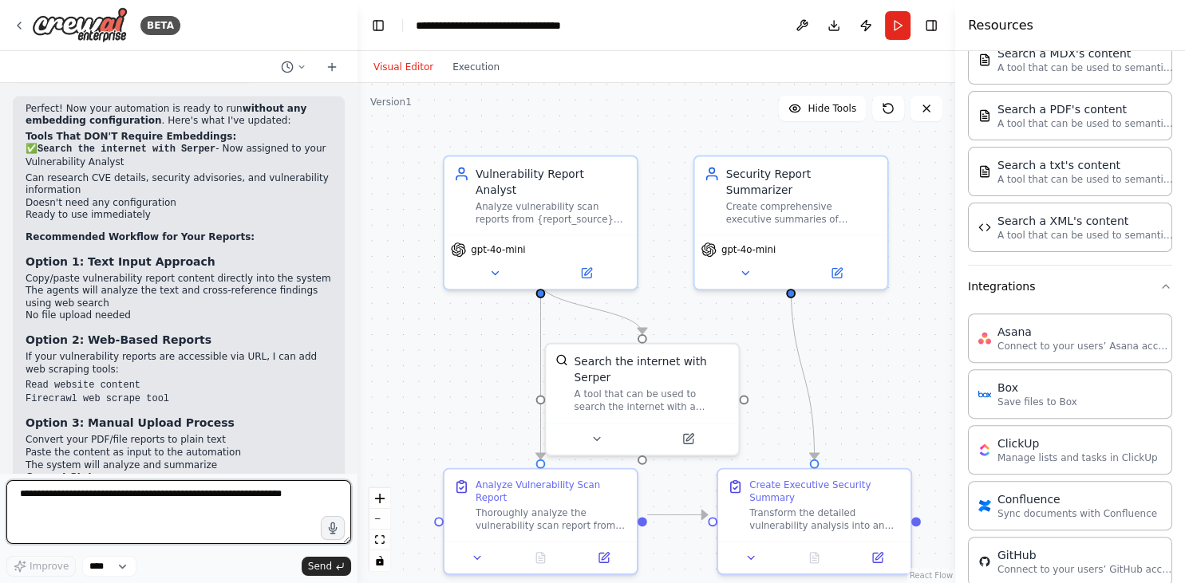
scroll to position [3206, 0]
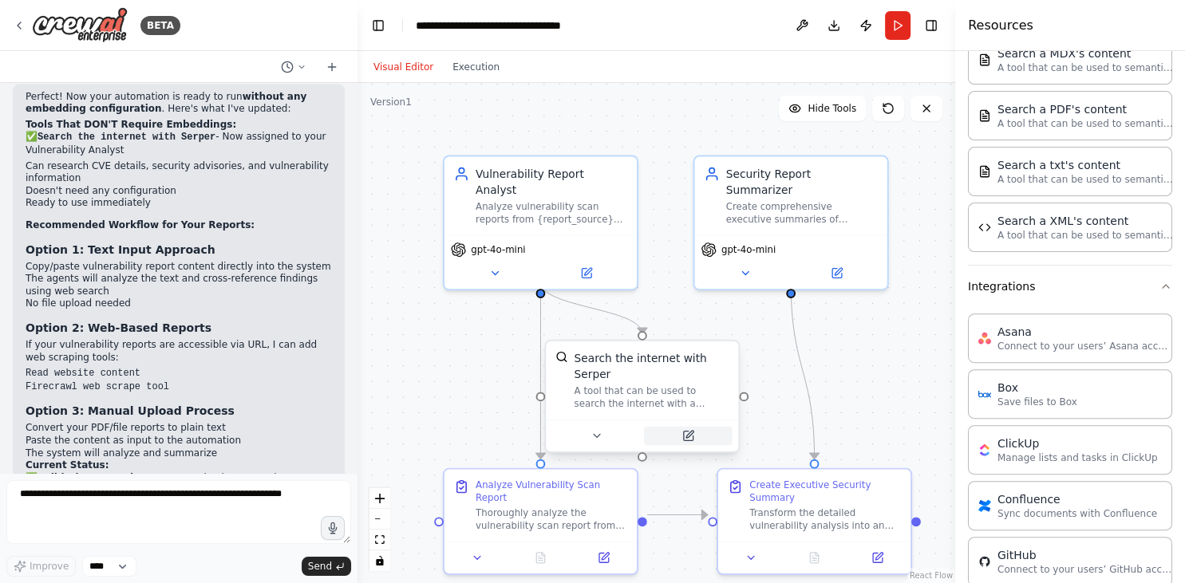
click at [691, 431] on icon at bounding box center [688, 436] width 10 height 10
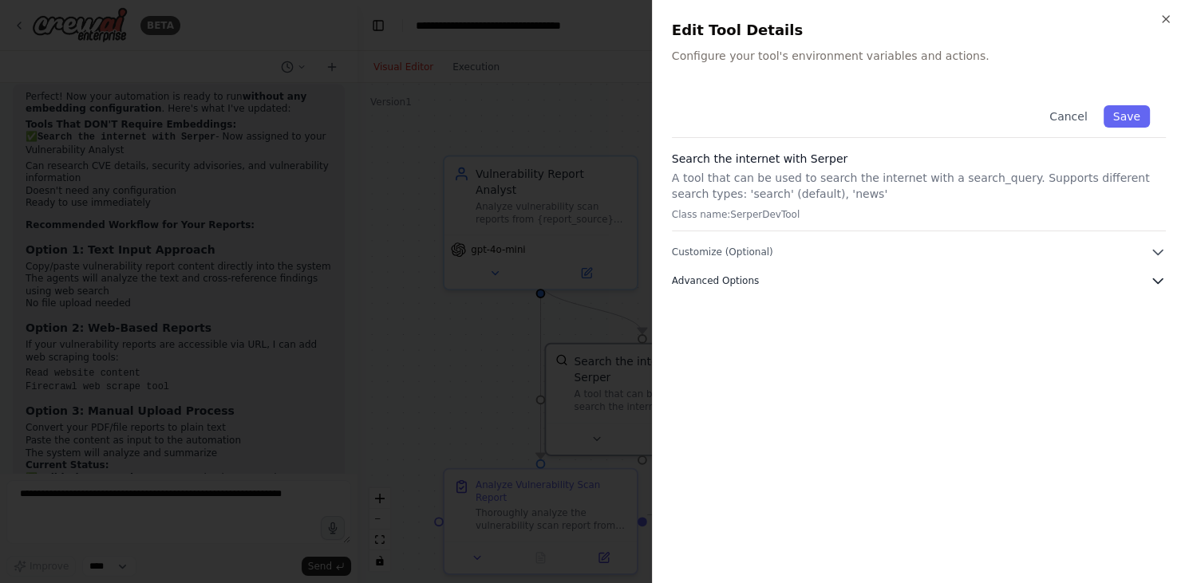
click at [842, 286] on button "Advanced Options" at bounding box center [919, 281] width 494 height 16
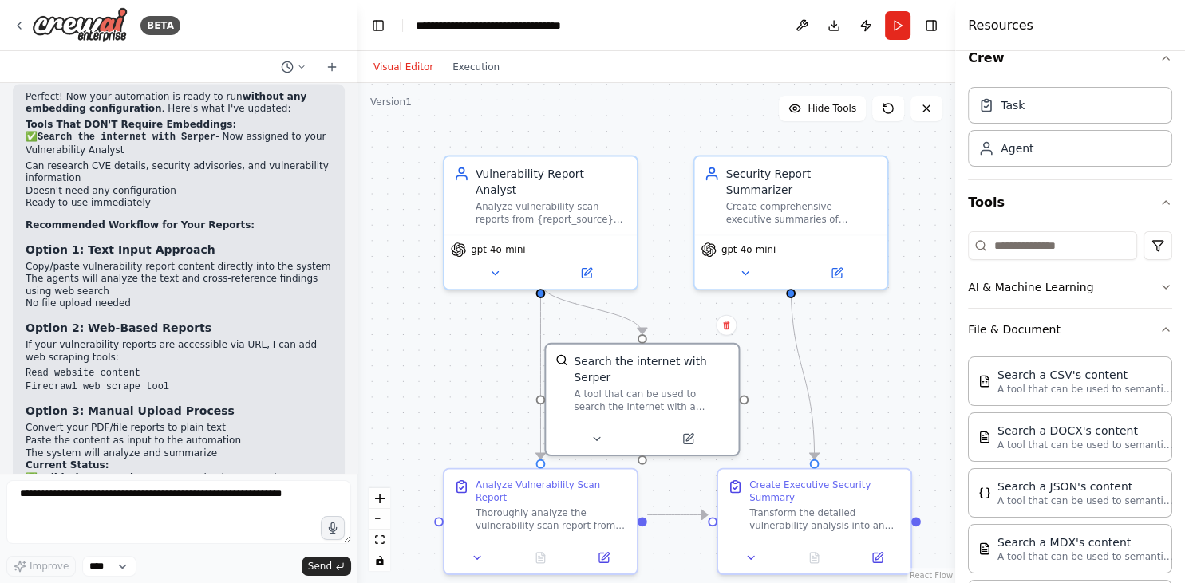
scroll to position [0, 0]
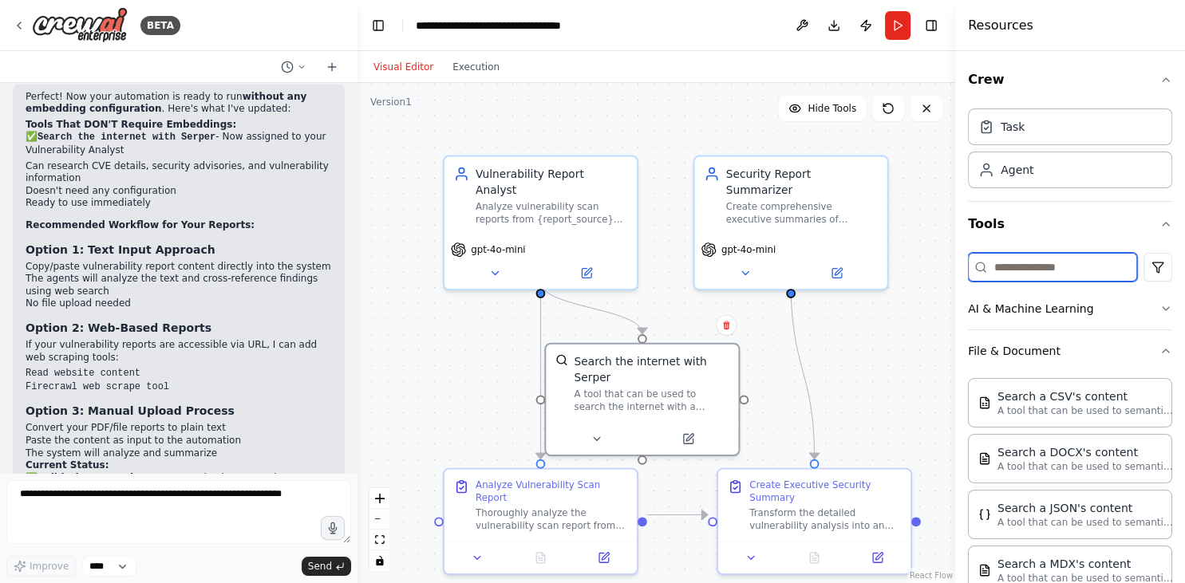
click at [1074, 274] on input at bounding box center [1052, 267] width 169 height 29
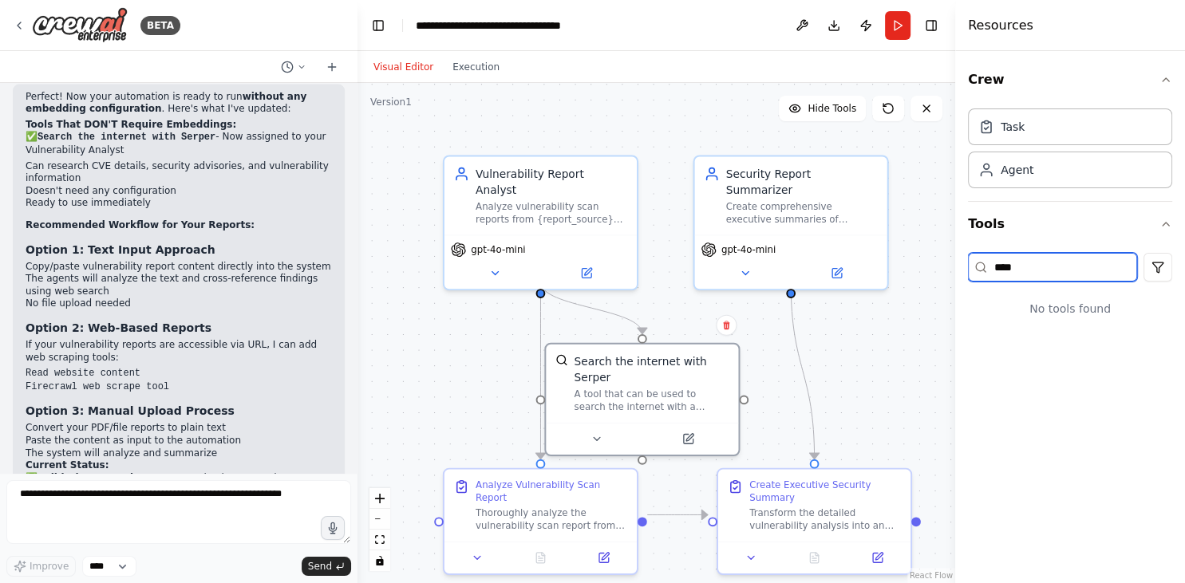
type input "*****"
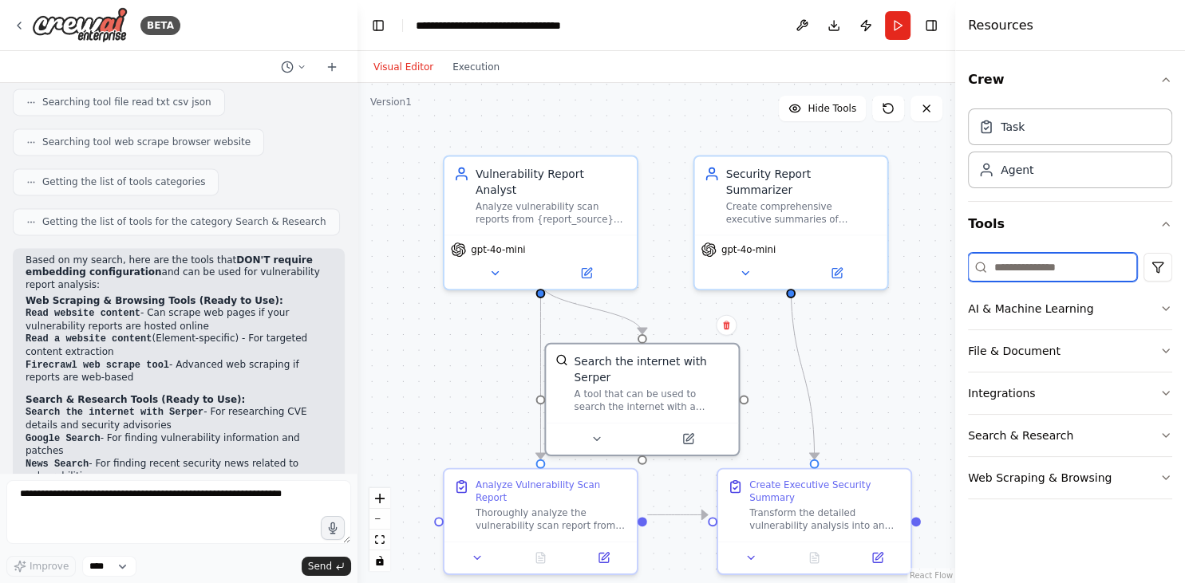
scroll to position [2336, 0]
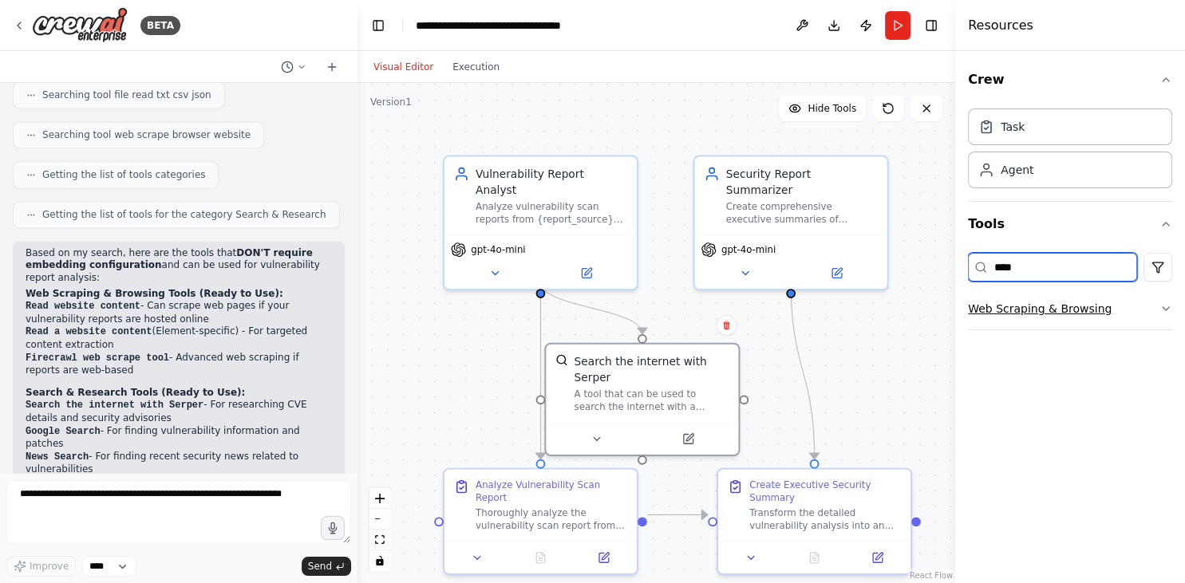
type input "****"
click at [1160, 308] on icon "button" at bounding box center [1165, 308] width 13 height 13
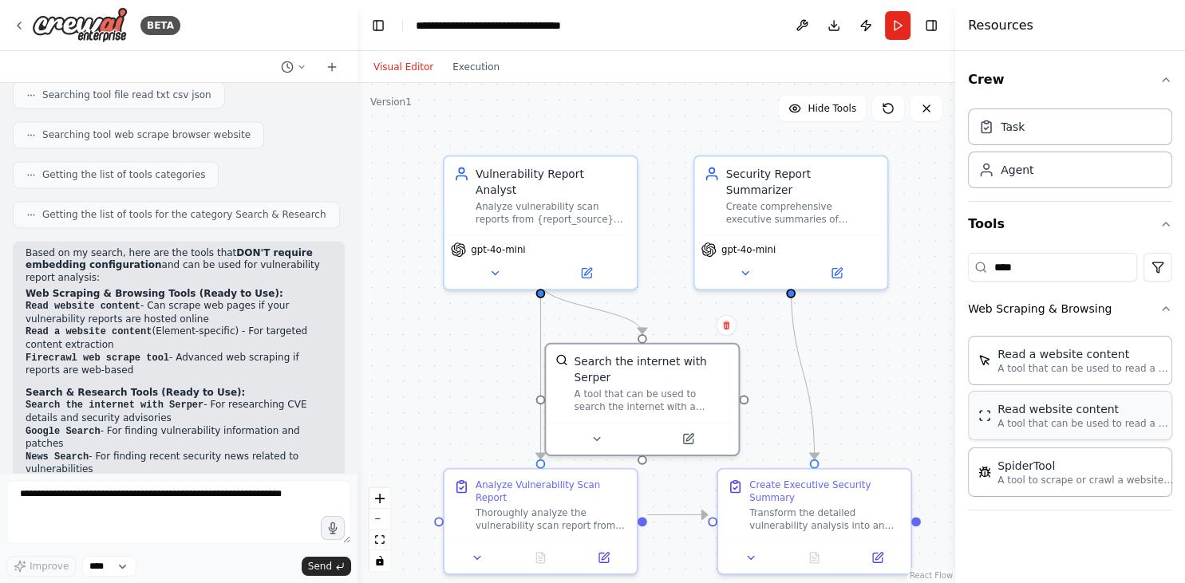
click at [1076, 425] on p "A tool that can be used to read a website content." at bounding box center [1085, 423] width 176 height 13
click at [1034, 424] on p "A tool that can be used to read a website content." at bounding box center [1085, 423] width 176 height 13
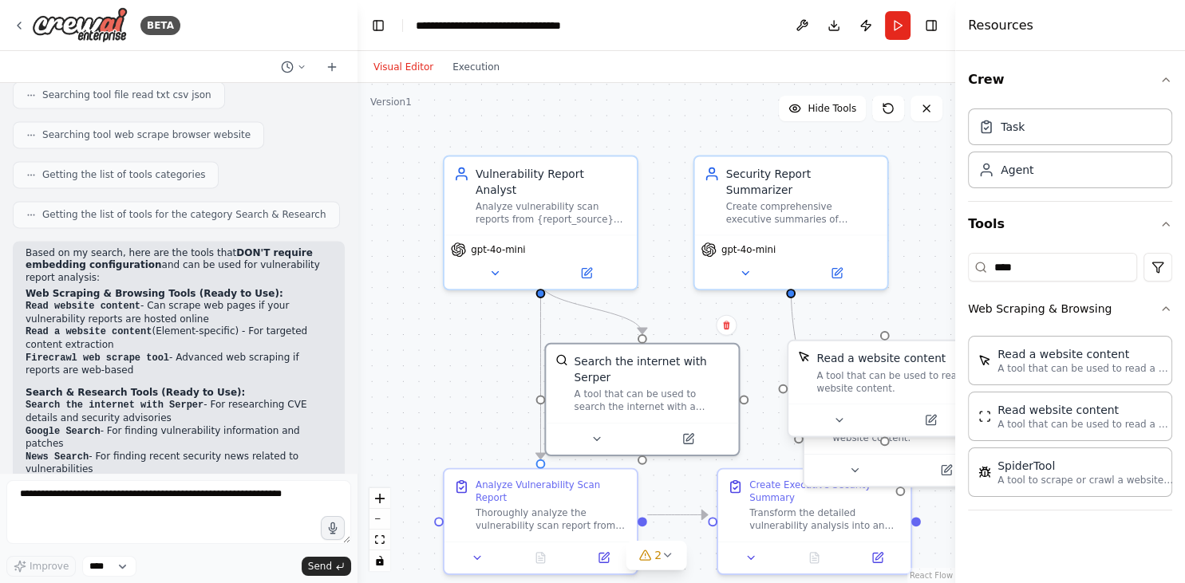
click at [882, 363] on div "Read a website content" at bounding box center [880, 359] width 129 height 16
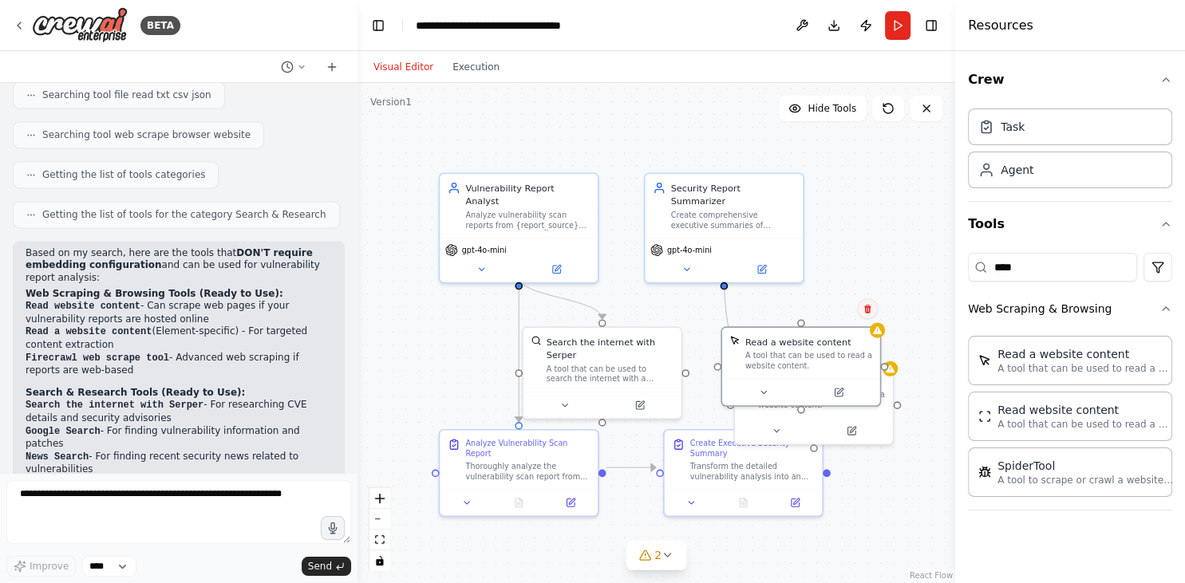
click at [869, 310] on icon at bounding box center [868, 309] width 10 height 10
click at [823, 315] on button "Confirm" at bounding box center [822, 308] width 57 height 19
drag, startPoint x: 519, startPoint y: 274, endPoint x: 819, endPoint y: 363, distance: 312.8
click at [819, 363] on div ".deletable-edge-delete-btn { width: 20px; height: 20px; border: 0px solid #ffff…" at bounding box center [656, 333] width 598 height 500
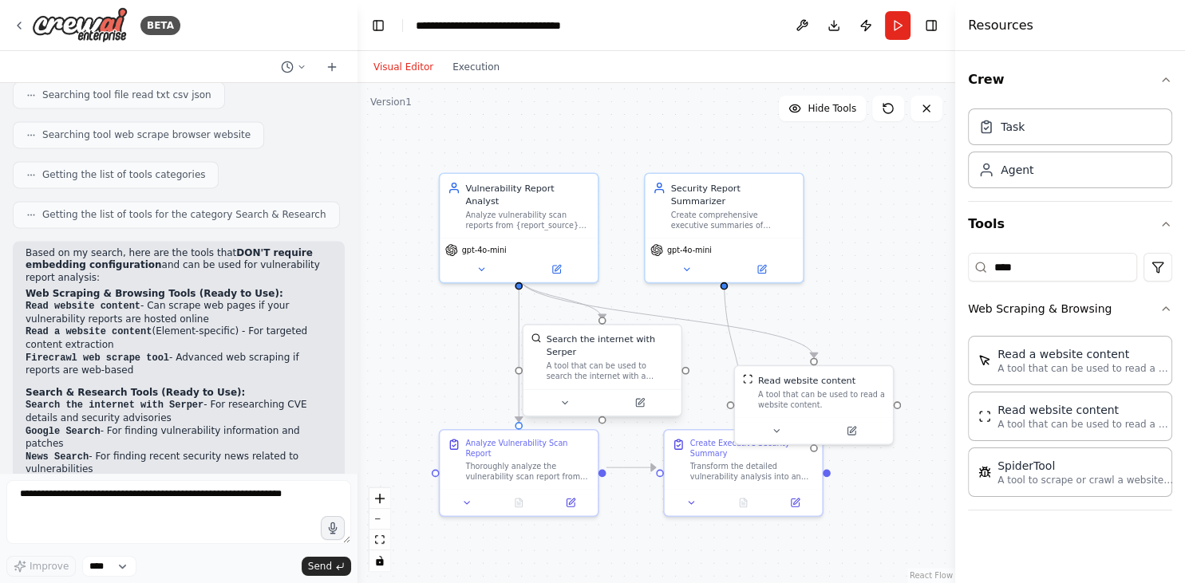
click at [646, 361] on div "A tool that can be used to search the internet with a search_query. Supports di…" at bounding box center [610, 371] width 127 height 21
click at [668, 308] on icon at bounding box center [668, 309] width 6 height 9
click at [624, 312] on button "Confirm" at bounding box center [623, 308] width 57 height 19
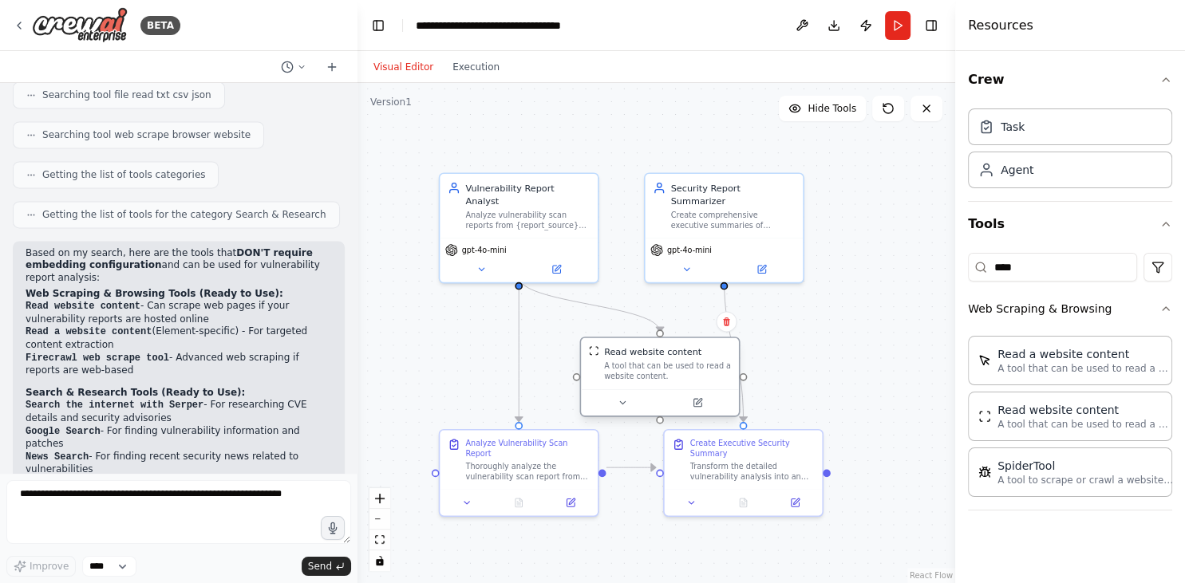
drag, startPoint x: 788, startPoint y: 388, endPoint x: 636, endPoint y: 356, distance: 155.7
click at [636, 356] on div "Read website content A tool that can be used to read a website content." at bounding box center [667, 363] width 127 height 36
click at [701, 405] on icon at bounding box center [697, 403] width 8 height 8
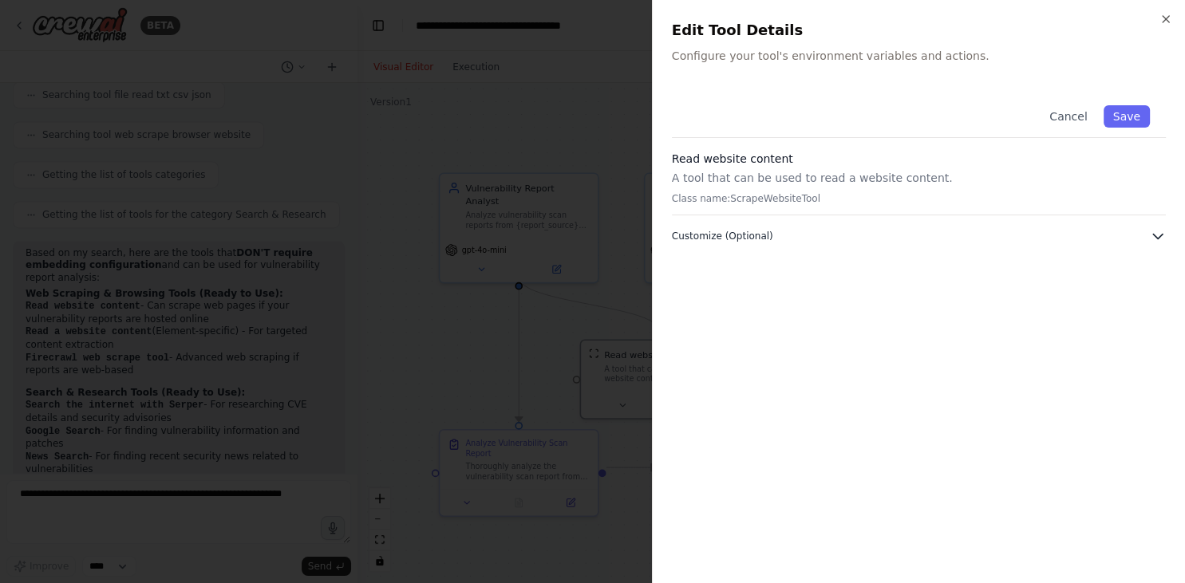
click at [748, 231] on span "Customize (Optional)" at bounding box center [722, 236] width 101 height 13
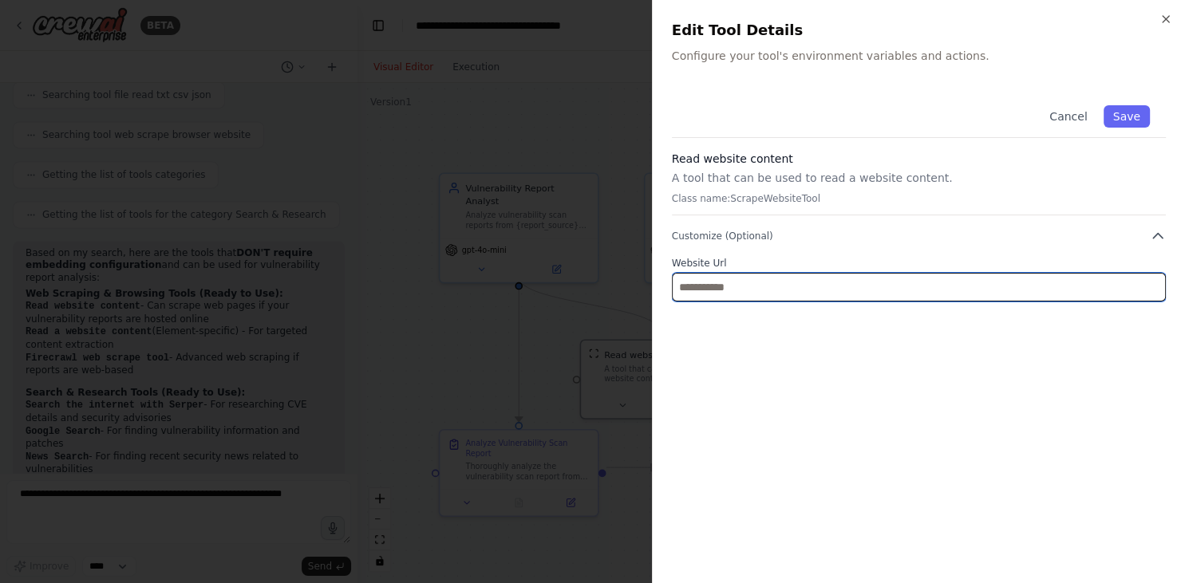
click at [719, 288] on input "text" at bounding box center [919, 287] width 494 height 29
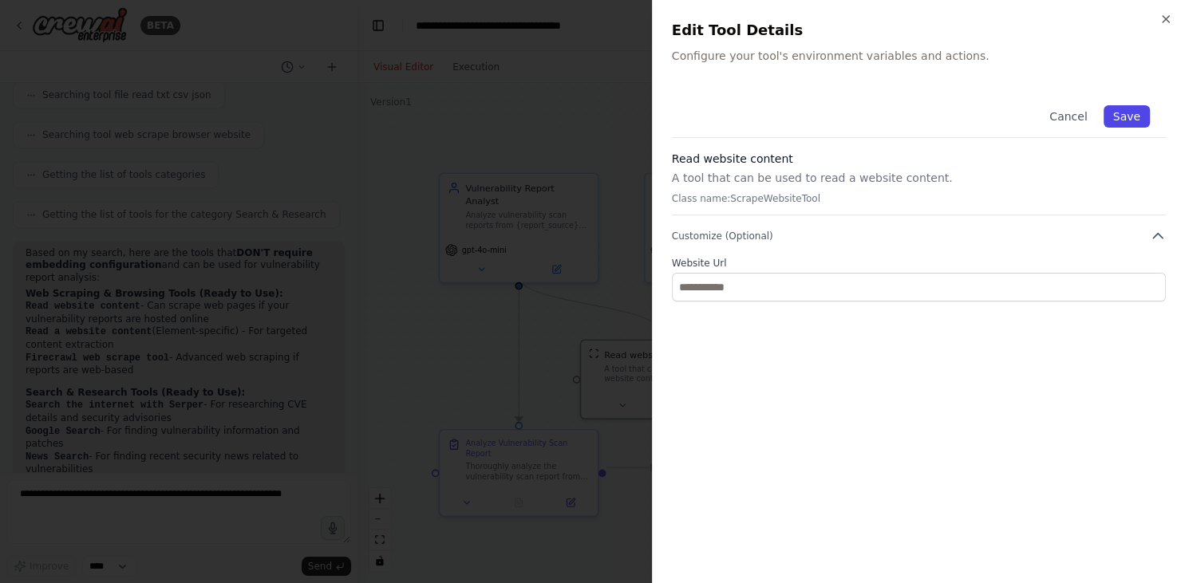
click at [1130, 113] on button "Save" at bounding box center [1127, 116] width 46 height 22
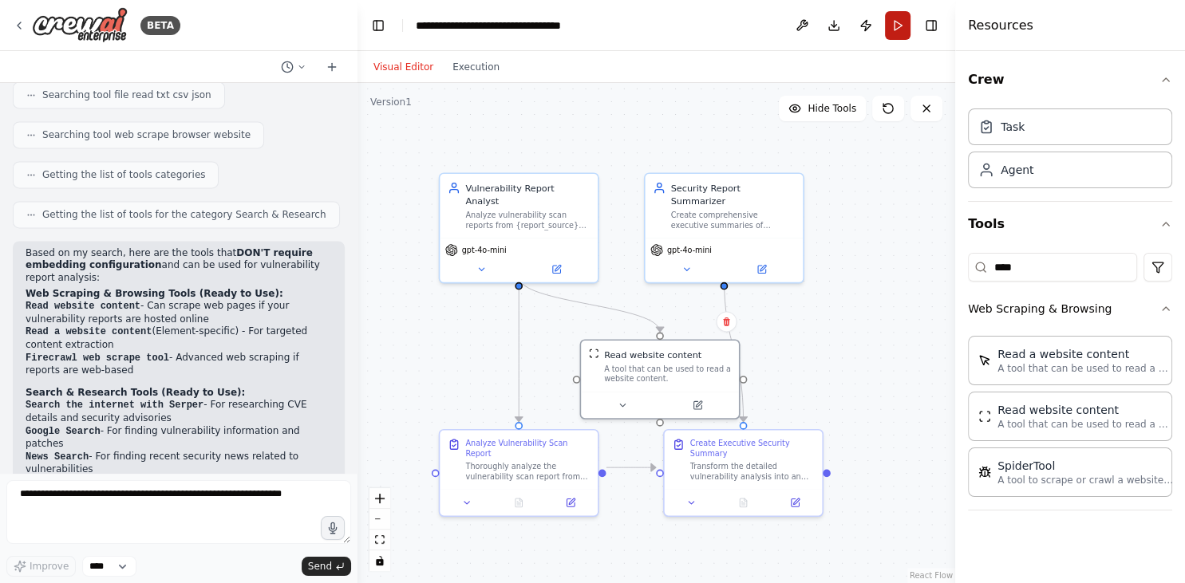
click at [904, 25] on button "Run" at bounding box center [898, 25] width 26 height 29
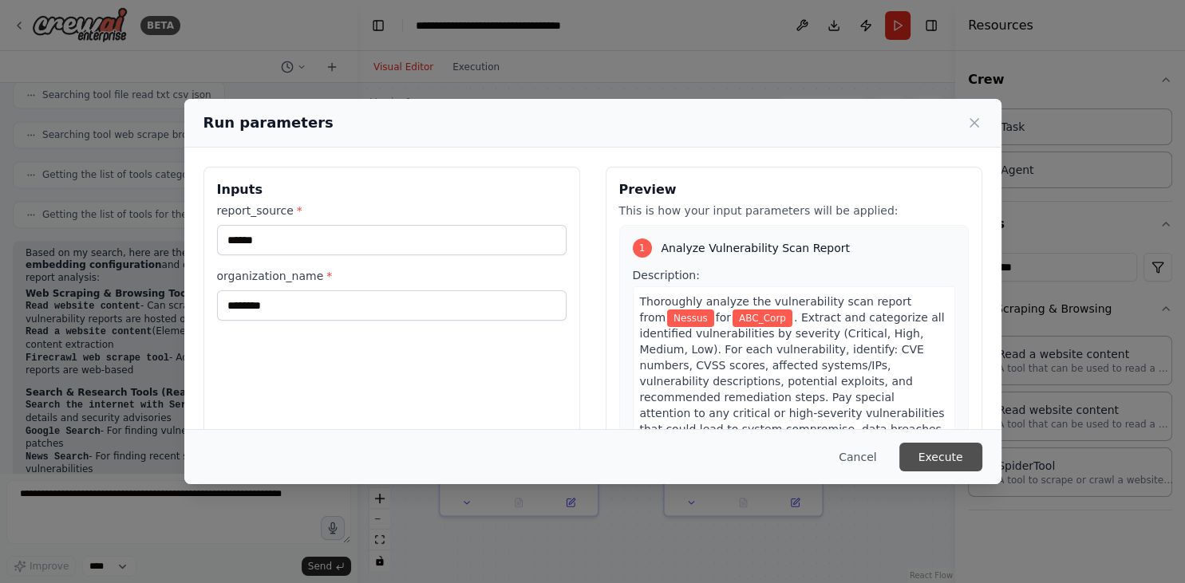
click at [936, 457] on button "Execute" at bounding box center [940, 457] width 83 height 29
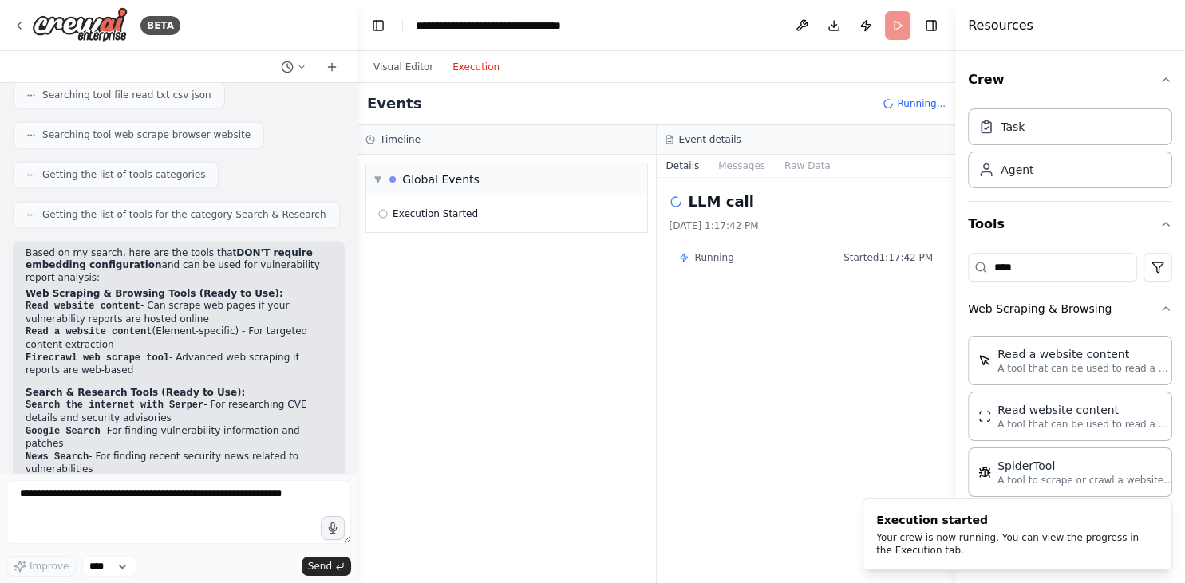
click at [463, 73] on button "Execution" at bounding box center [476, 66] width 66 height 19
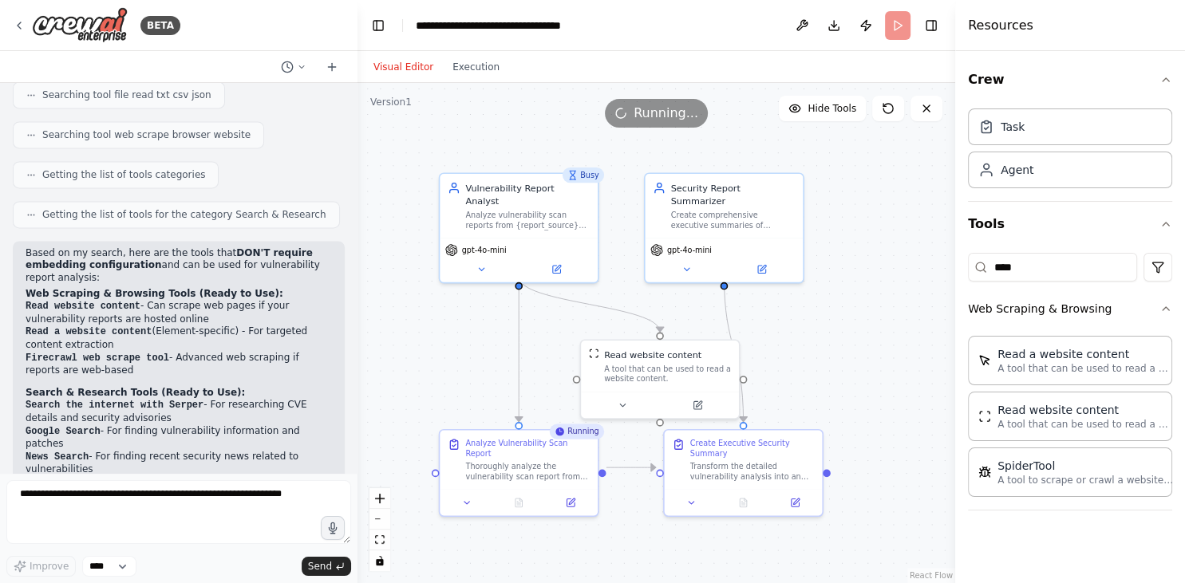
click at [397, 65] on button "Visual Editor" at bounding box center [403, 66] width 79 height 19
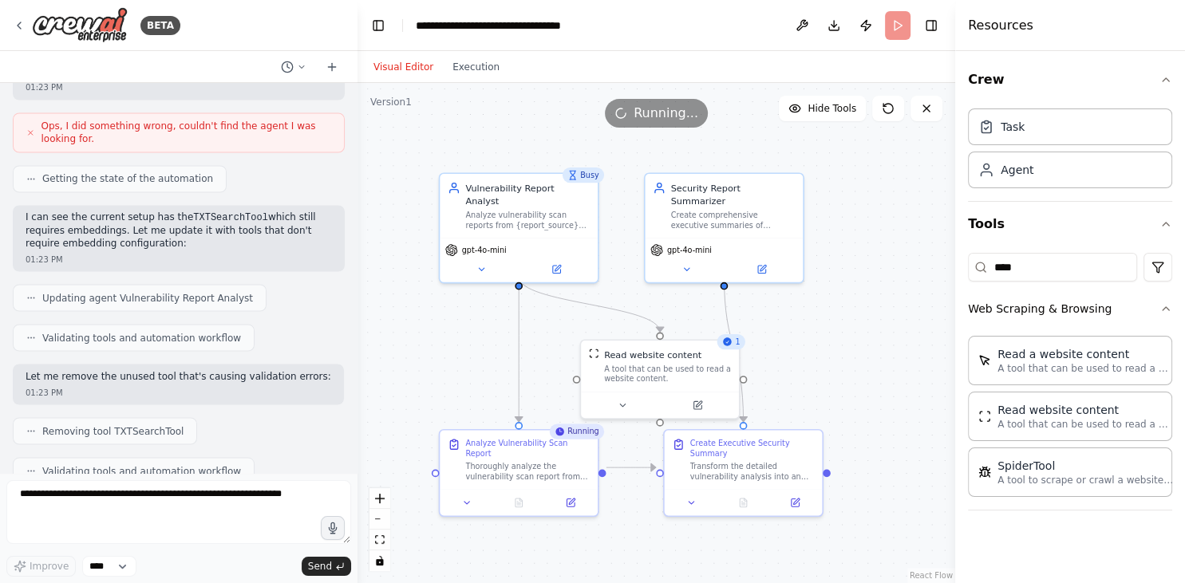
scroll to position [3206, 0]
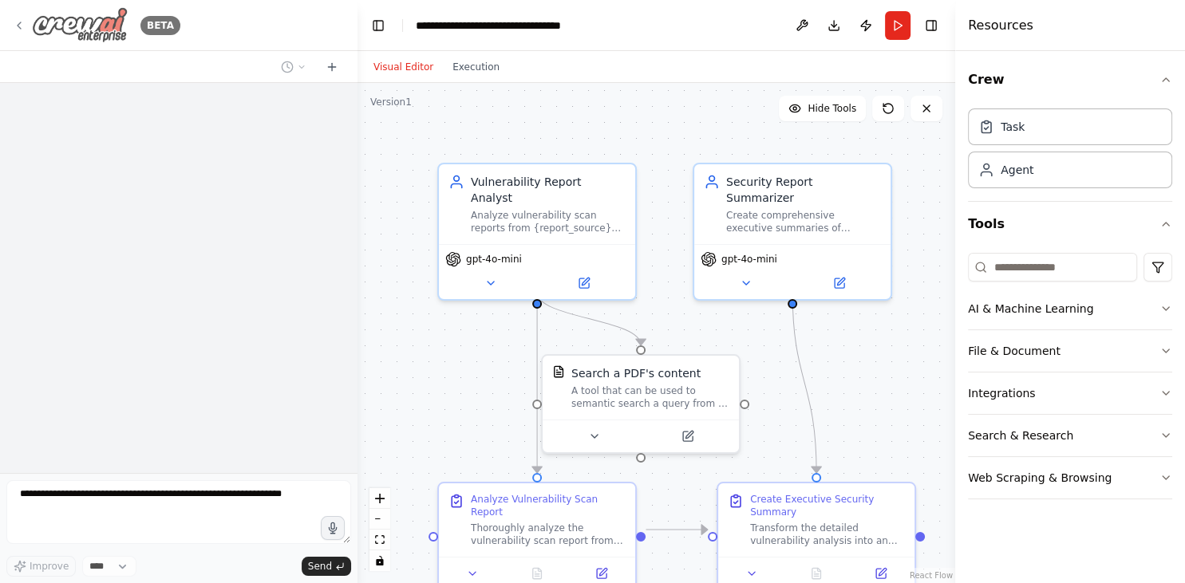
scroll to position [1700, 0]
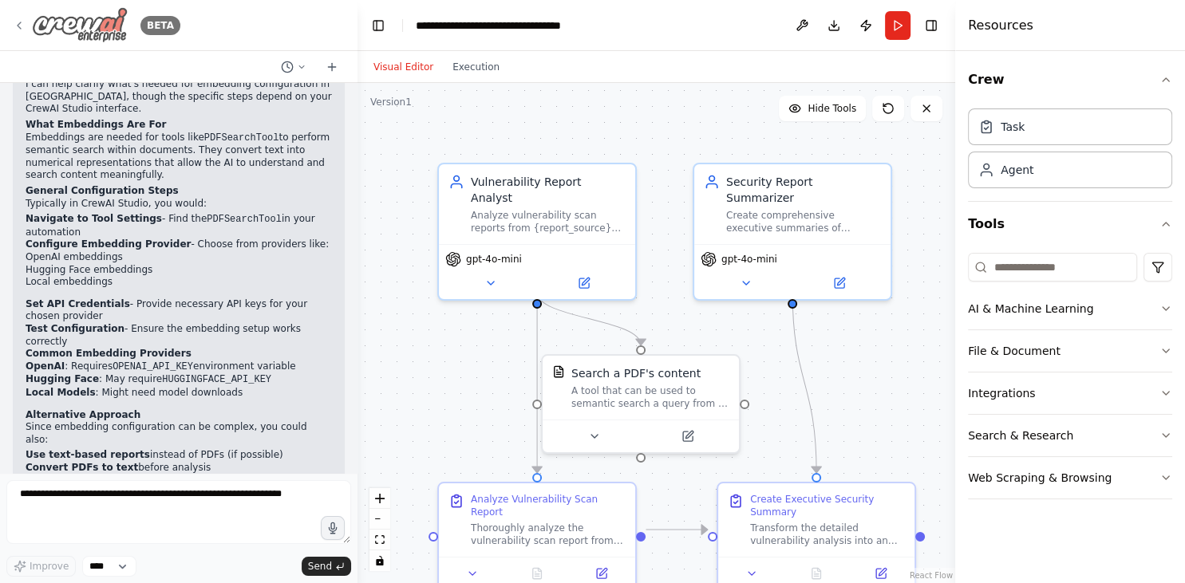
click at [16, 32] on div "BETA" at bounding box center [97, 25] width 168 height 36
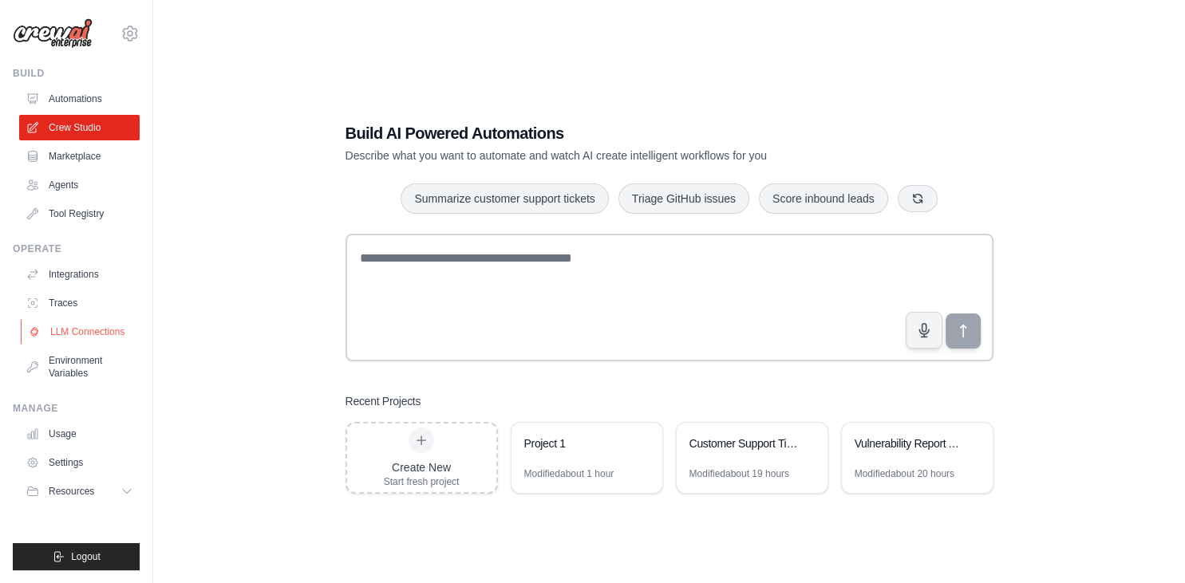
scroll to position [32, 0]
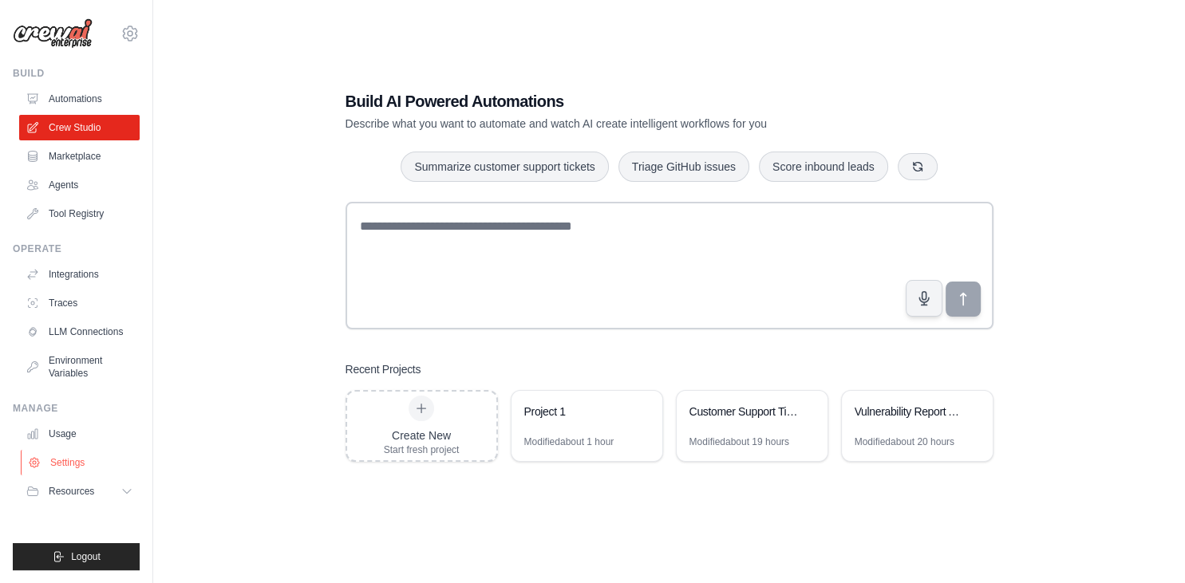
click at [81, 462] on link "Settings" at bounding box center [81, 463] width 120 height 26
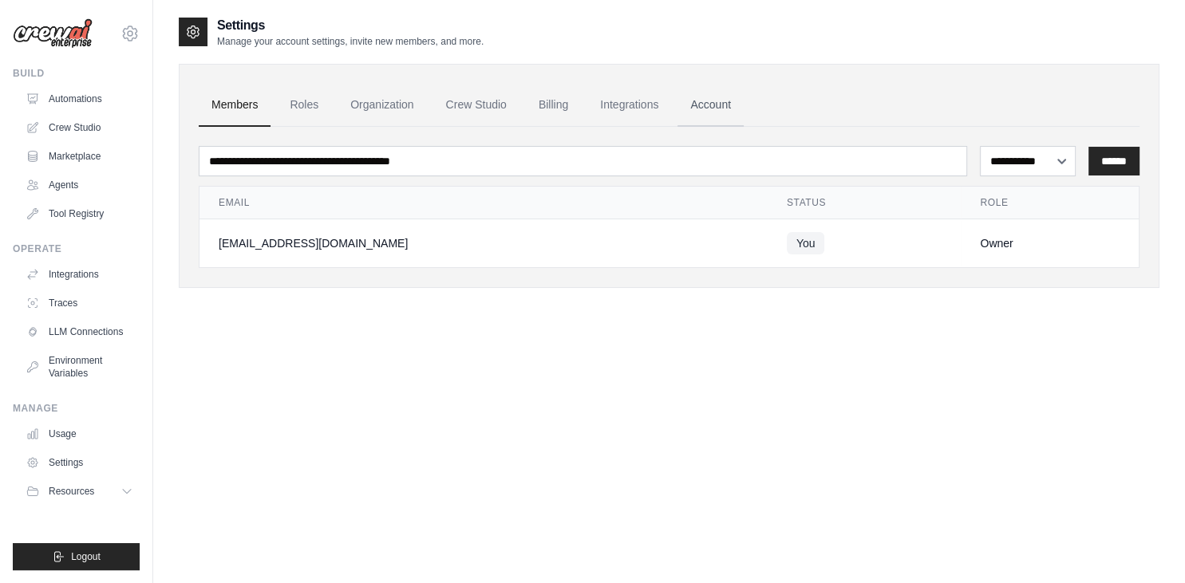
click at [688, 97] on link "Account" at bounding box center [710, 105] width 66 height 43
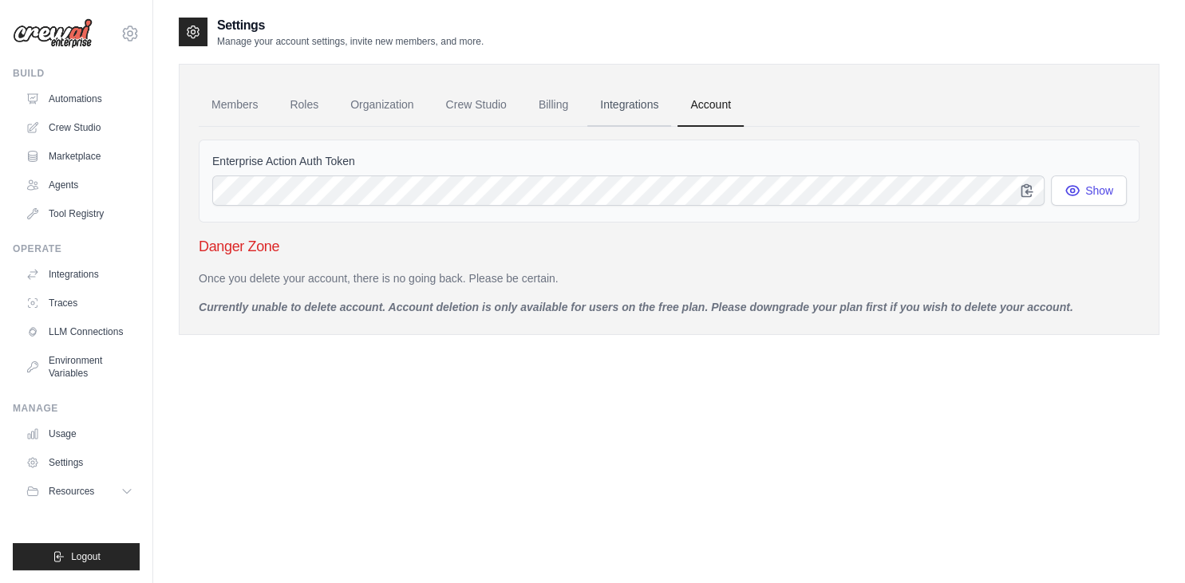
click at [608, 110] on link "Integrations" at bounding box center [629, 105] width 84 height 43
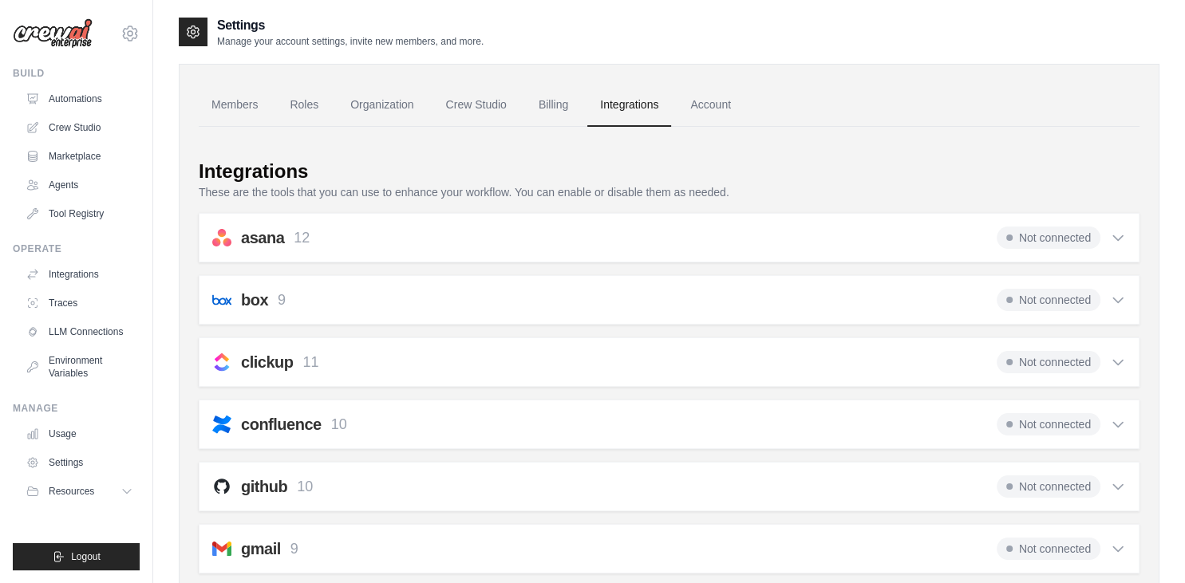
click at [608, 110] on link "Integrations" at bounding box center [629, 105] width 84 height 43
click at [91, 212] on link "Tool Registry" at bounding box center [81, 214] width 120 height 26
